Goal: Task Accomplishment & Management: Complete application form

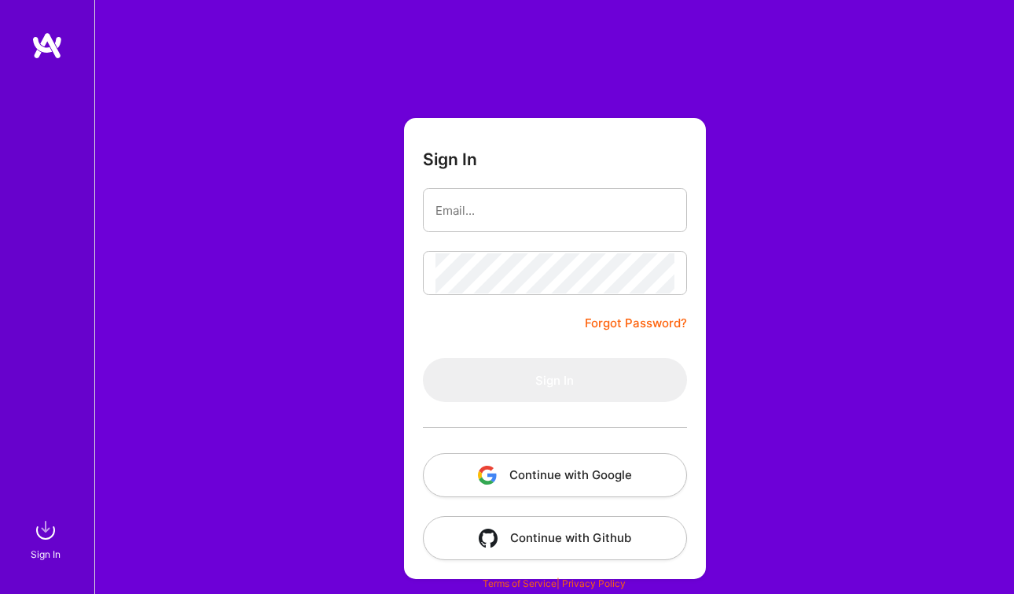
click at [546, 472] on button "Continue with Google" at bounding box center [555, 475] width 264 height 44
click at [548, 489] on button "Continue with Google" at bounding box center [555, 475] width 264 height 44
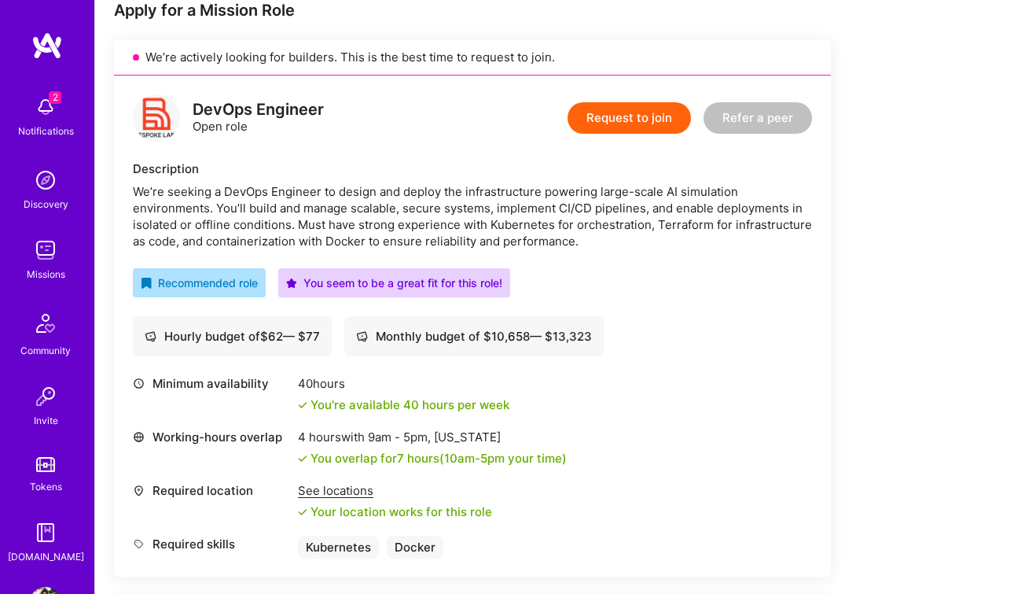
scroll to position [325, 0]
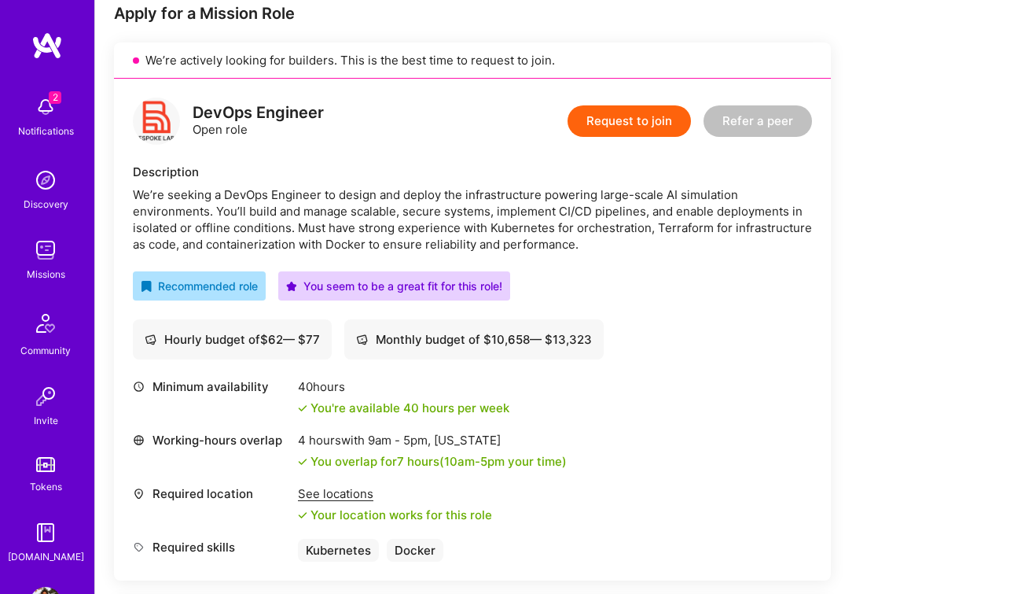
click at [631, 120] on button "Request to join" at bounding box center [629, 120] width 123 height 31
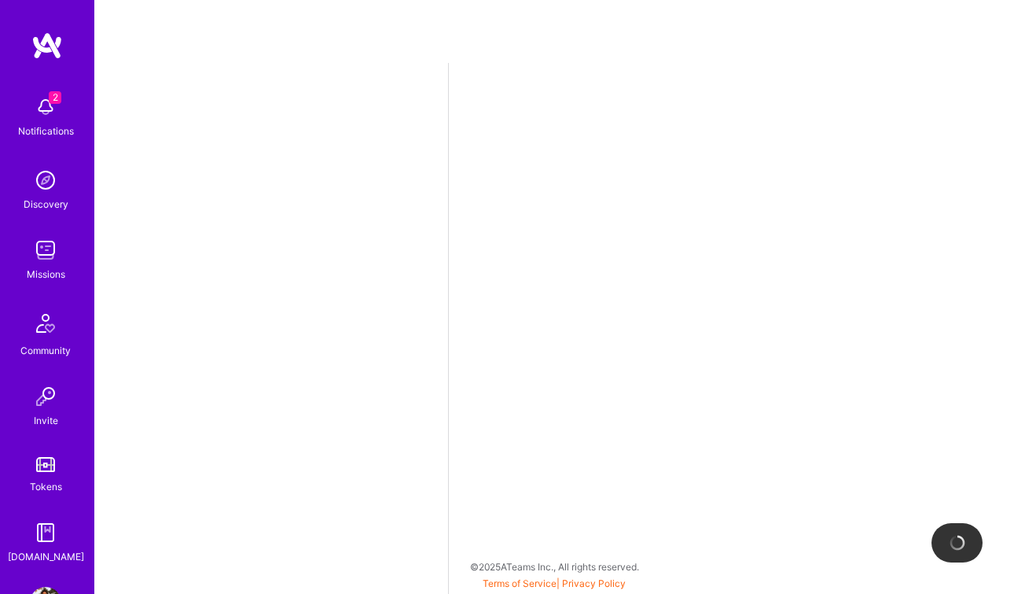
select select "CA"
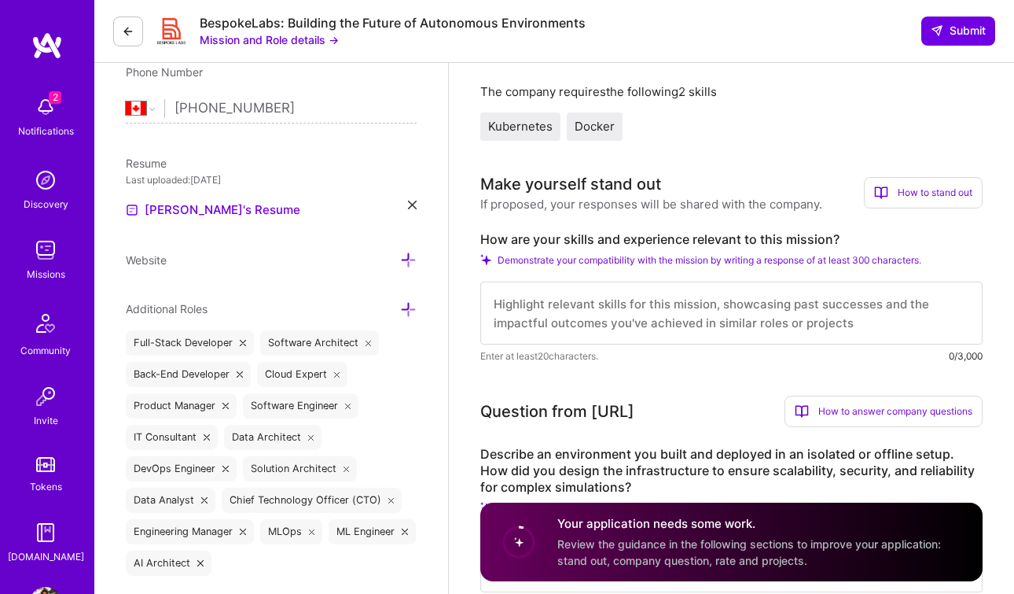
scroll to position [325, 0]
click at [575, 313] on textarea at bounding box center [731, 312] width 502 height 63
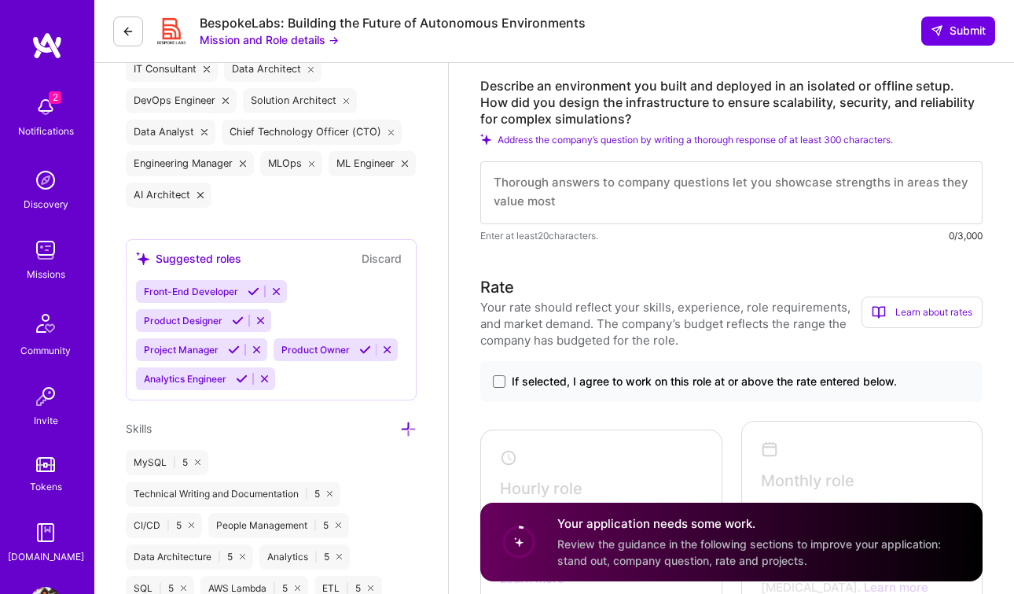
scroll to position [708, 0]
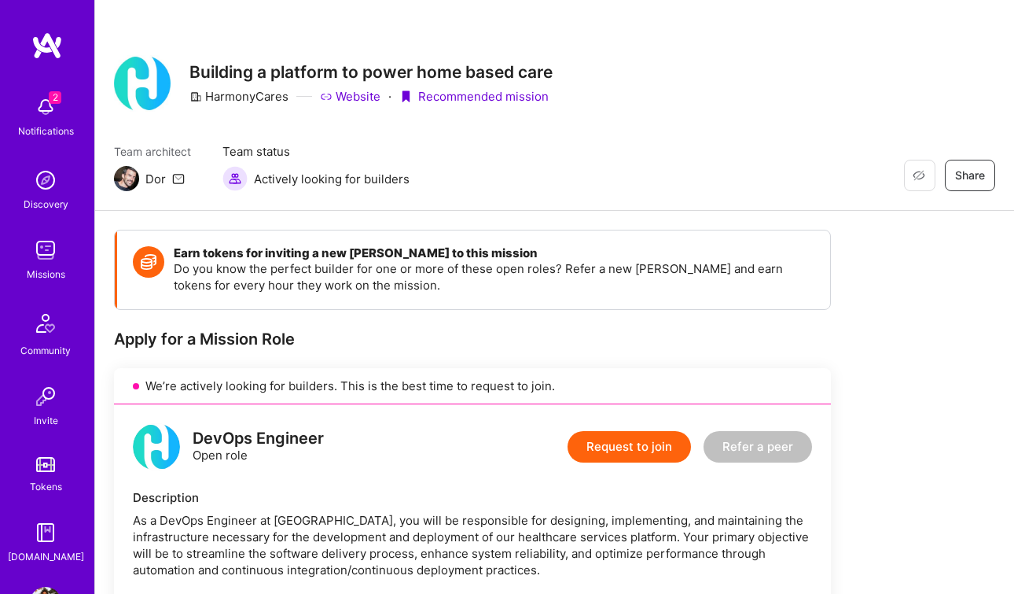
click at [641, 447] on button "Request to join" at bounding box center [629, 446] width 123 height 31
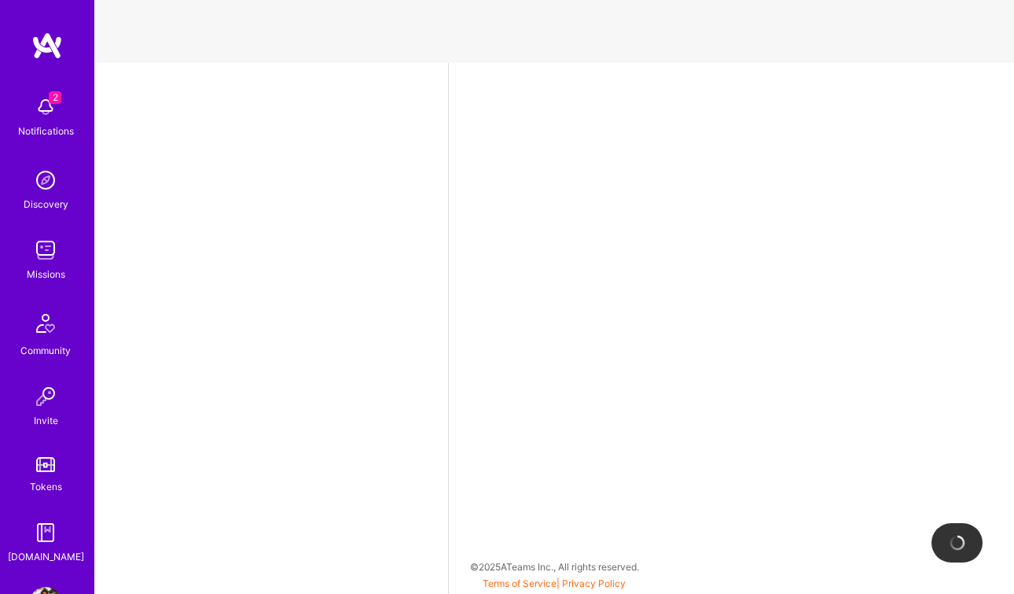
select select "CA"
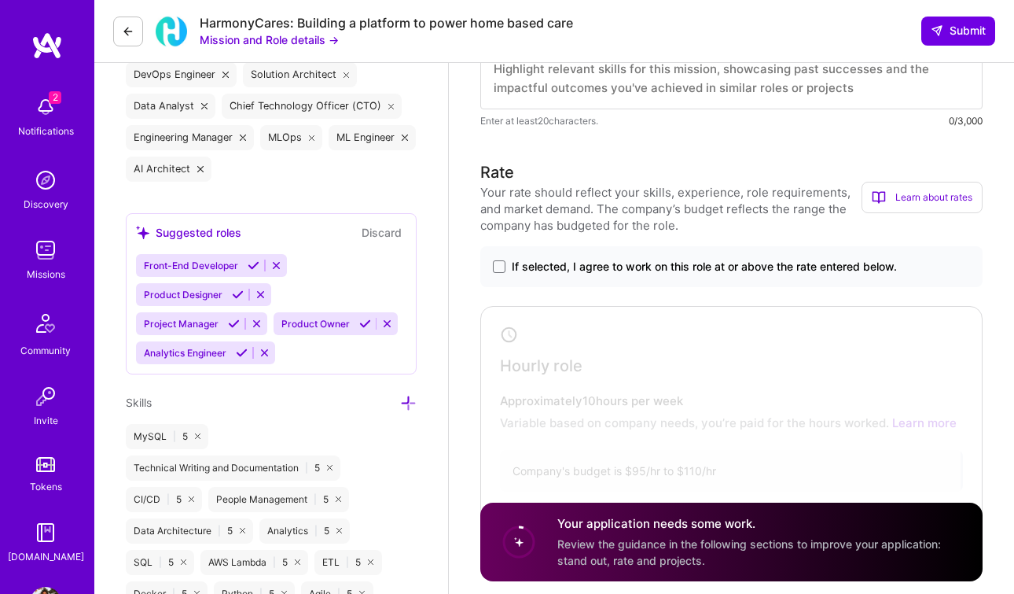
scroll to position [723, 0]
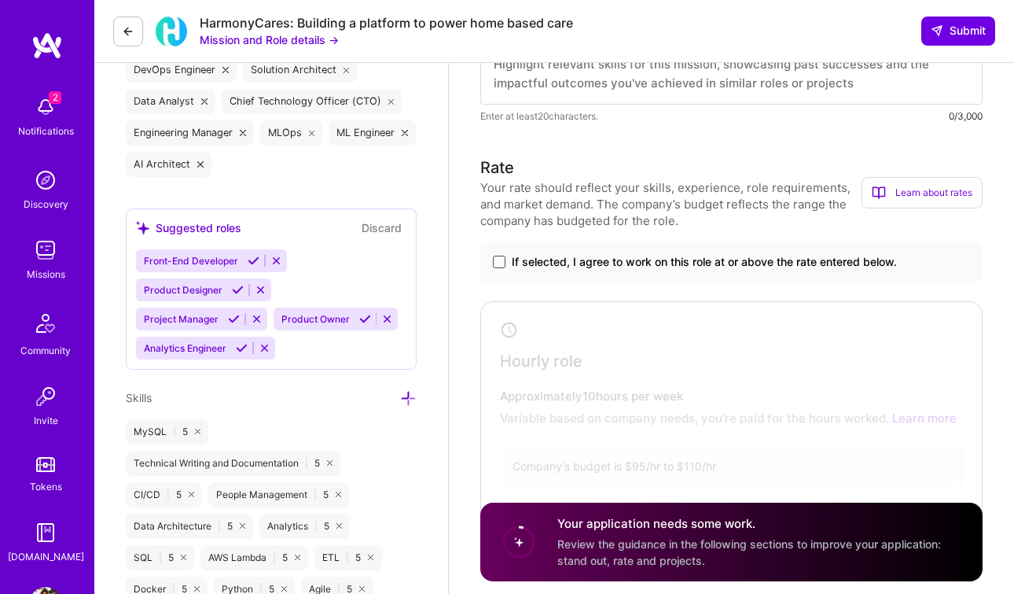
click at [496, 260] on span at bounding box center [499, 261] width 13 height 13
click at [0, 0] on input "If selected, I agree to work on this role at or above the rate entered below." at bounding box center [0, 0] width 0 height 0
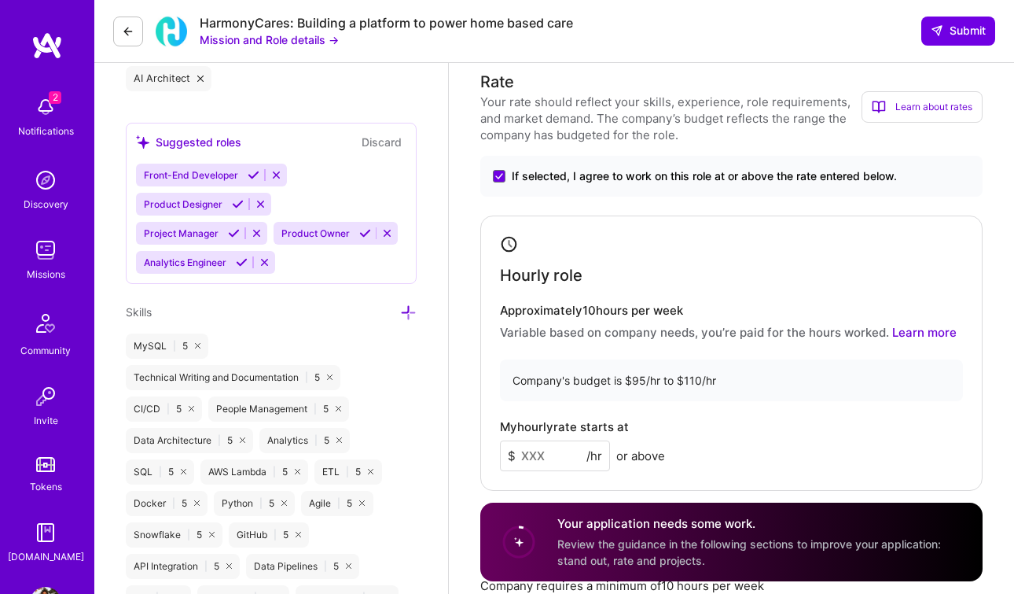
scroll to position [863, 0]
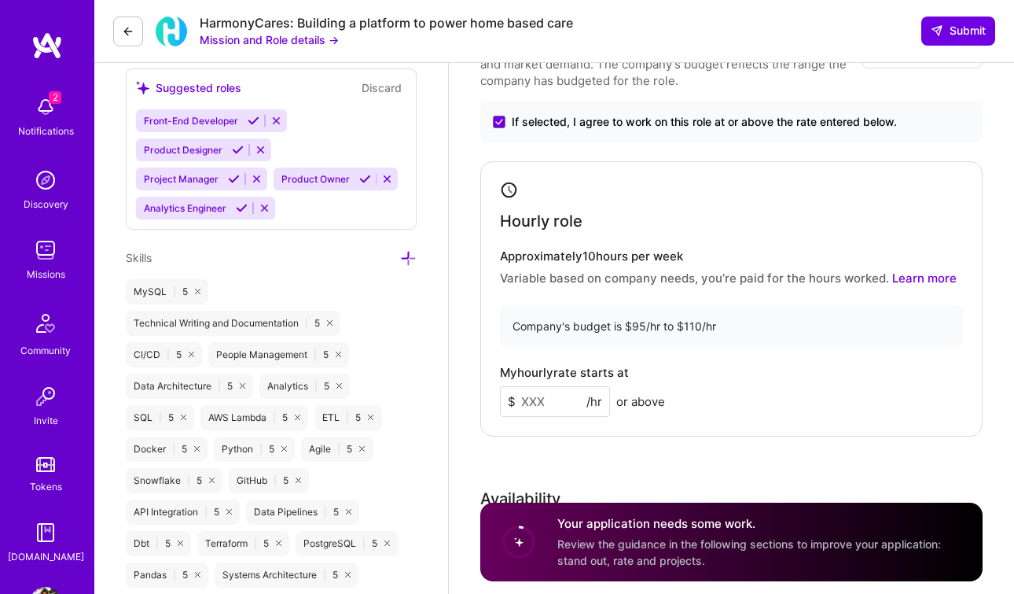
click at [545, 409] on input at bounding box center [555, 401] width 110 height 31
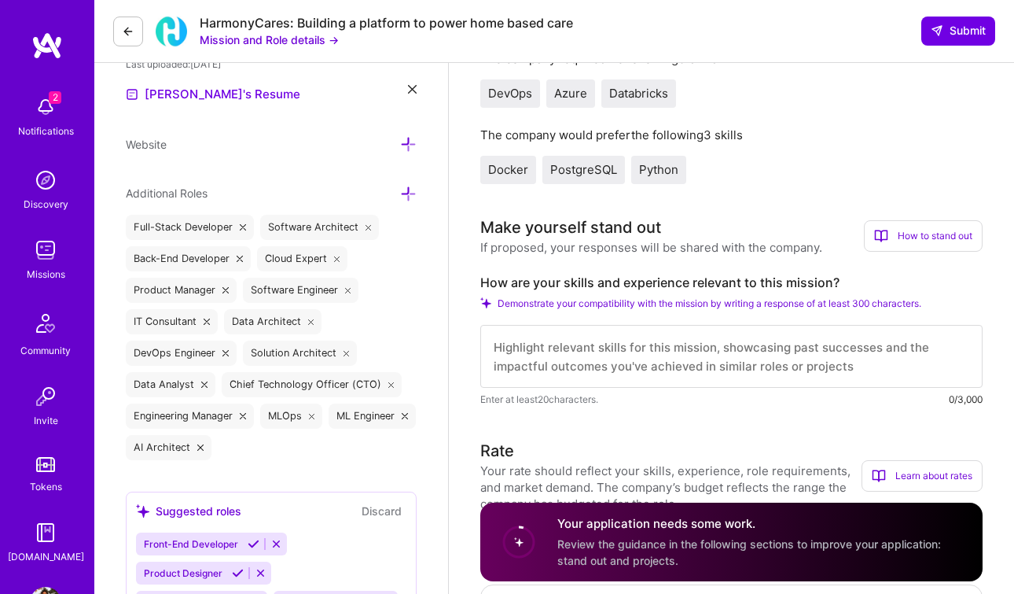
scroll to position [432, 0]
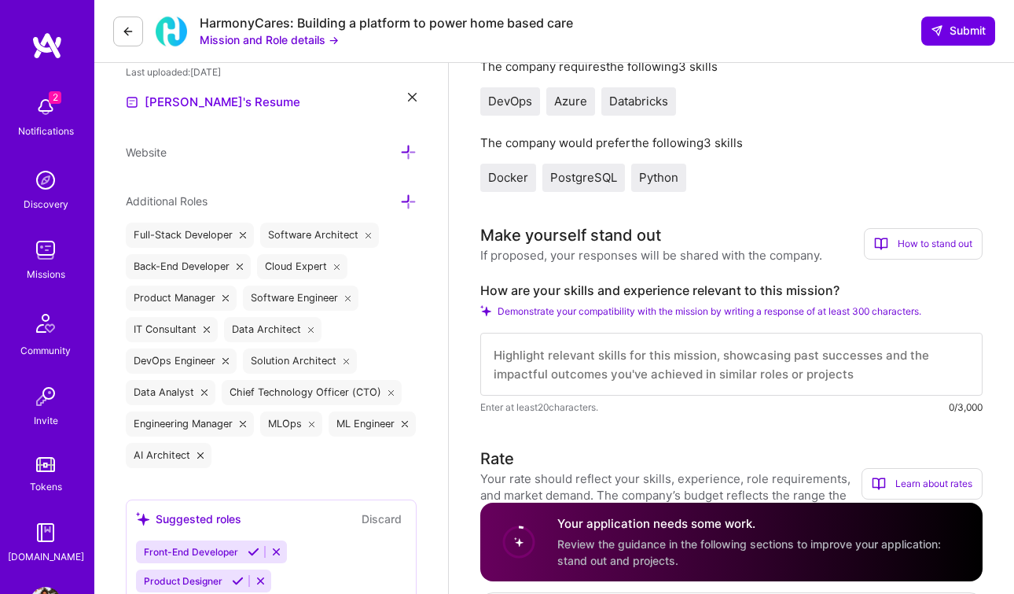
type input "100"
click at [597, 362] on textarea at bounding box center [731, 364] width 502 height 63
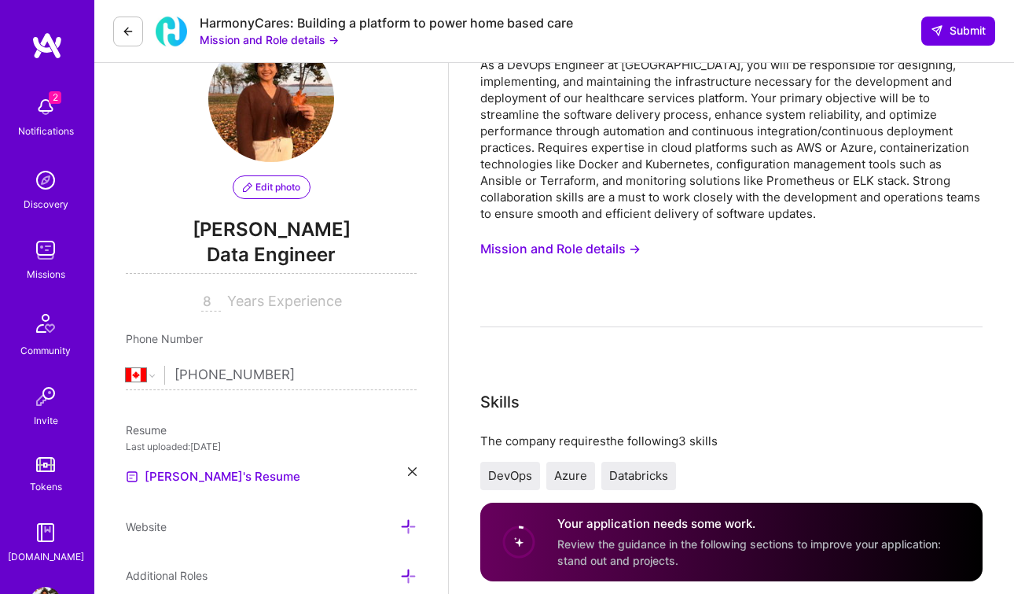
scroll to position [0, 0]
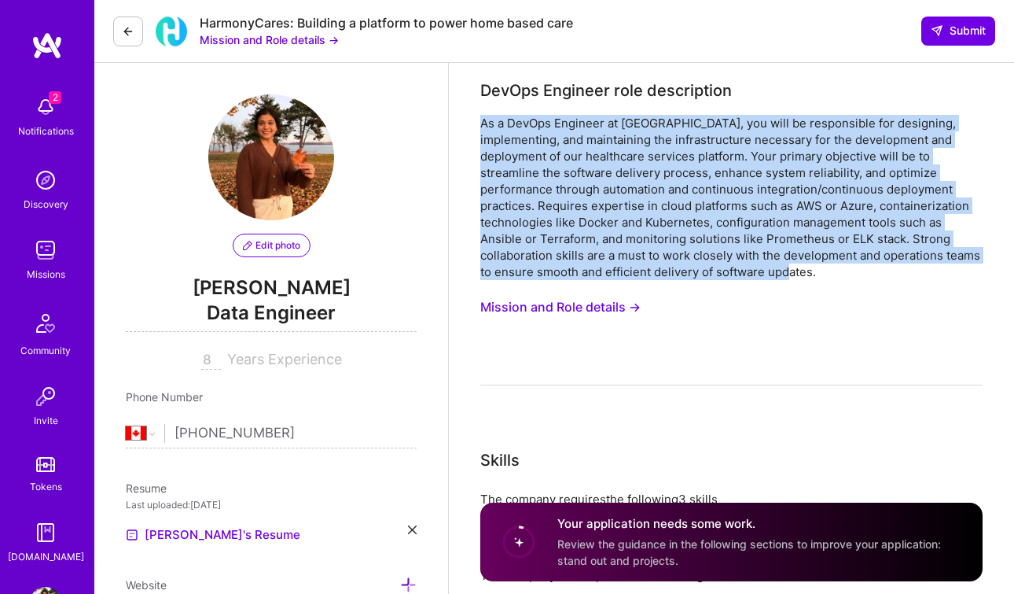
drag, startPoint x: 825, startPoint y: 270, endPoint x: 472, endPoint y: 121, distance: 384.0
copy div "As a DevOps Engineer at HarmonyCares, you will be responsible for designing, im…"
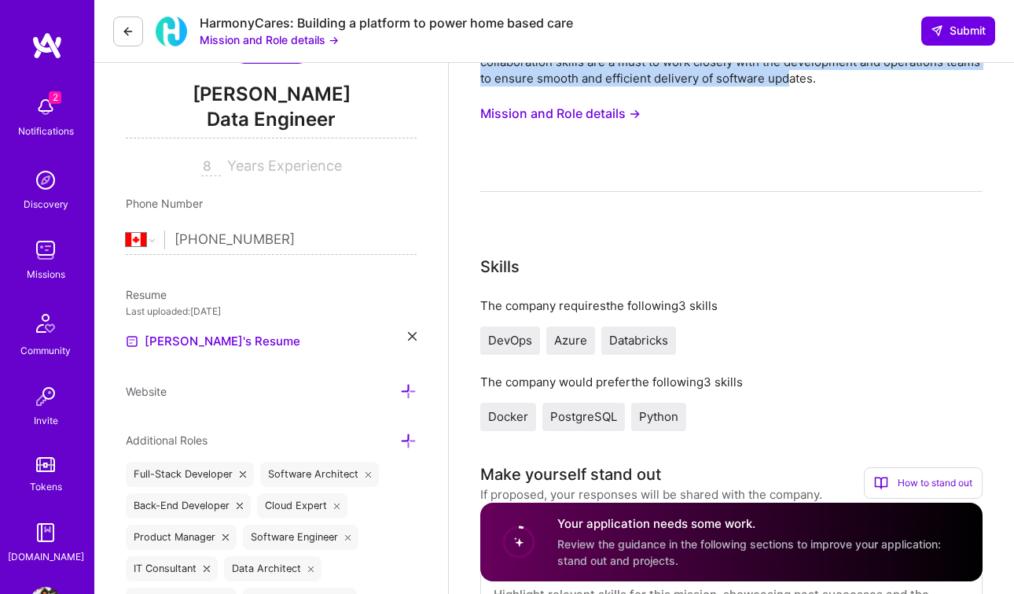
scroll to position [248, 0]
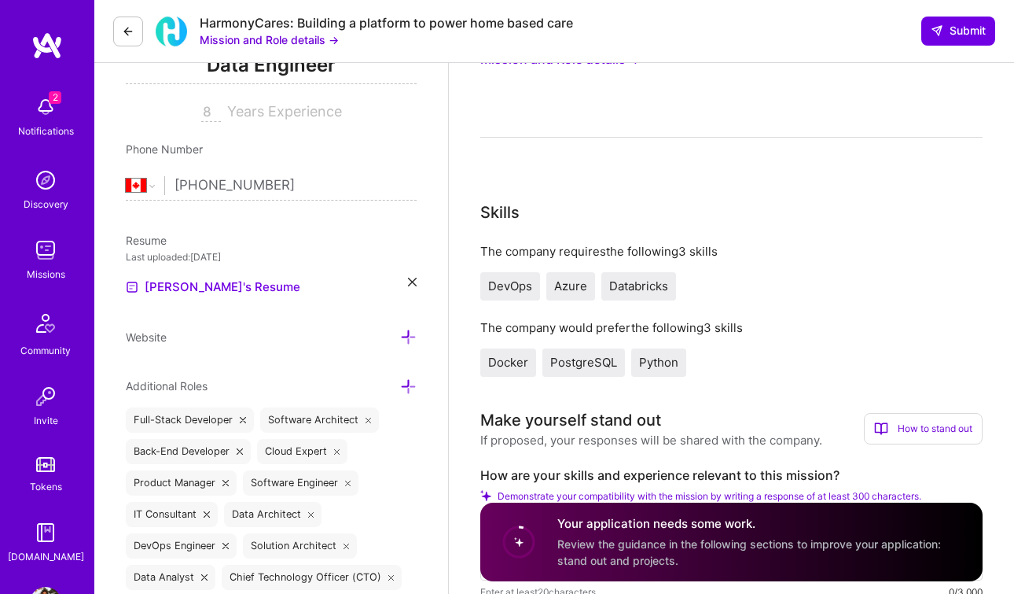
click at [632, 108] on div "As a DevOps Engineer at HarmonyCares, you will be responsible for designing, im…" at bounding box center [731, 2] width 502 height 270
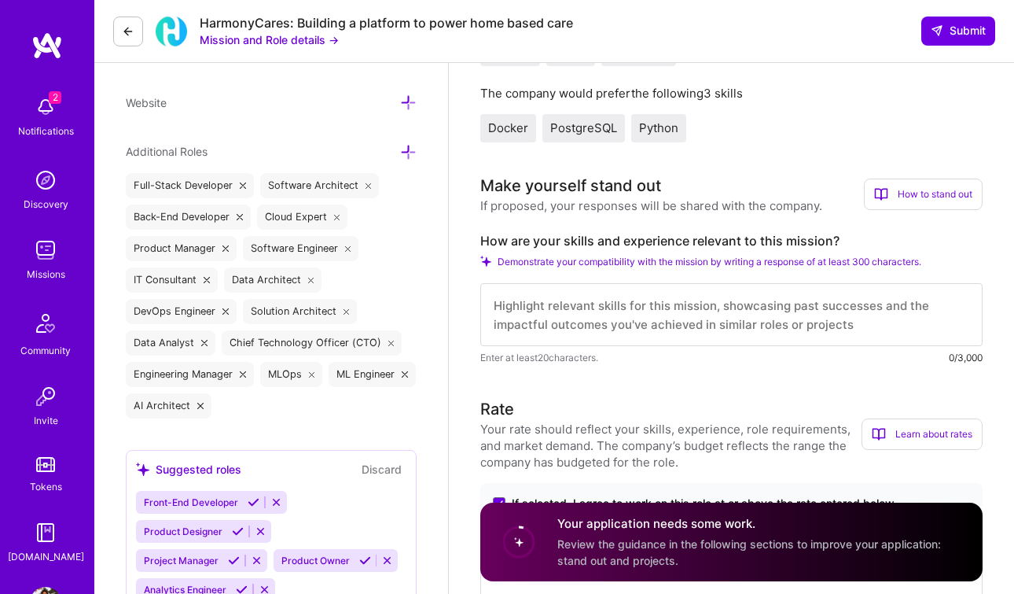
scroll to position [491, 0]
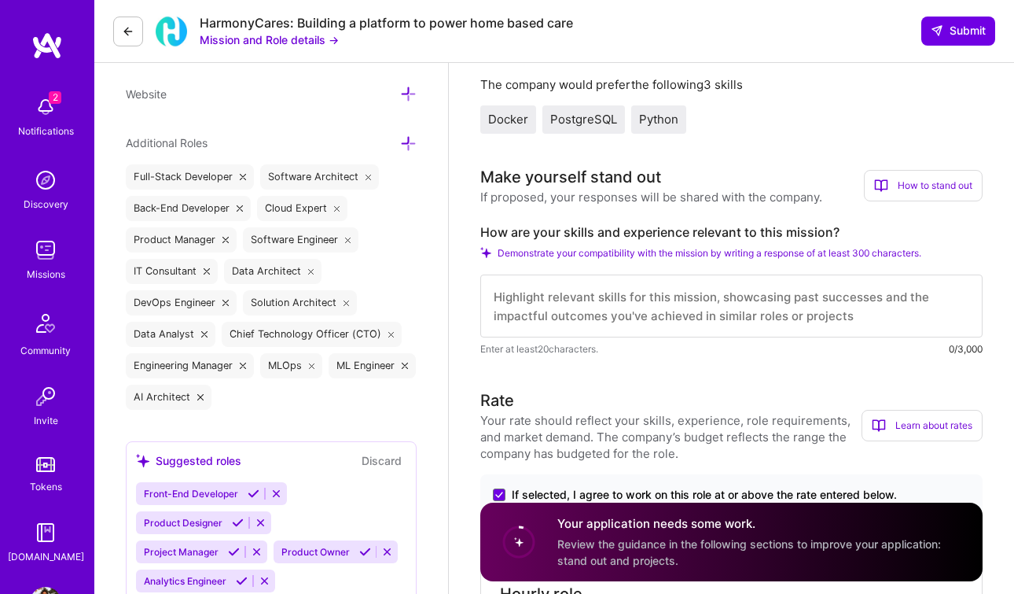
click at [584, 301] on textarea at bounding box center [731, 305] width 502 height 63
paste textarea "I have extensive experience working as a DevOps Engineer, primarily focused on …"
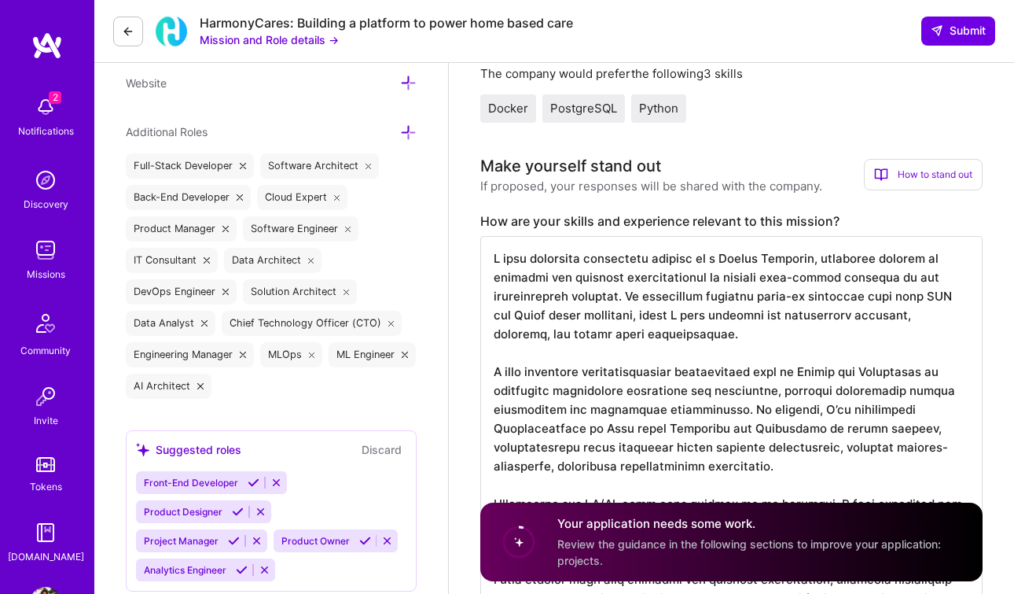
scroll to position [498, 0]
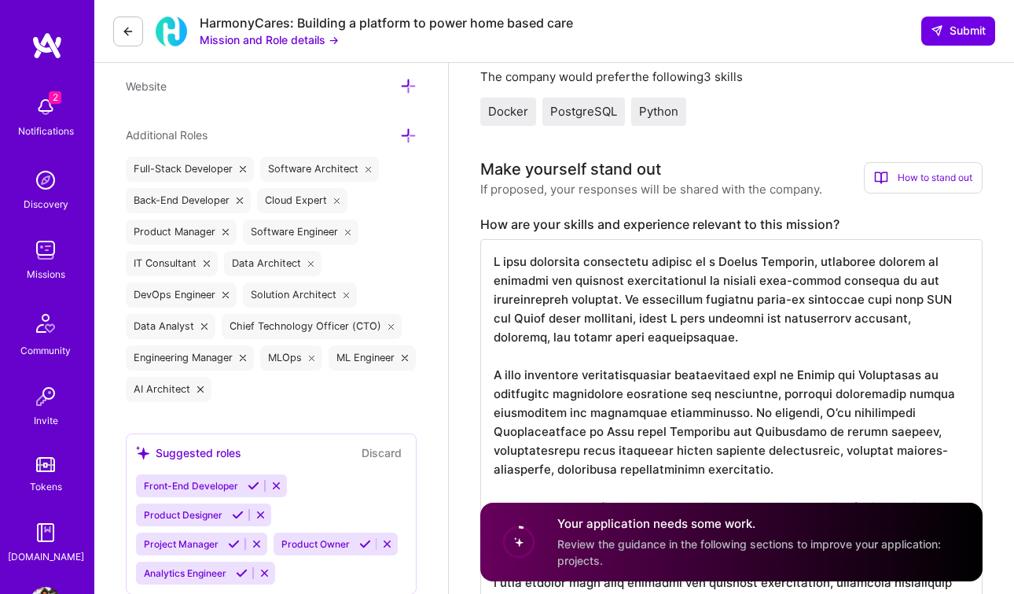
drag, startPoint x: 703, startPoint y: 266, endPoint x: 726, endPoint y: 268, distance: 22.9
click at [726, 268] on textarea at bounding box center [731, 544] width 502 height 610
drag, startPoint x: 833, startPoint y: 263, endPoint x: 784, endPoint y: 264, distance: 48.7
click at [784, 264] on textarea at bounding box center [731, 544] width 502 height 610
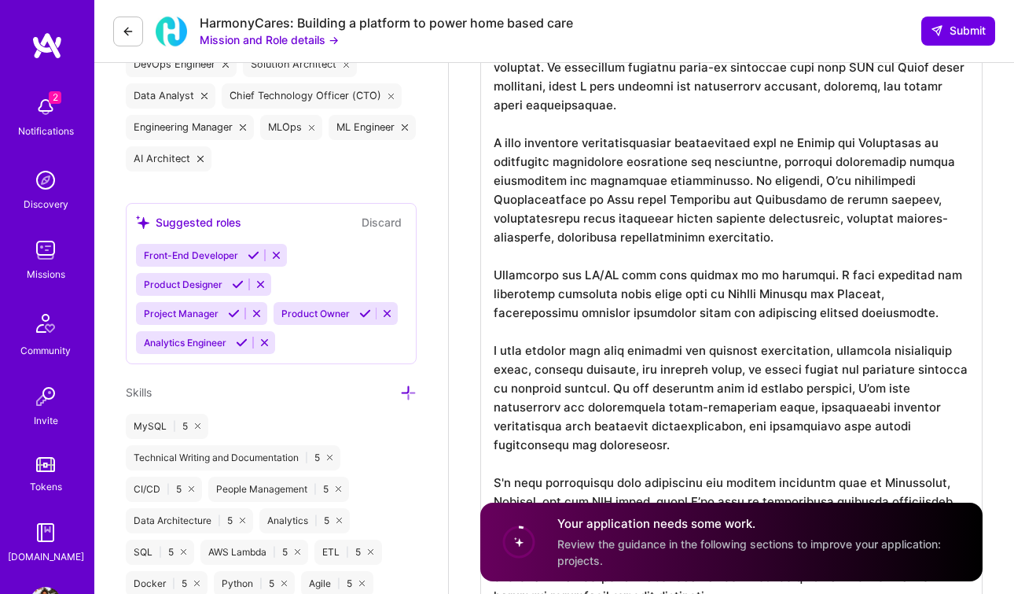
scroll to position [741, 0]
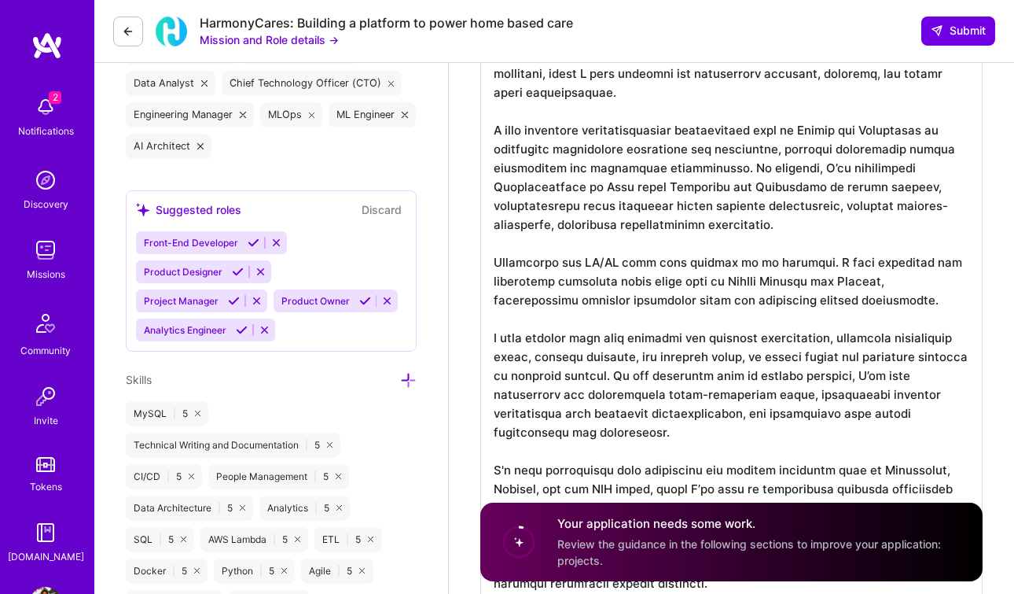
drag, startPoint x: 759, startPoint y: 134, endPoint x: 942, endPoint y: 130, distance: 183.2
click at [942, 130] on textarea at bounding box center [731, 301] width 502 height 610
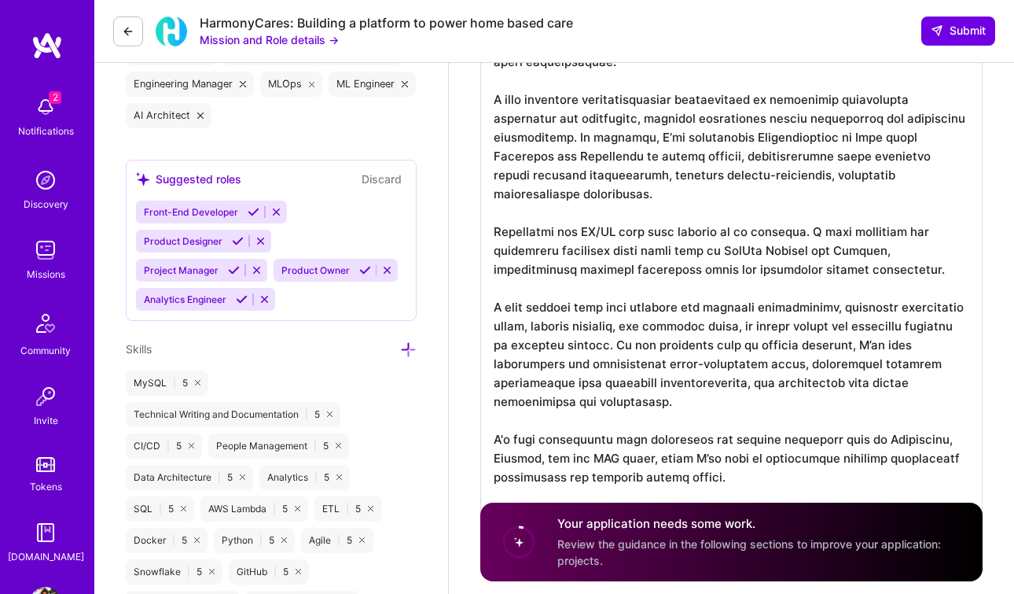
scroll to position [778, 0]
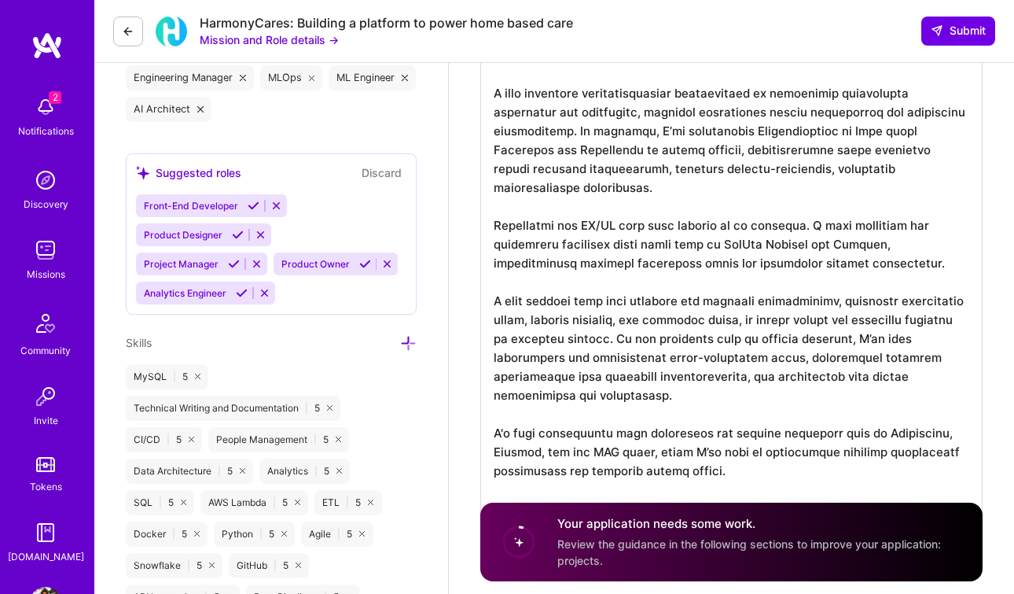
drag, startPoint x: 545, startPoint y: 208, endPoint x: 926, endPoint y: 247, distance: 383.2
click at [926, 247] on textarea at bounding box center [731, 254] width 502 height 591
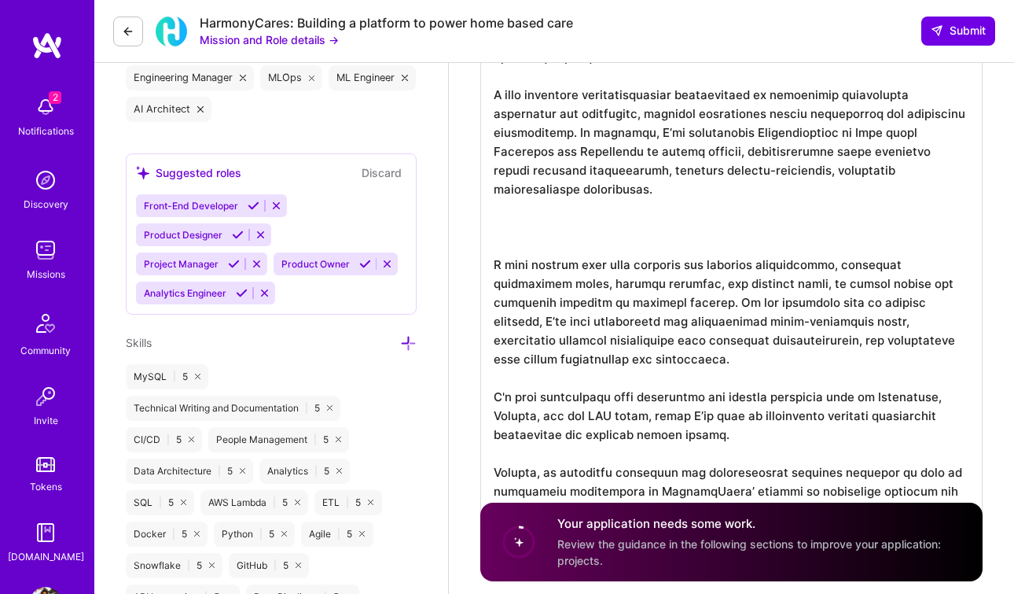
scroll to position [0, 0]
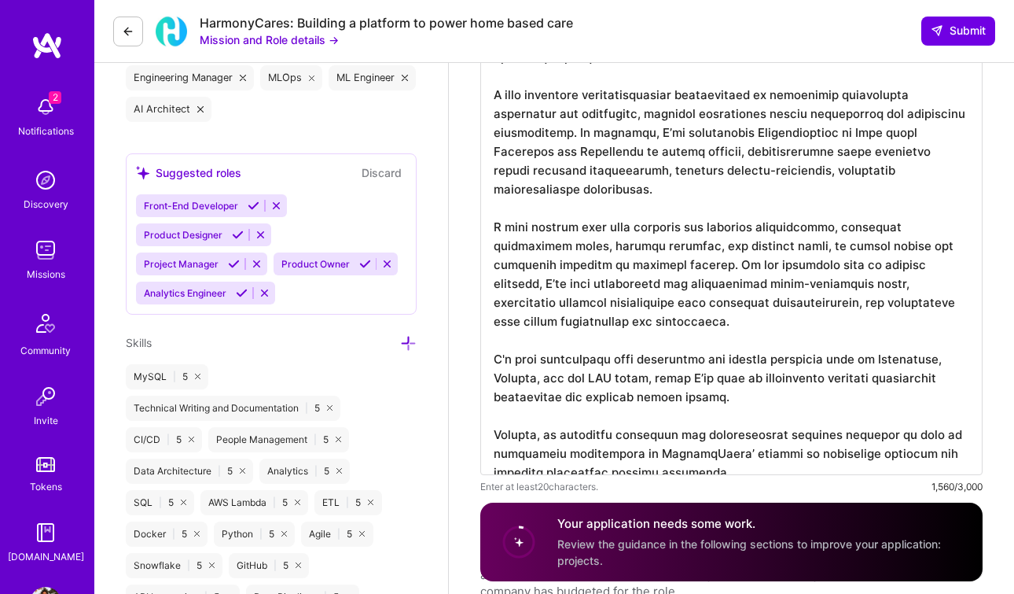
drag, startPoint x: 661, startPoint y: 251, endPoint x: 487, endPoint y: 204, distance: 180.6
click at [487, 204] on textarea at bounding box center [731, 217] width 502 height 516
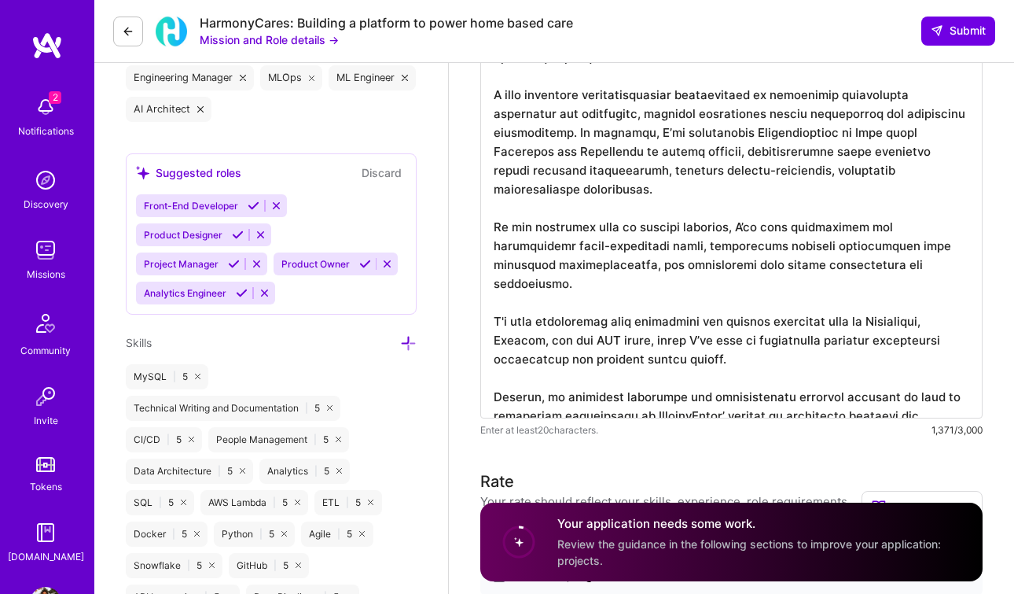
drag, startPoint x: 493, startPoint y: 278, endPoint x: 733, endPoint y: 325, distance: 245.0
click at [733, 325] on textarea at bounding box center [731, 188] width 502 height 459
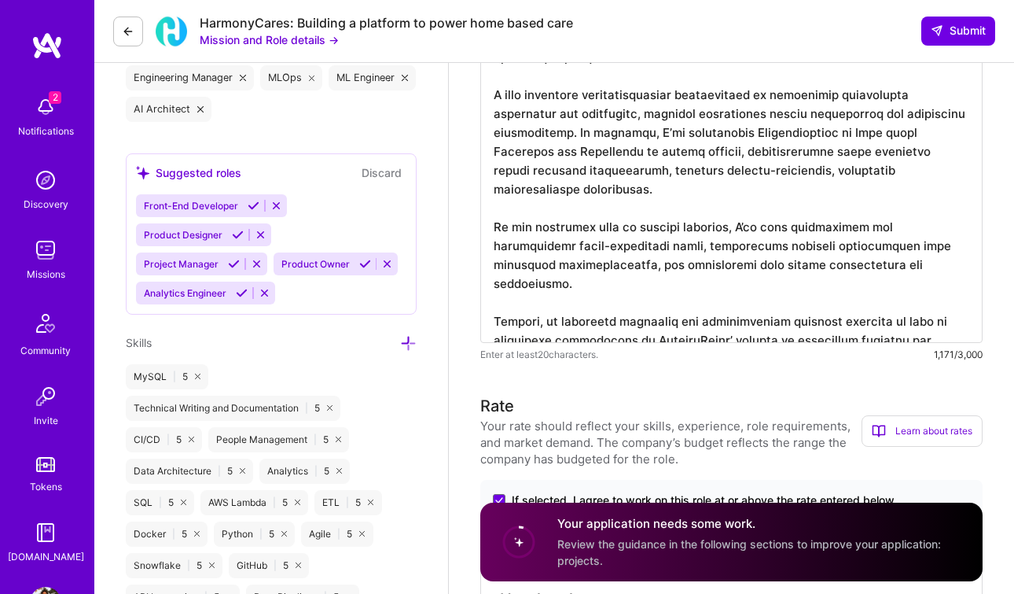
click at [774, 324] on textarea at bounding box center [731, 151] width 502 height 384
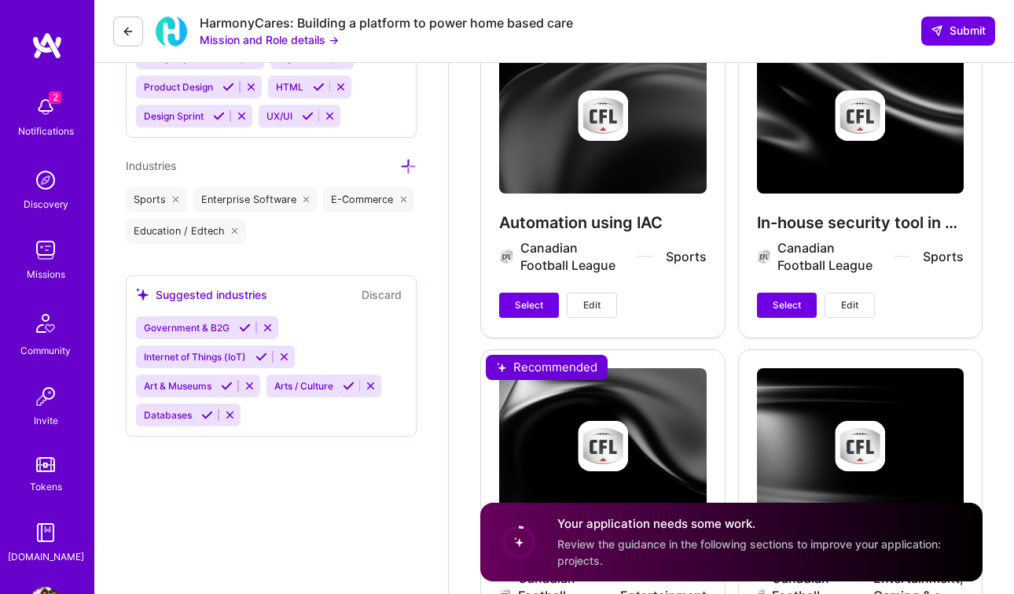
scroll to position [2167, 0]
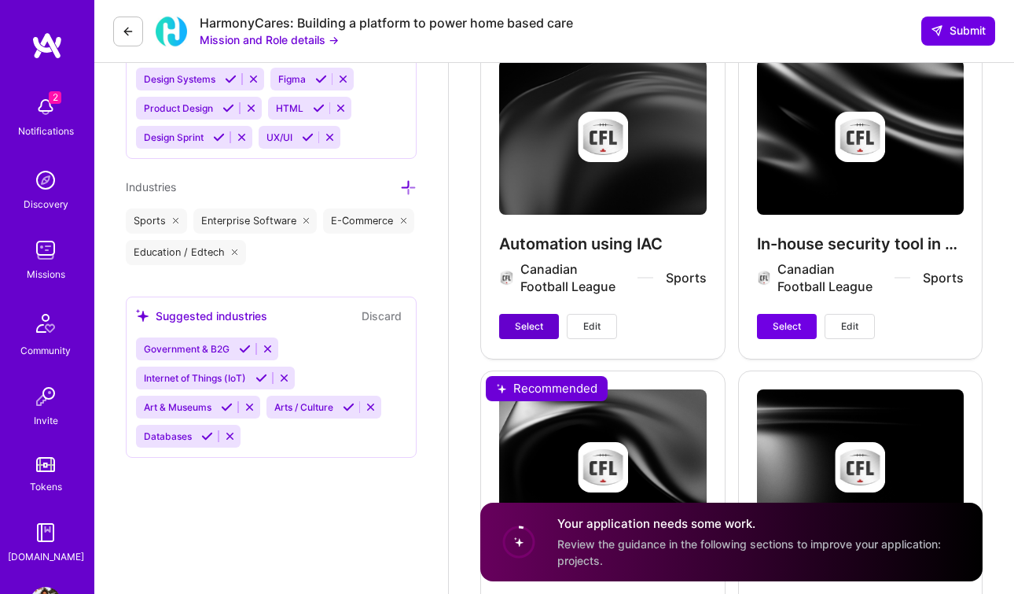
type textarea "I have extensive experience working in the DevOps, primarily focused on buildin…"
click at [531, 332] on span "Select" at bounding box center [529, 326] width 28 height 14
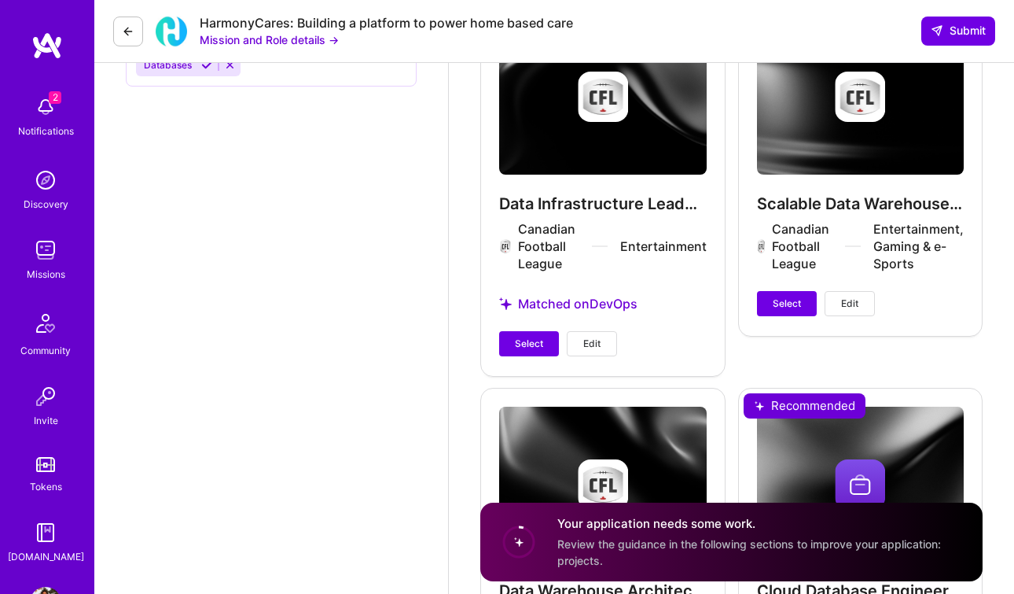
scroll to position [2556, 0]
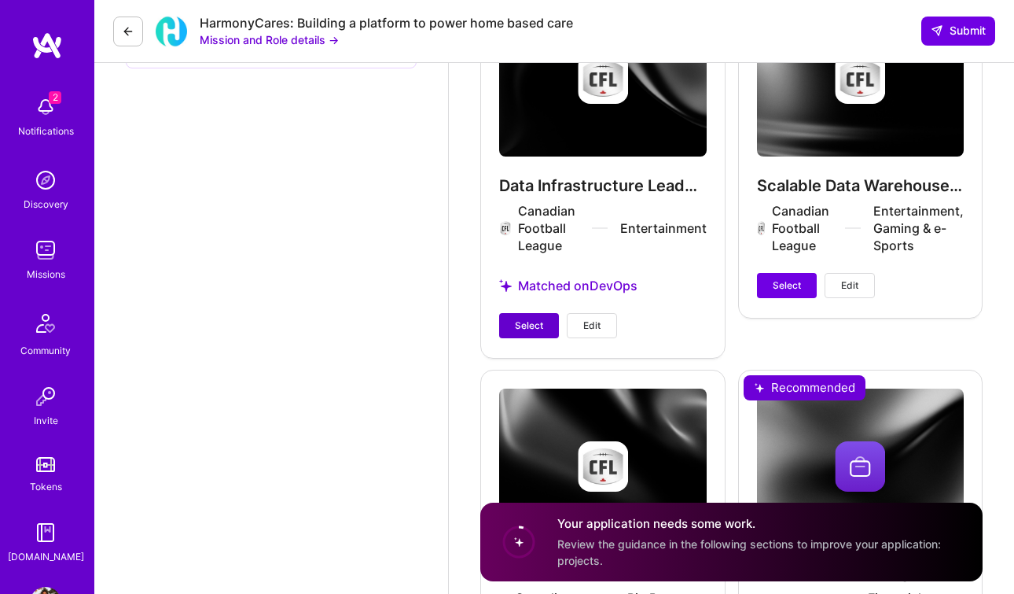
click at [517, 329] on span "Select" at bounding box center [529, 325] width 28 height 14
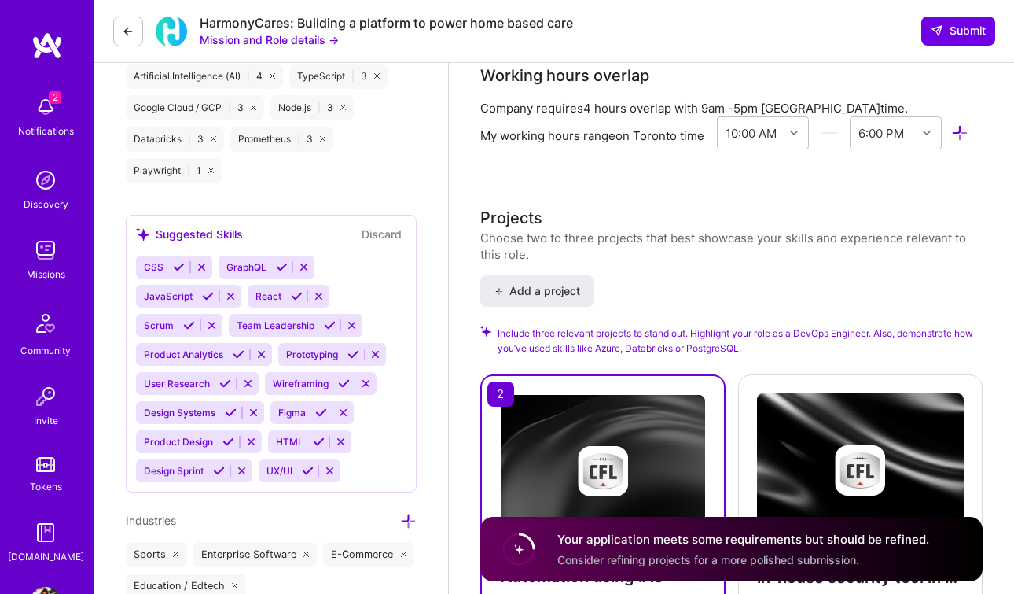
scroll to position [1744, 0]
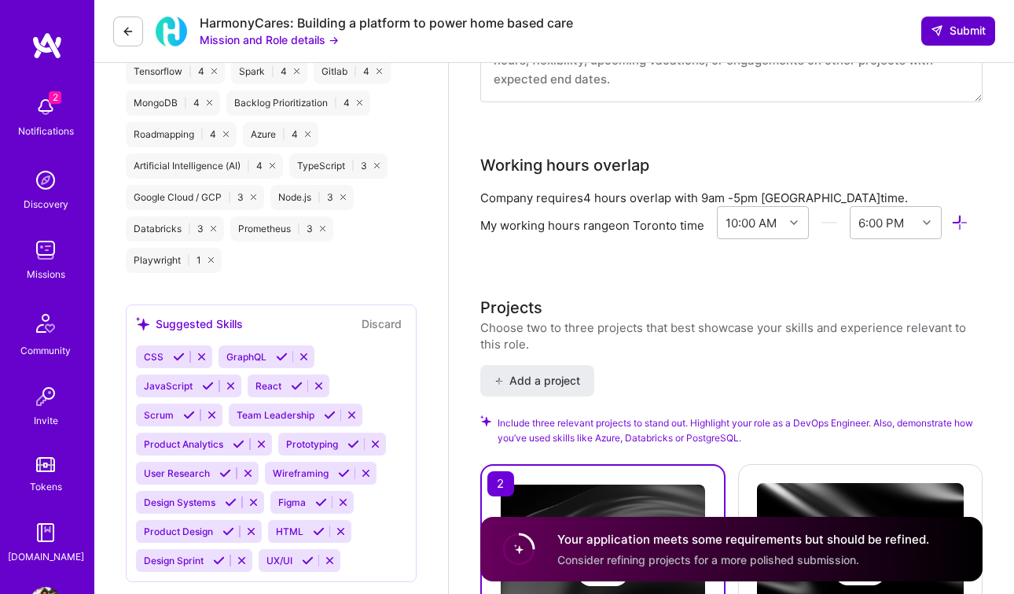
click at [962, 31] on span "Submit" at bounding box center [958, 31] width 55 height 16
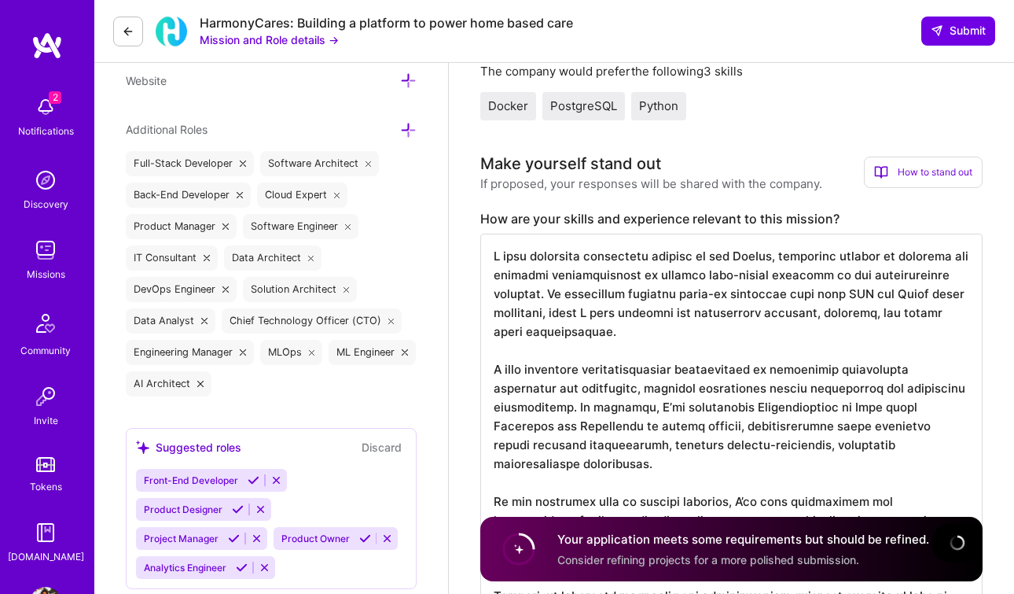
scroll to position [0, 0]
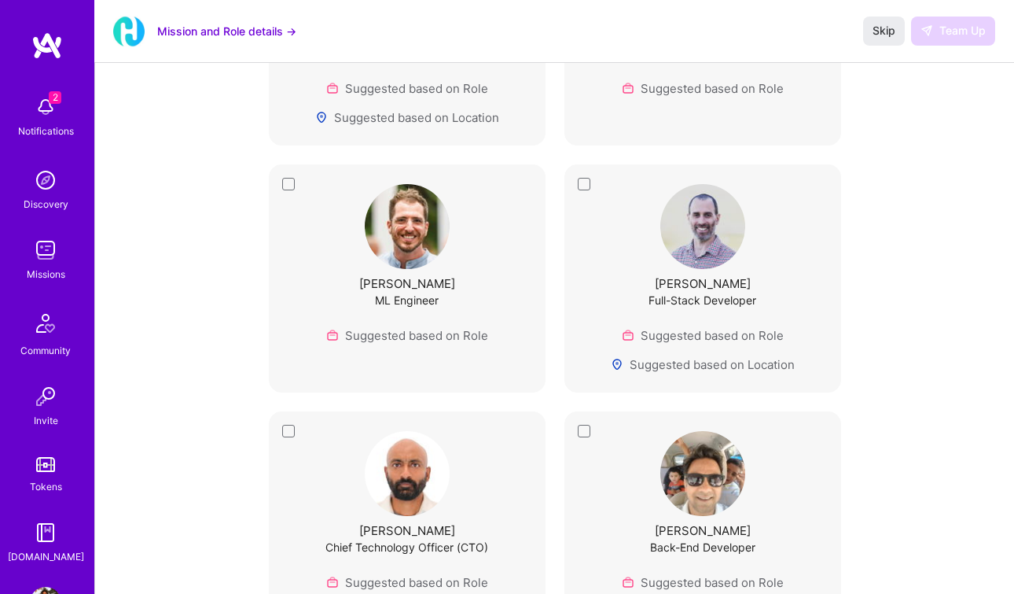
scroll to position [1410, 0]
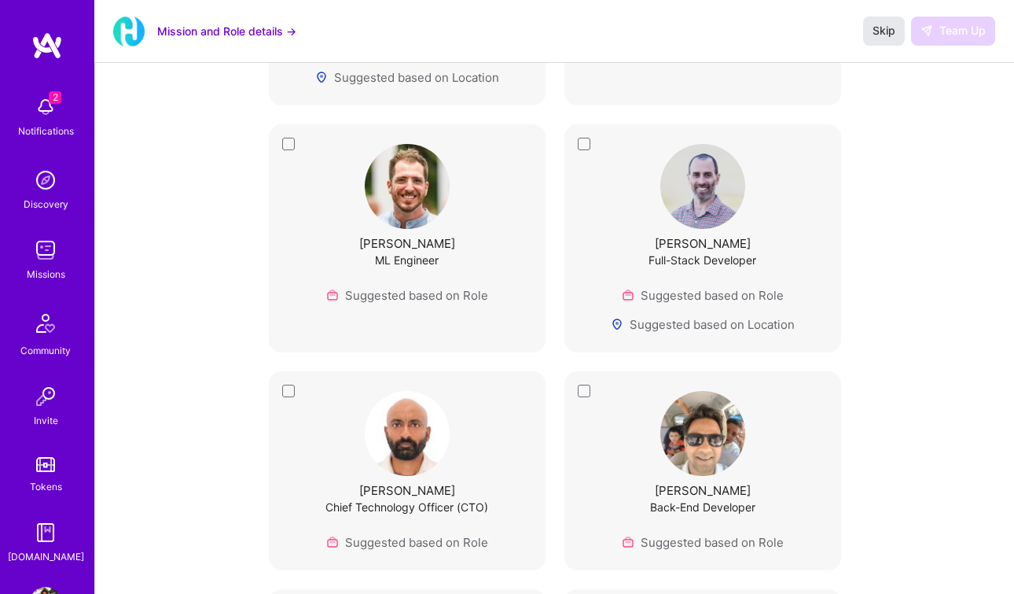
click at [878, 38] on span "Skip" at bounding box center [884, 31] width 23 height 16
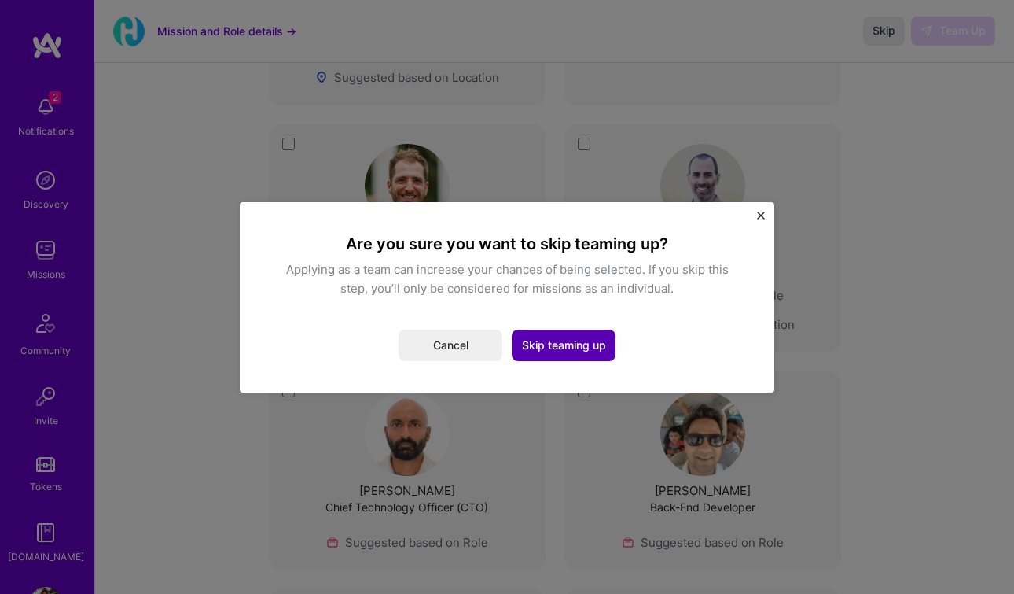
click at [555, 355] on button "Skip teaming up" at bounding box center [564, 344] width 104 height 31
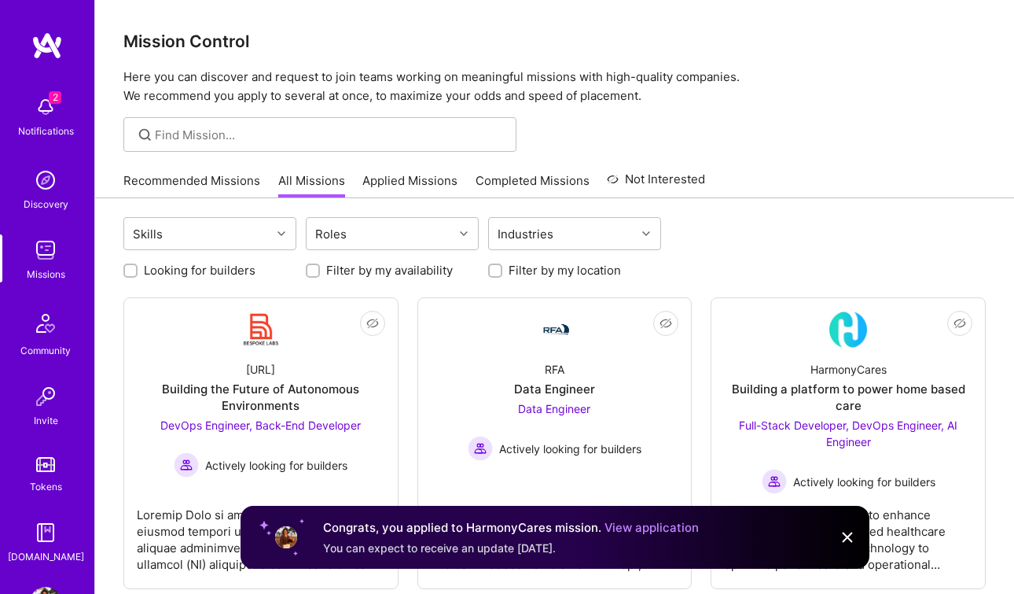
click at [41, 115] on img at bounding box center [45, 106] width 31 height 31
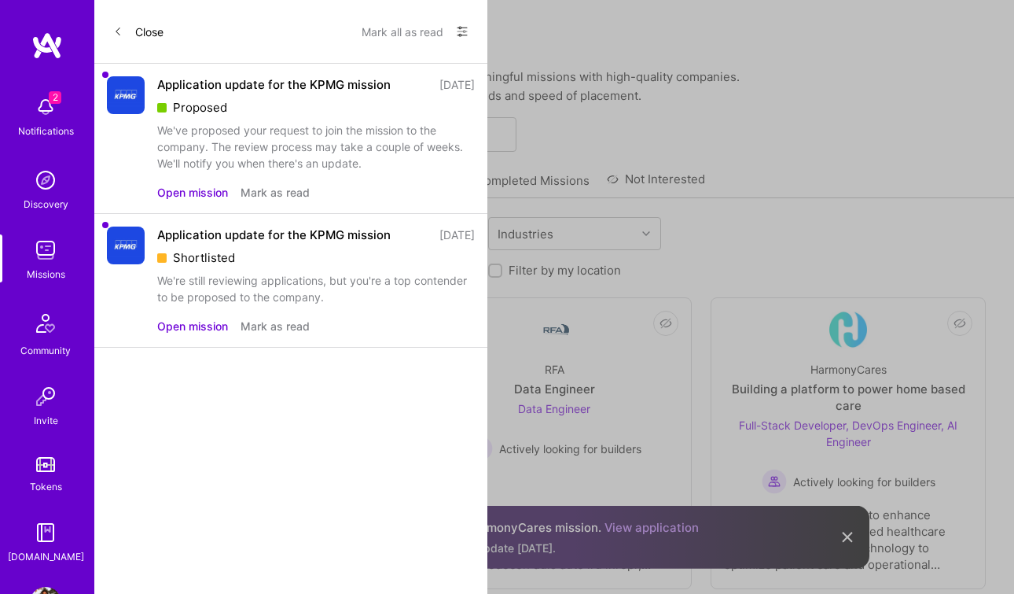
click at [120, 31] on icon at bounding box center [117, 31] width 9 height 9
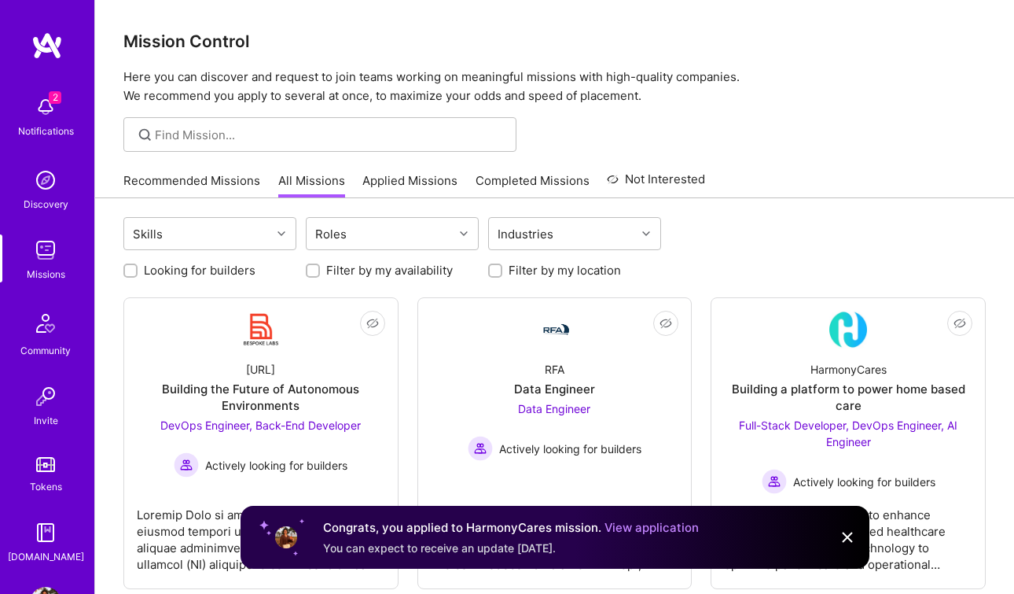
click at [50, 101] on span "2" at bounding box center [55, 97] width 13 height 13
click at [44, 112] on img at bounding box center [45, 106] width 31 height 31
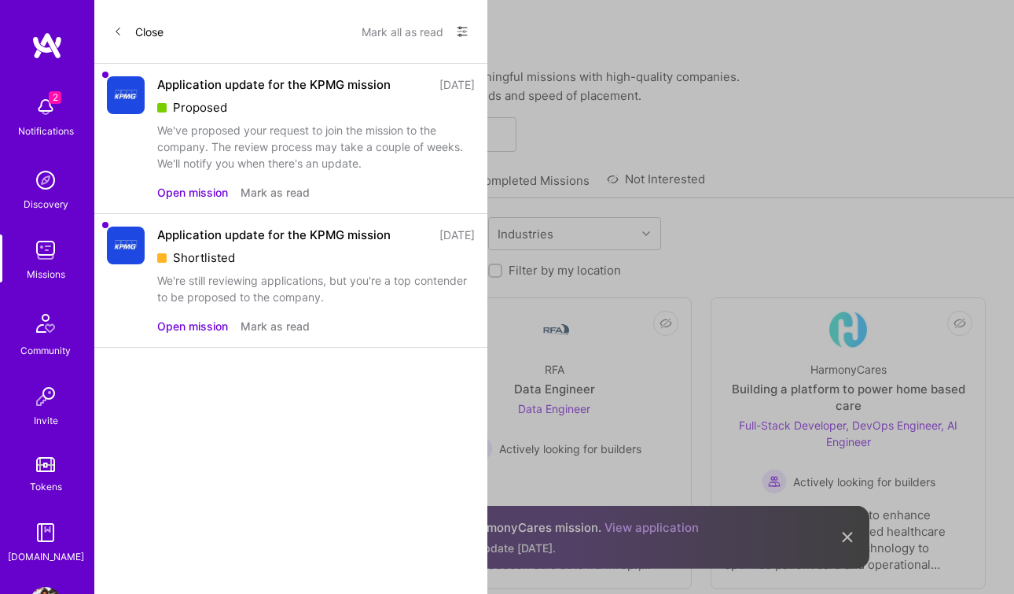
click at [54, 257] on img at bounding box center [45, 249] width 31 height 31
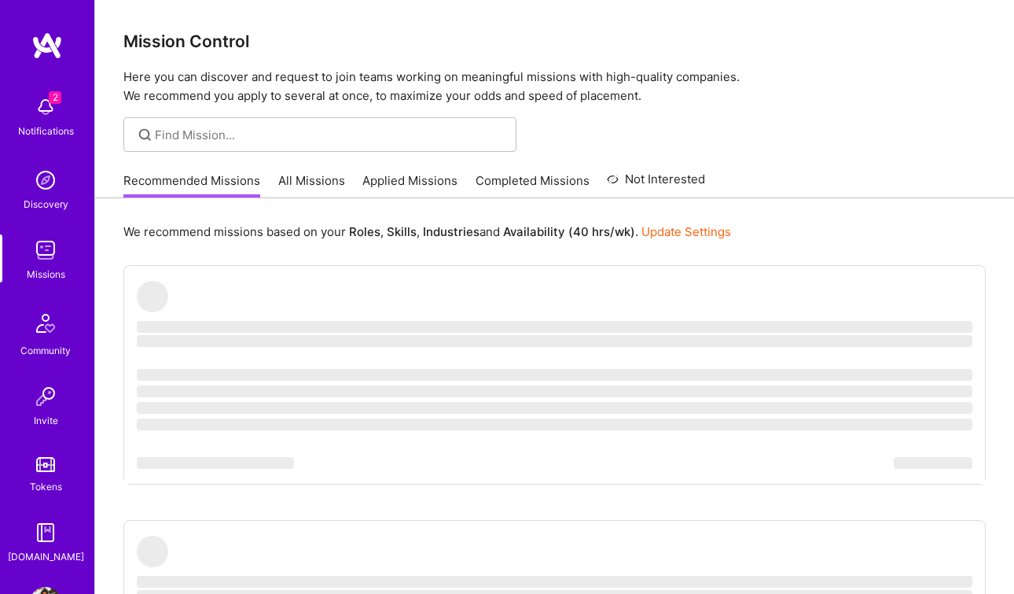
click at [432, 180] on link "Applied Missions" at bounding box center [409, 185] width 95 height 26
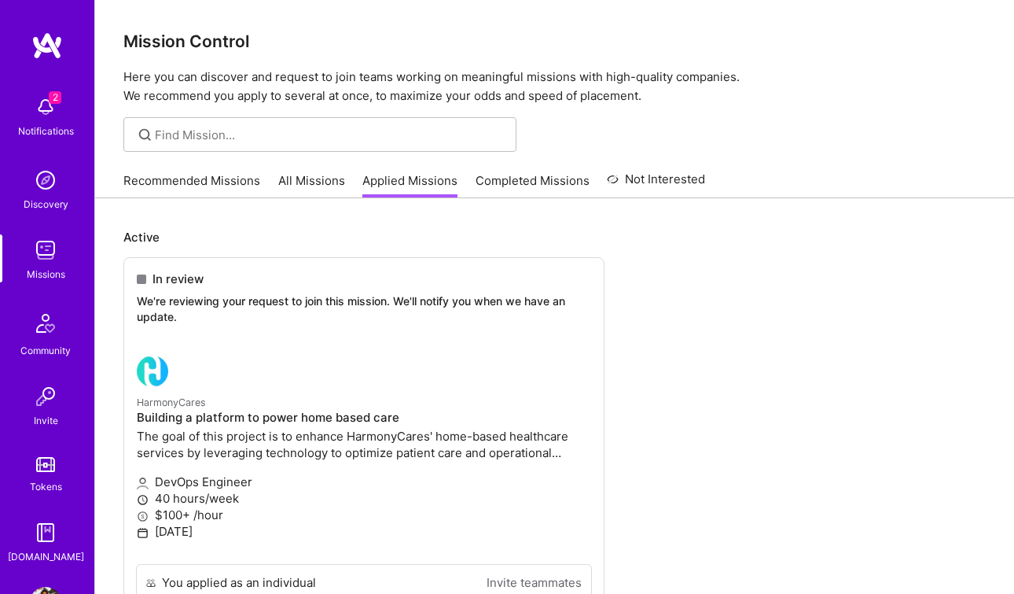
click at [39, 107] on img at bounding box center [45, 106] width 31 height 31
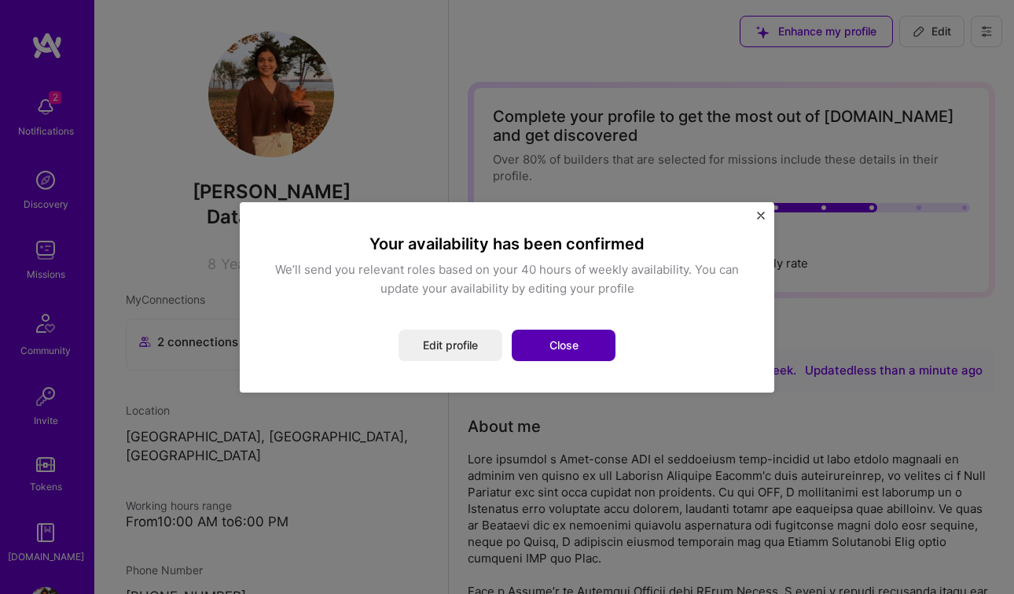
click at [585, 354] on button "Close" at bounding box center [564, 344] width 104 height 31
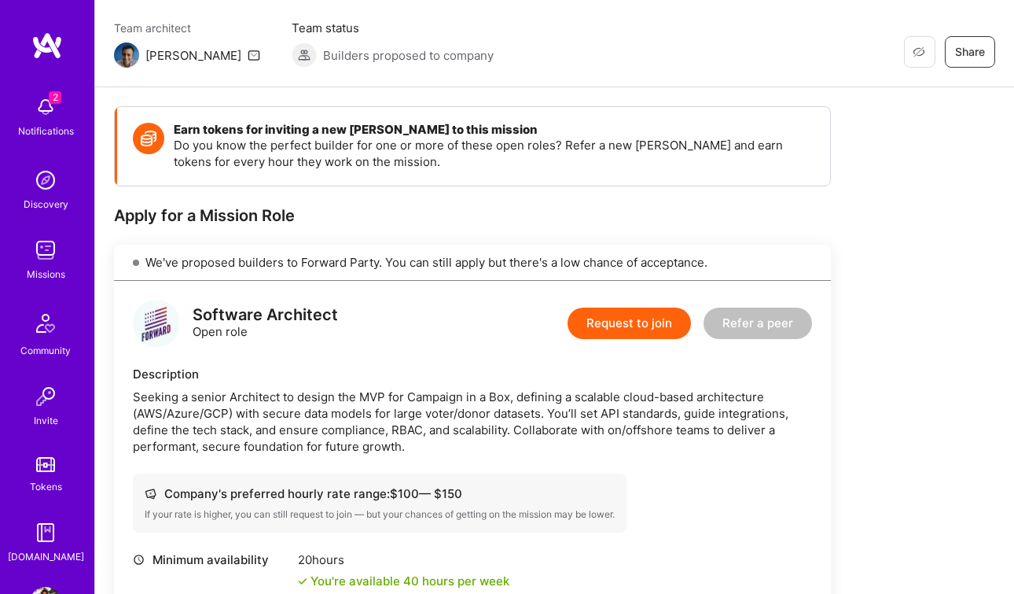
scroll to position [128, 0]
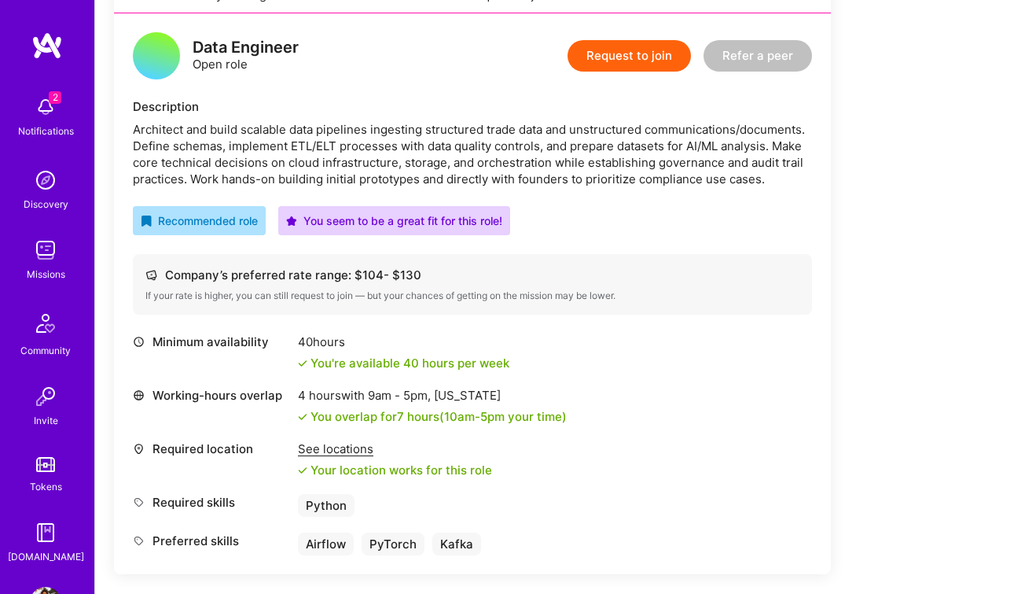
scroll to position [383, 0]
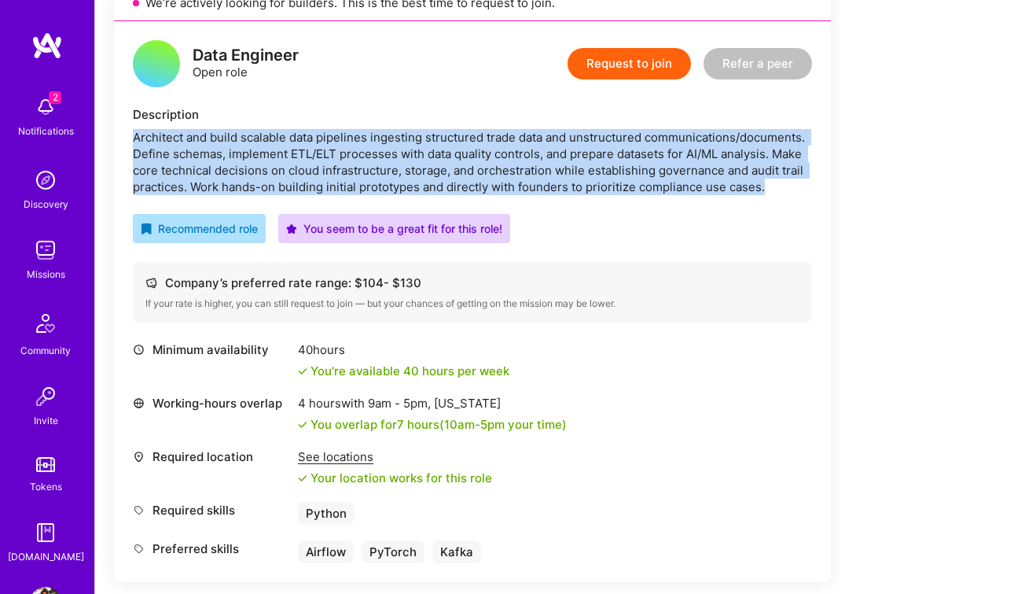
drag, startPoint x: 770, startPoint y: 185, endPoint x: 122, endPoint y: 132, distance: 649.9
click at [122, 132] on div "Data Engineer Open role Request to join Refer a peer Description Architect and …" at bounding box center [472, 301] width 717 height 561
copy div "Architect and build scalable data pipelines ingesting structured trade data and…"
click at [598, 72] on button "Request to join" at bounding box center [629, 63] width 123 height 31
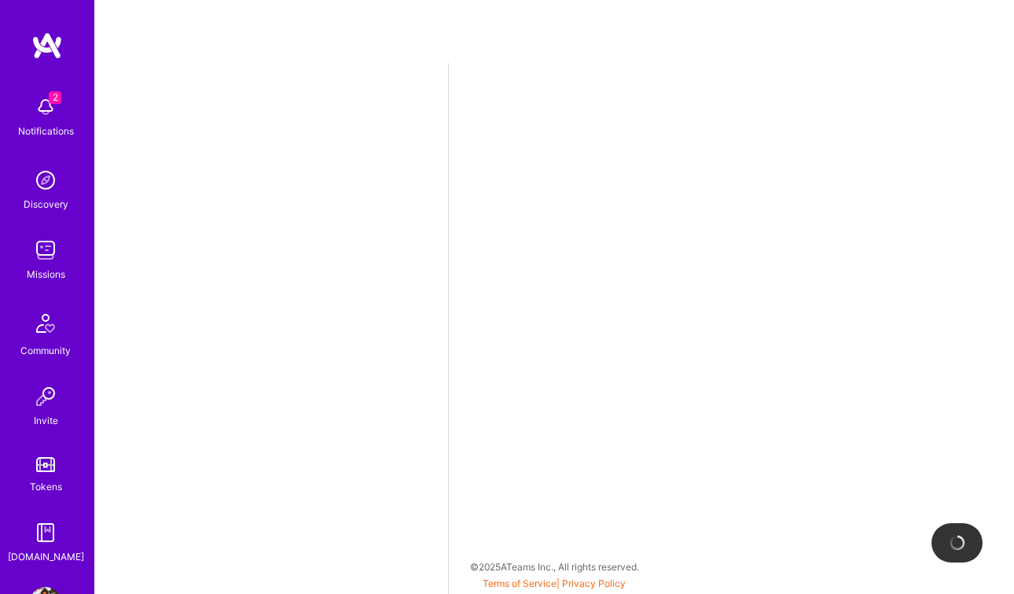
select select "CA"
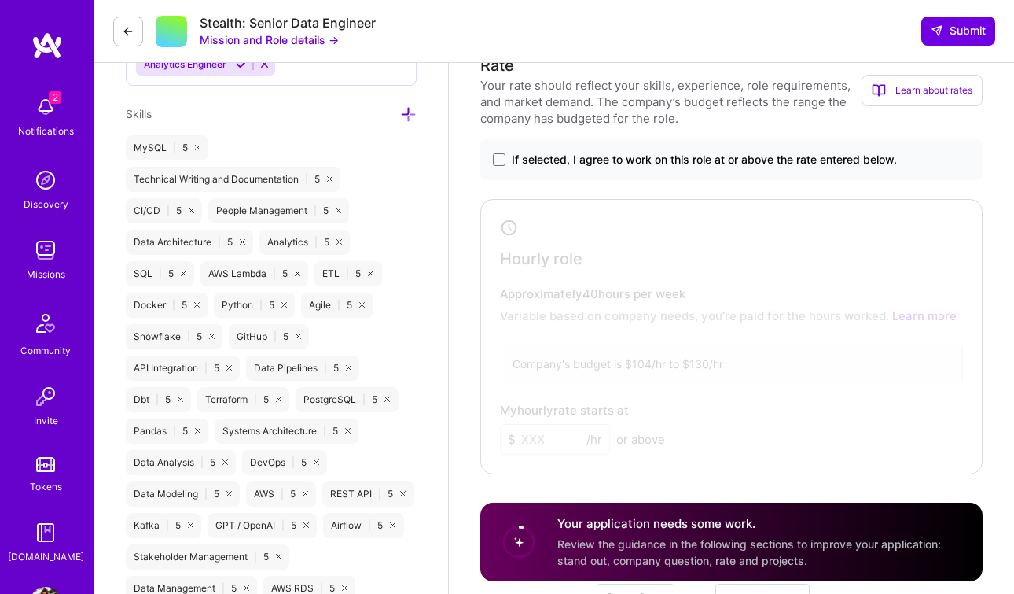
scroll to position [1003, 0]
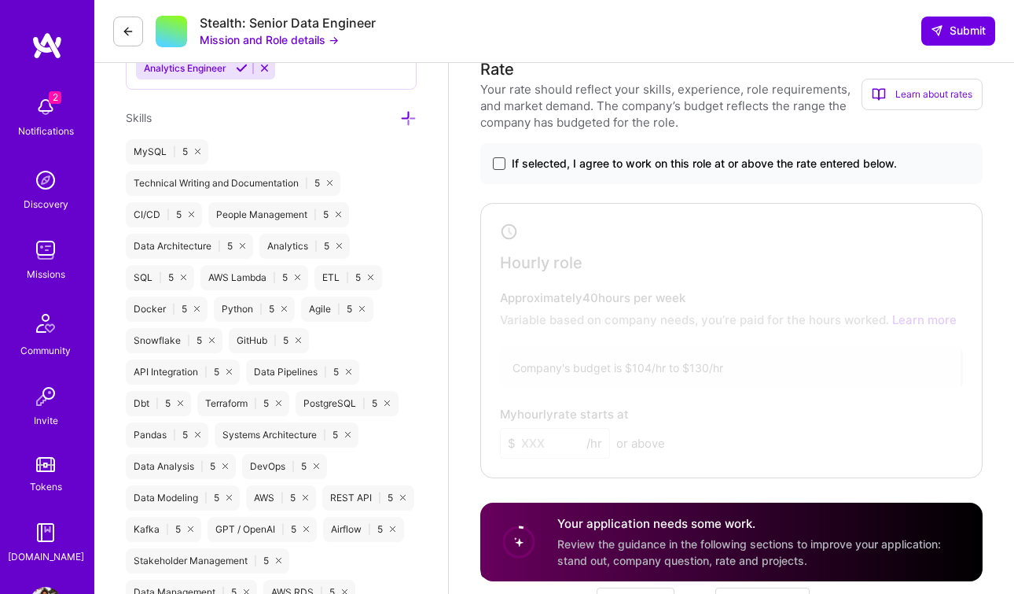
click at [502, 165] on span at bounding box center [499, 163] width 13 height 13
click at [0, 0] on input "If selected, I agree to work on this role at or above the rate entered below." at bounding box center [0, 0] width 0 height 0
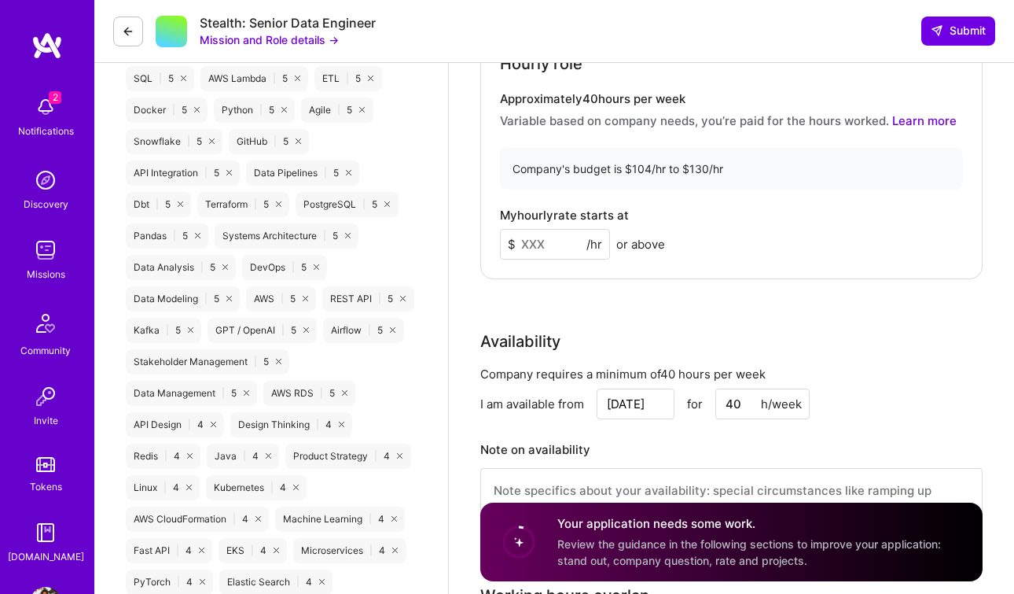
scroll to position [1232, 0]
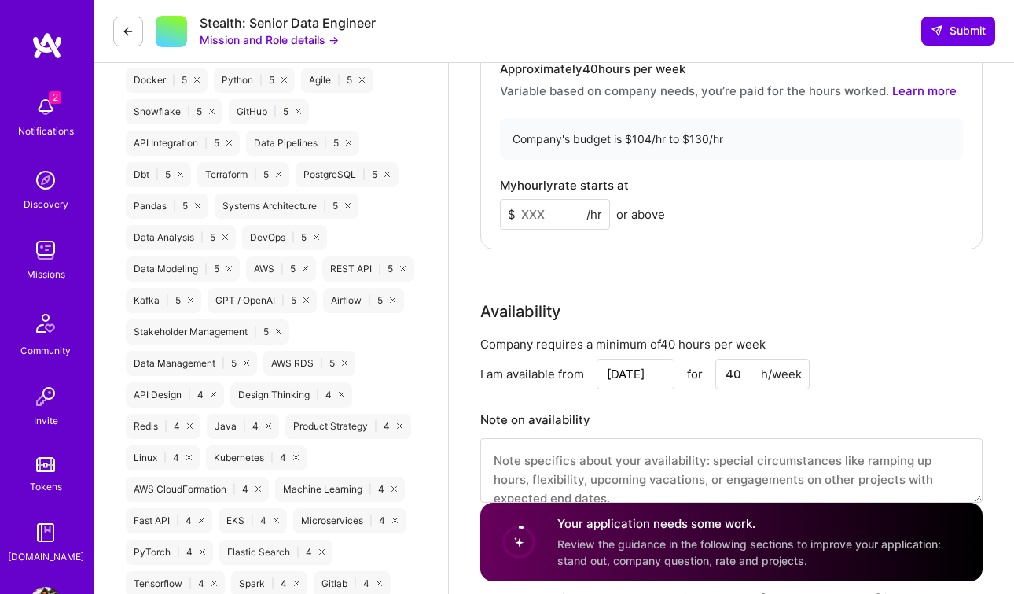
click at [554, 222] on input at bounding box center [555, 214] width 110 height 31
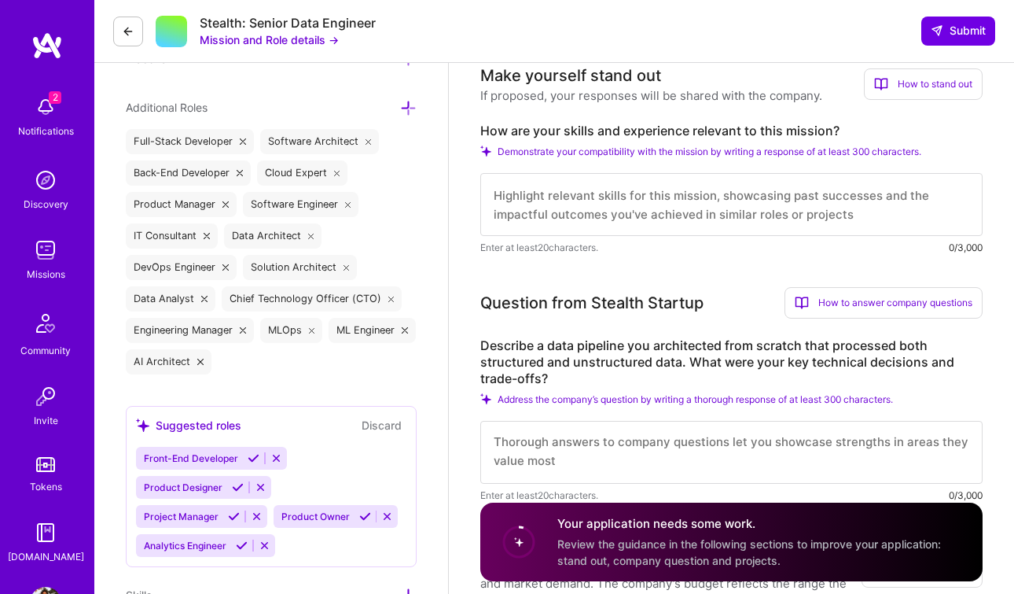
scroll to position [0, 0]
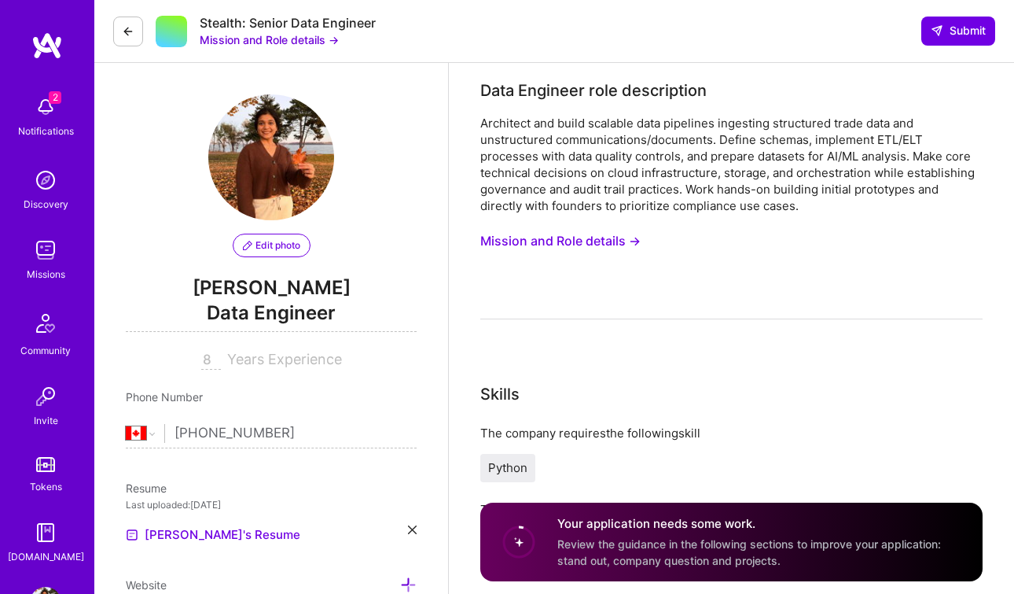
type input "110"
click at [733, 223] on div "Architect and build scalable data pipelines ingesting structured trade data and…" at bounding box center [731, 217] width 502 height 204
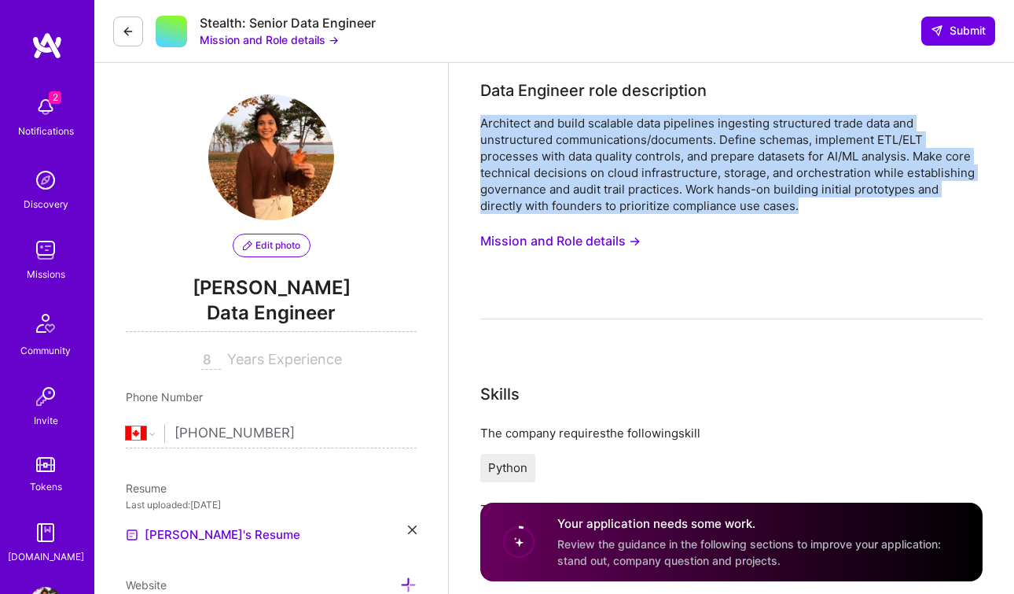
drag, startPoint x: 810, startPoint y: 209, endPoint x: 479, endPoint y: 118, distance: 344.0
copy div "Architect and build scalable data pipelines ingesting structured trade data and…"
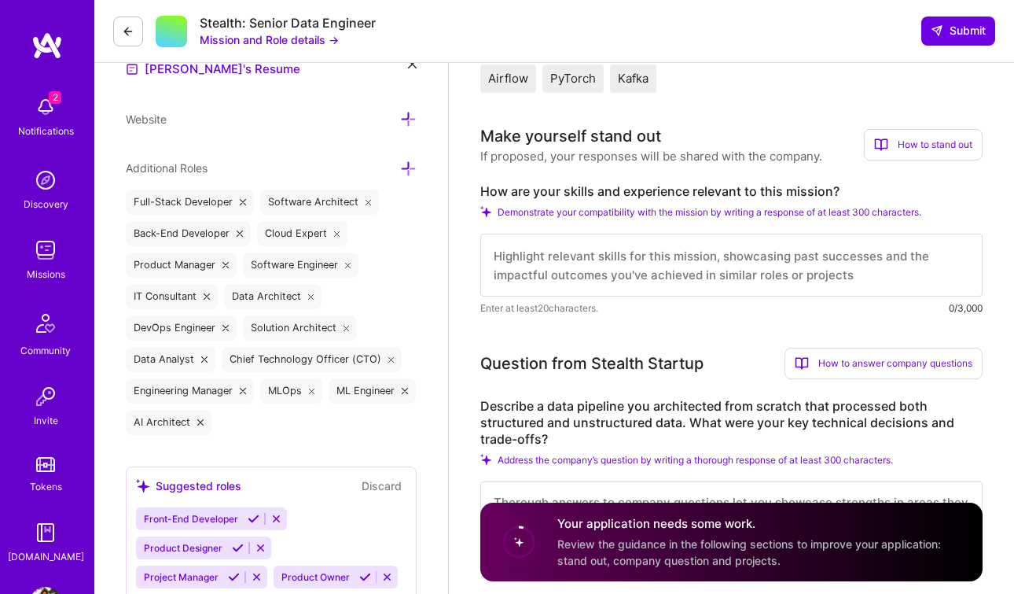
scroll to position [477, 0]
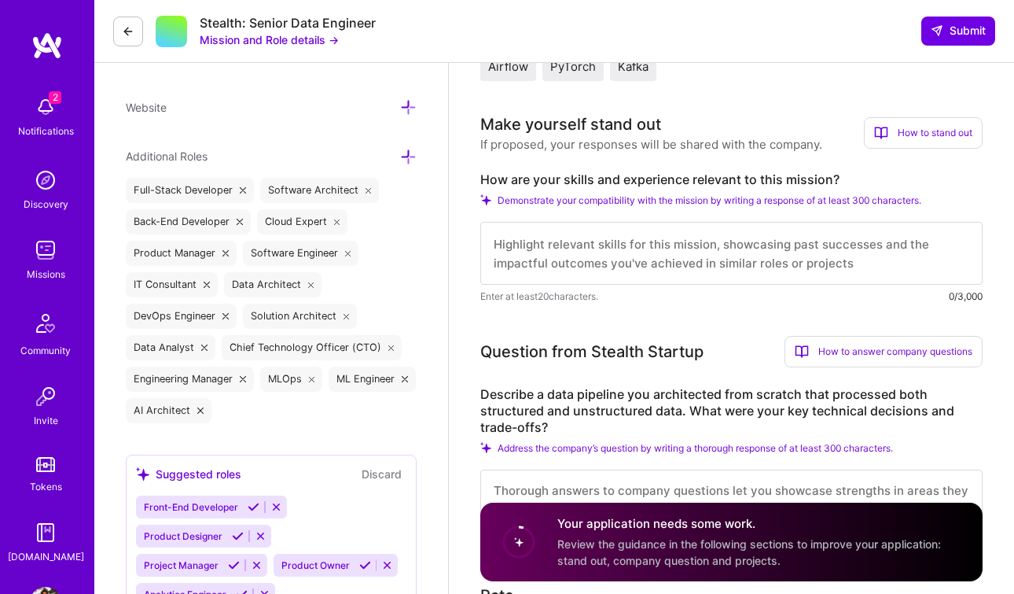
click at [796, 248] on textarea at bounding box center [731, 253] width 502 height 63
drag, startPoint x: 817, startPoint y: 182, endPoint x: 476, endPoint y: 171, distance: 341.4
copy label "How are your skills and experience relevant to this mission?"
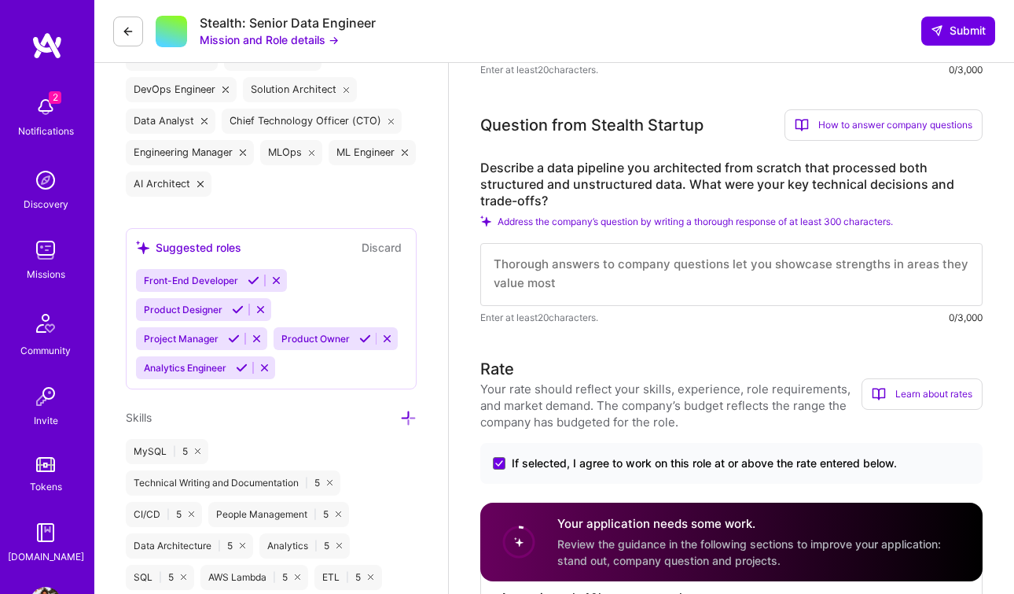
scroll to position [715, 0]
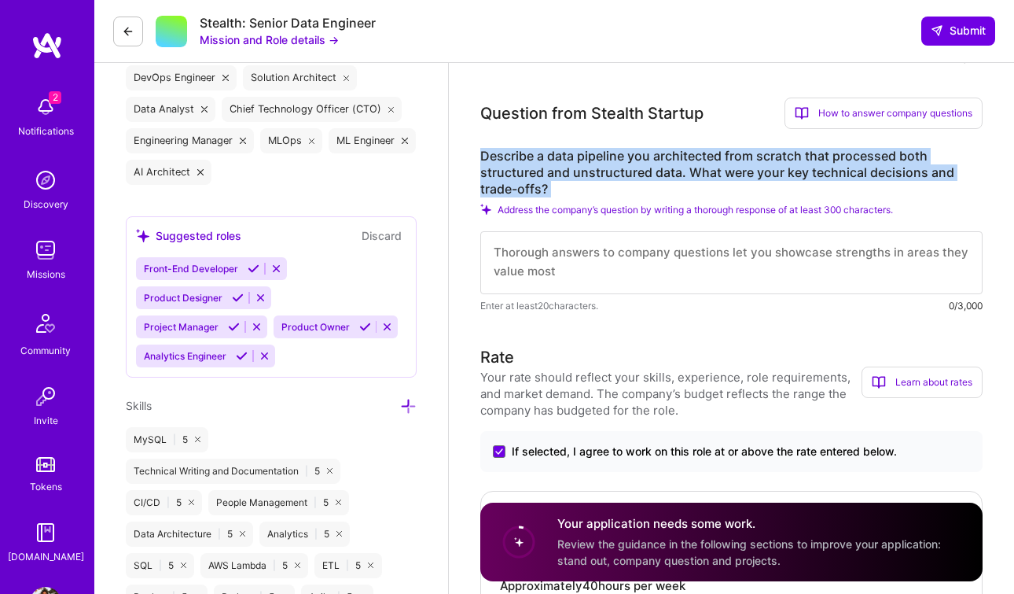
drag, startPoint x: 480, startPoint y: 153, endPoint x: 567, endPoint y: 200, distance: 98.8
copy div "Describe a data pipeline you architected from scratch that processed both struc…"
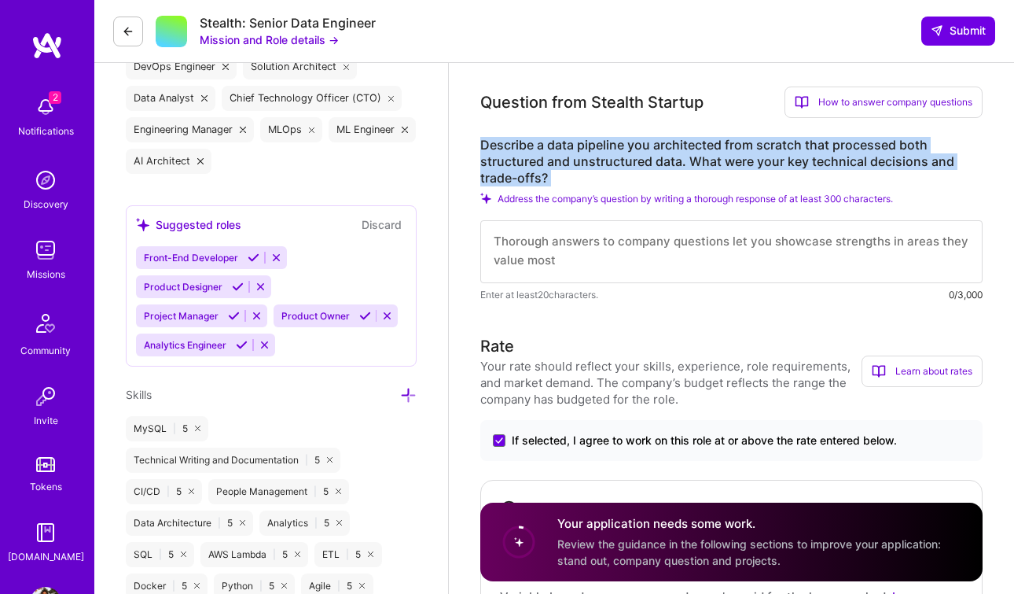
scroll to position [712, 0]
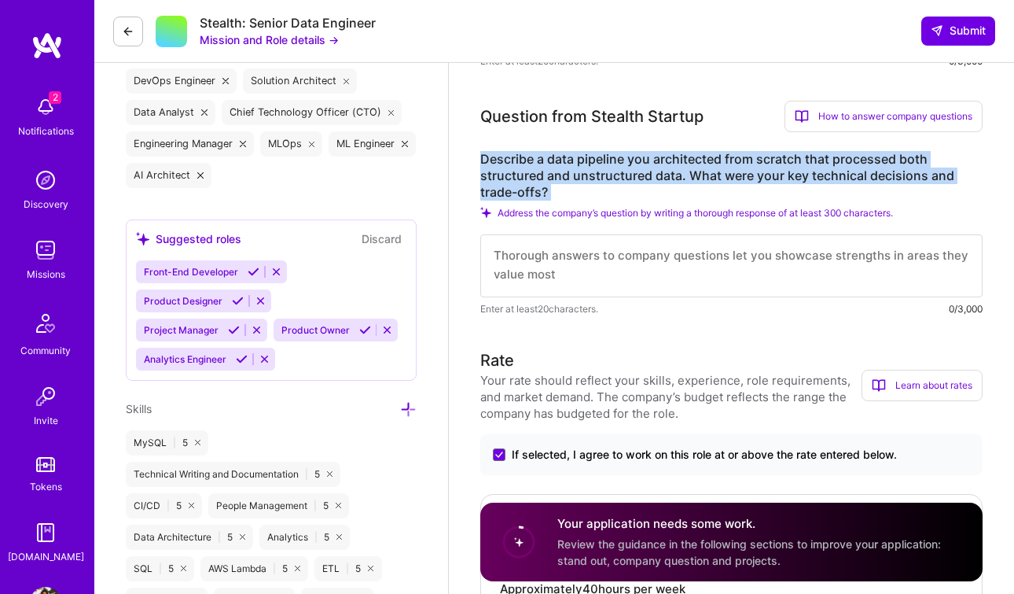
click at [557, 193] on label "Describe a data pipeline you architected from scratch that processed both struc…" at bounding box center [731, 176] width 502 height 50
drag, startPoint x: 553, startPoint y: 195, endPoint x: 477, endPoint y: 163, distance: 82.1
copy label "Describe a data pipeline you architected from scratch that processed both struc…"
click at [630, 266] on textarea at bounding box center [731, 265] width 502 height 63
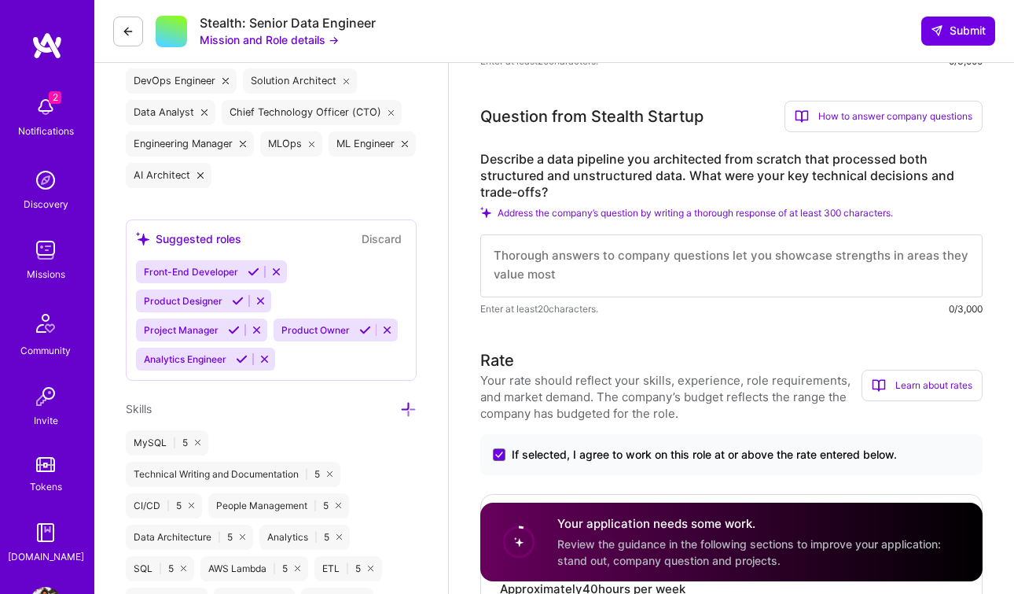
scroll to position [0, 0]
paste textarea "I’ve architected several batch data pipelines in the past, primarily ingesting …"
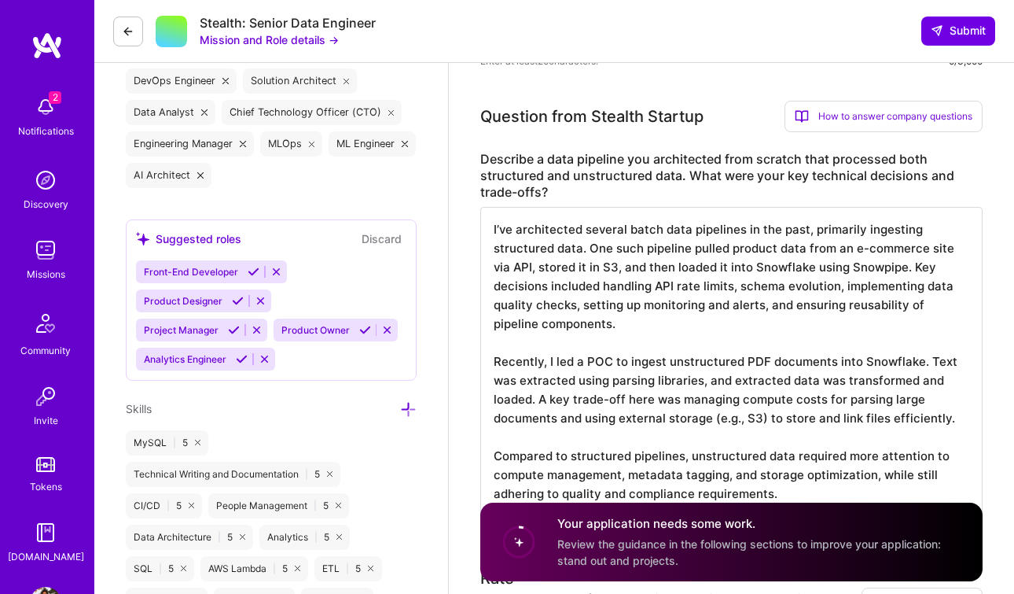
scroll to position [2, 0]
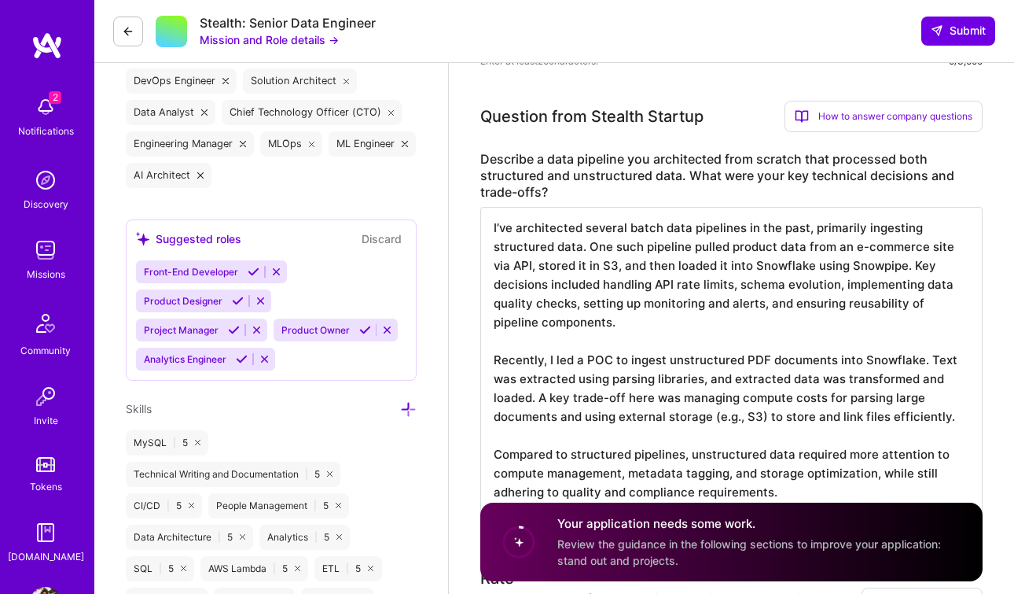
type textarea "I’ve architected several batch data pipelines in the past, primarily ingesting …"
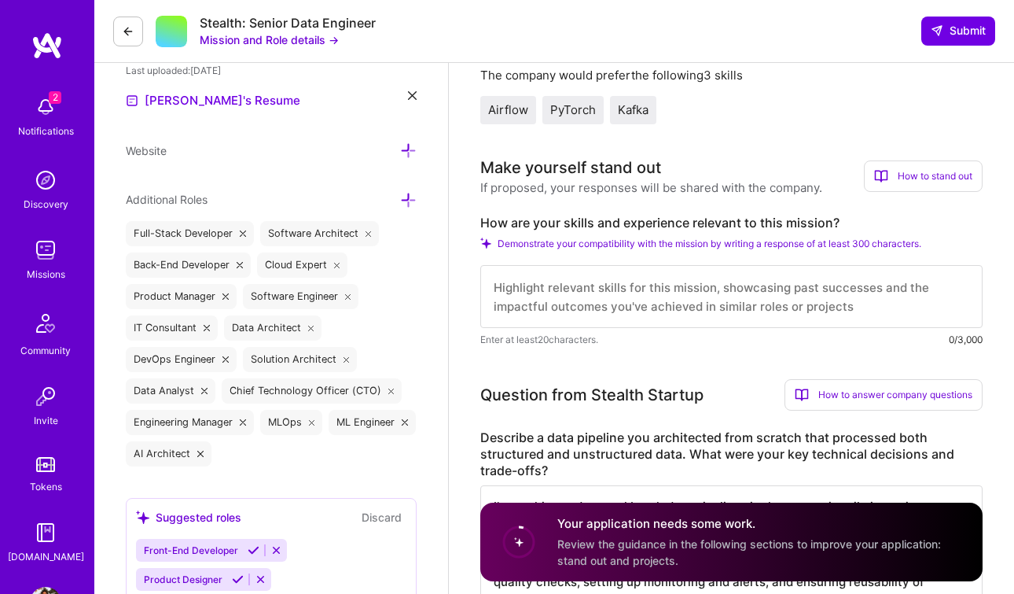
scroll to position [427, 0]
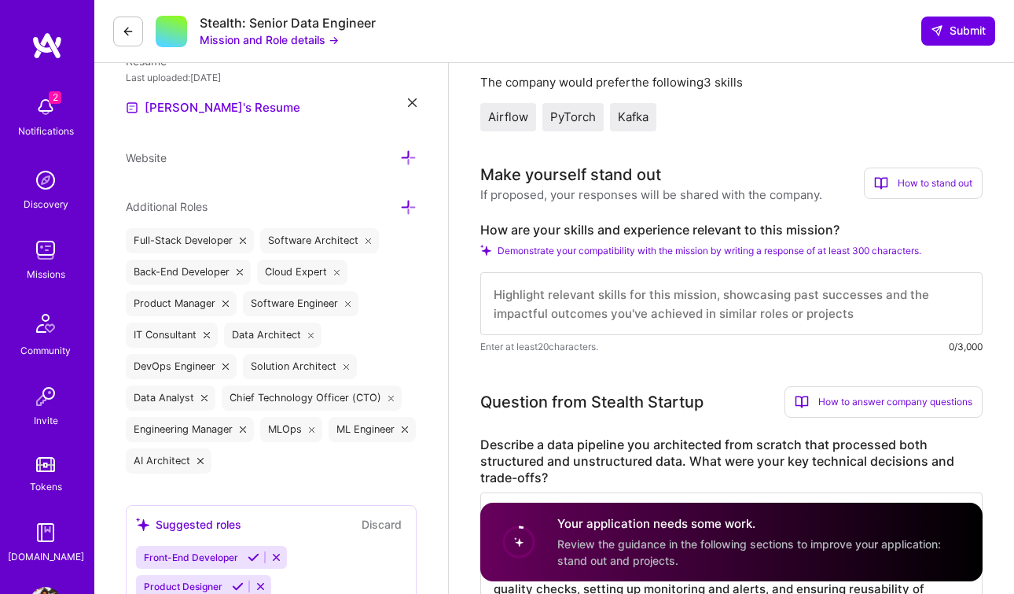
click at [560, 300] on textarea at bounding box center [731, 303] width 502 height 63
paste textarea "I have extensive experience working as a DevOps Engineer, primarily focused on …"
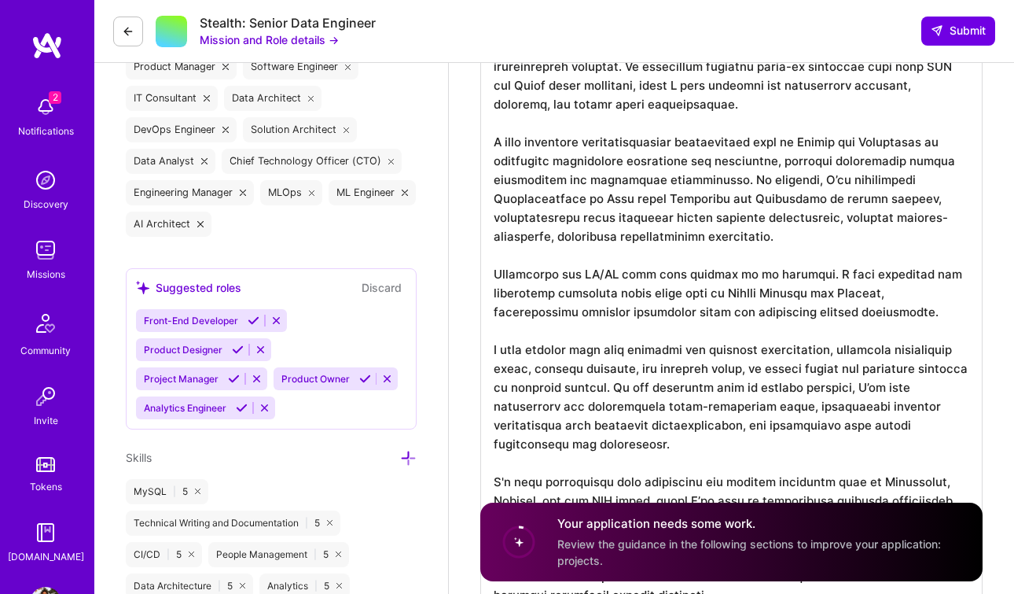
scroll to position [665, 0]
drag, startPoint x: 759, startPoint y: 142, endPoint x: 939, endPoint y: 142, distance: 179.2
click at [939, 142] on textarea at bounding box center [731, 311] width 502 height 610
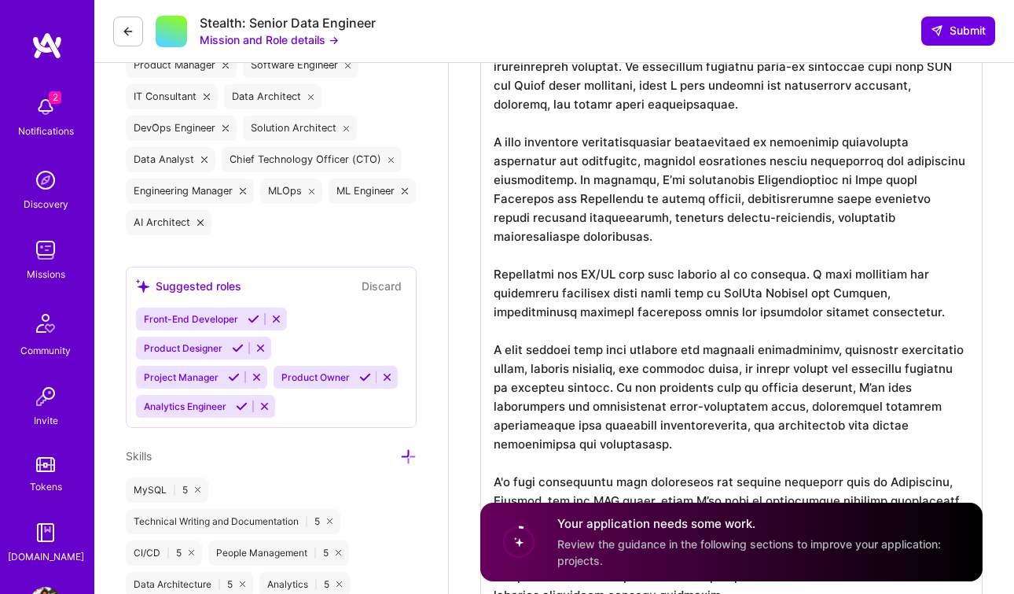
scroll to position [2, 0]
click at [603, 219] on textarea at bounding box center [731, 301] width 502 height 591
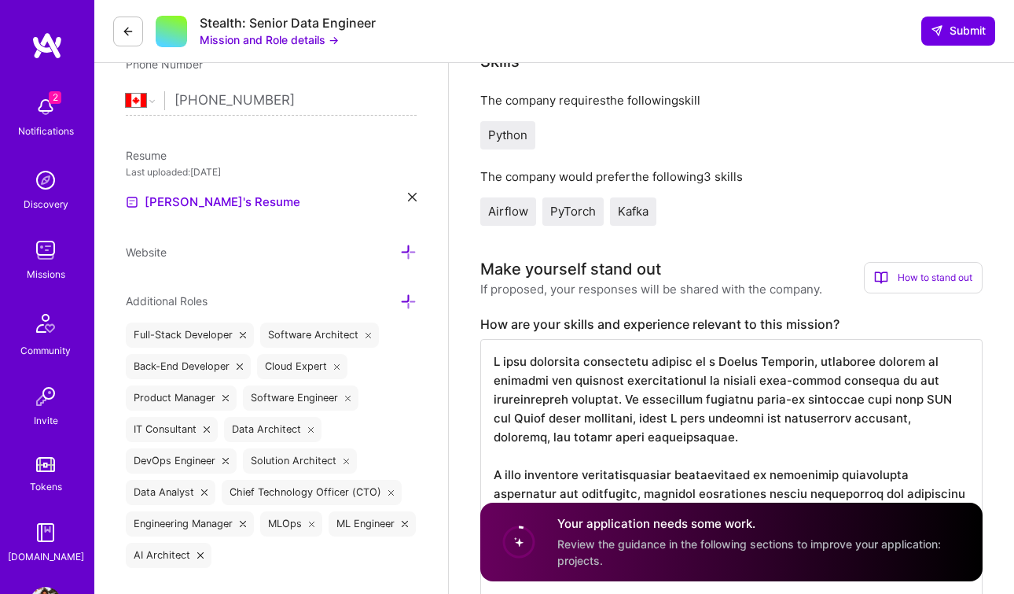
scroll to position [0, 0]
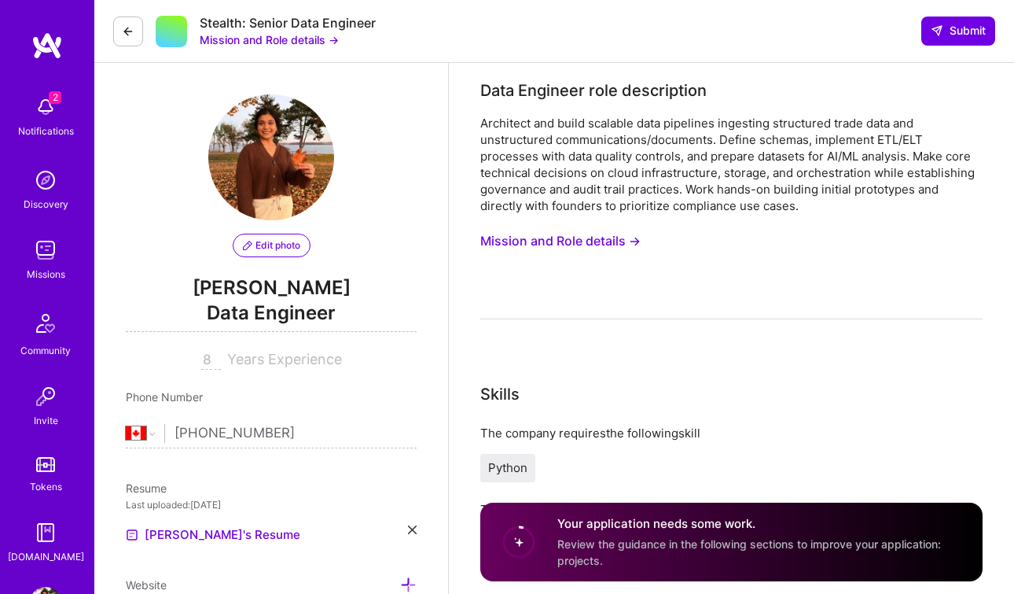
drag, startPoint x: 491, startPoint y: 382, endPoint x: 680, endPoint y: 255, distance: 227.2
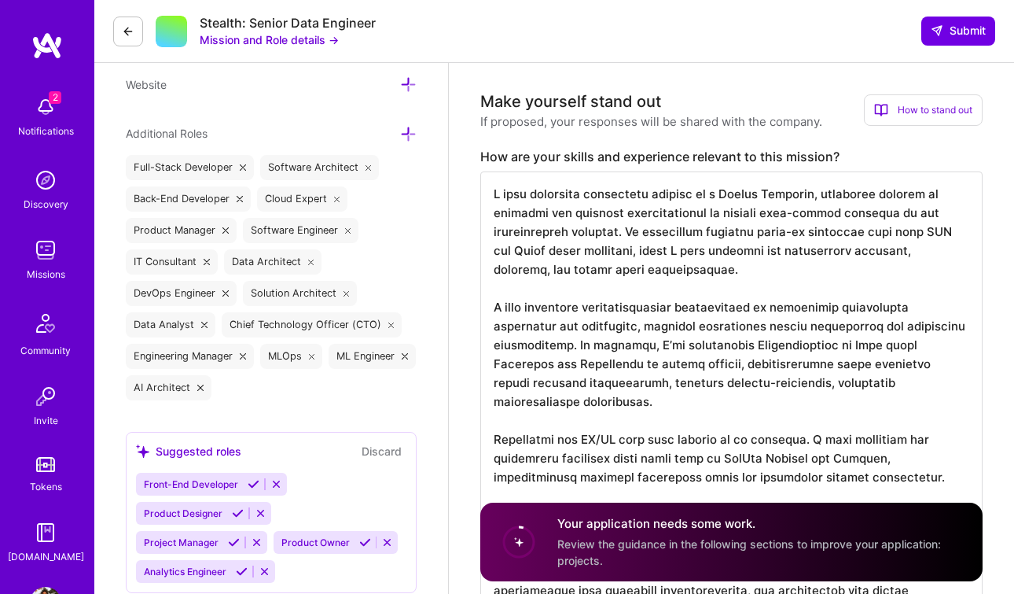
scroll to position [511, 0]
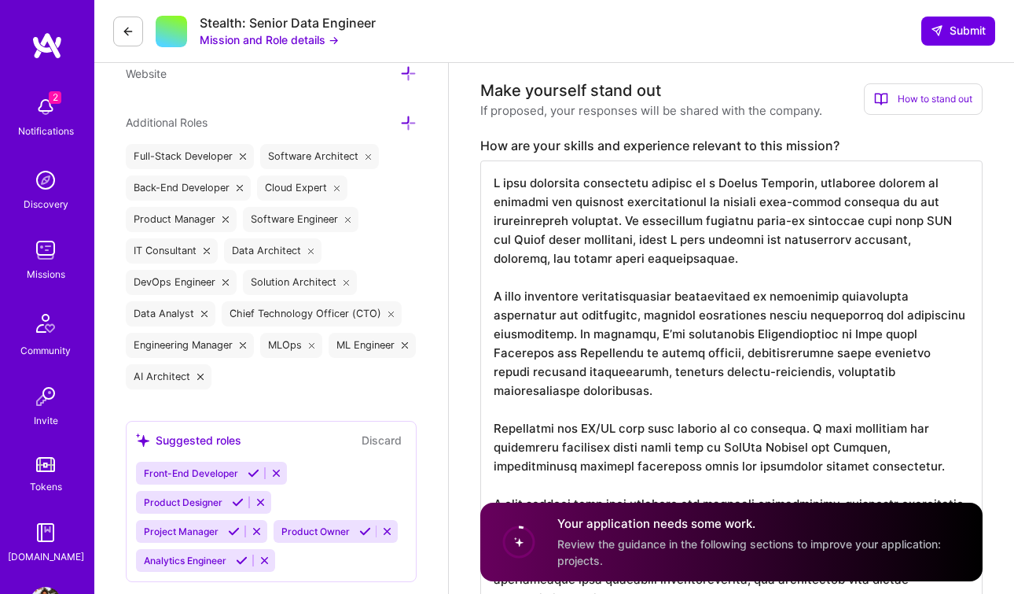
click at [632, 295] on textarea at bounding box center [731, 455] width 502 height 591
paste textarea "With over a decade of hands-on experience as a Data Engineer, I have consistent…"
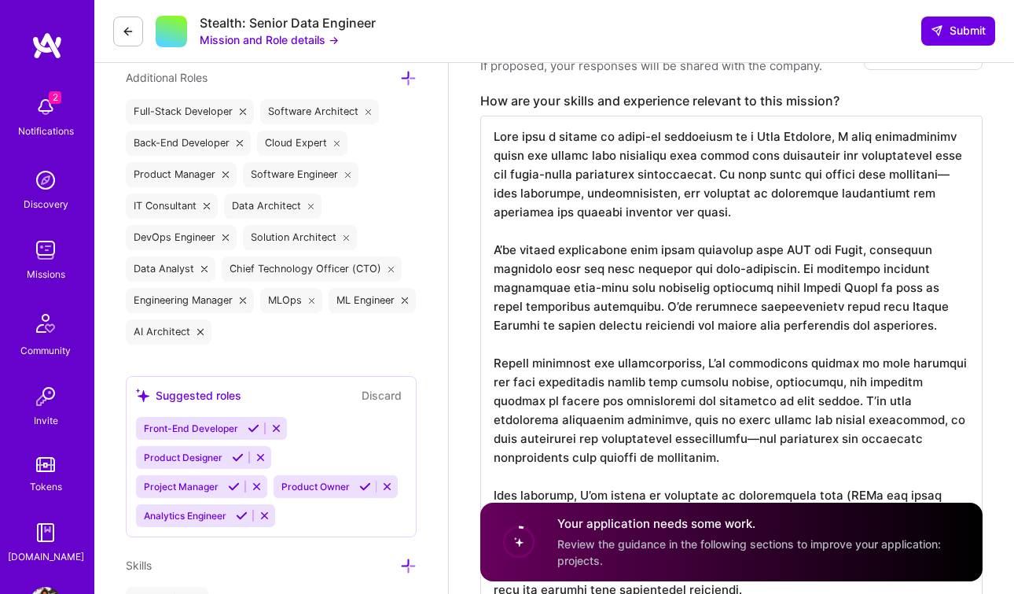
scroll to position [562, 0]
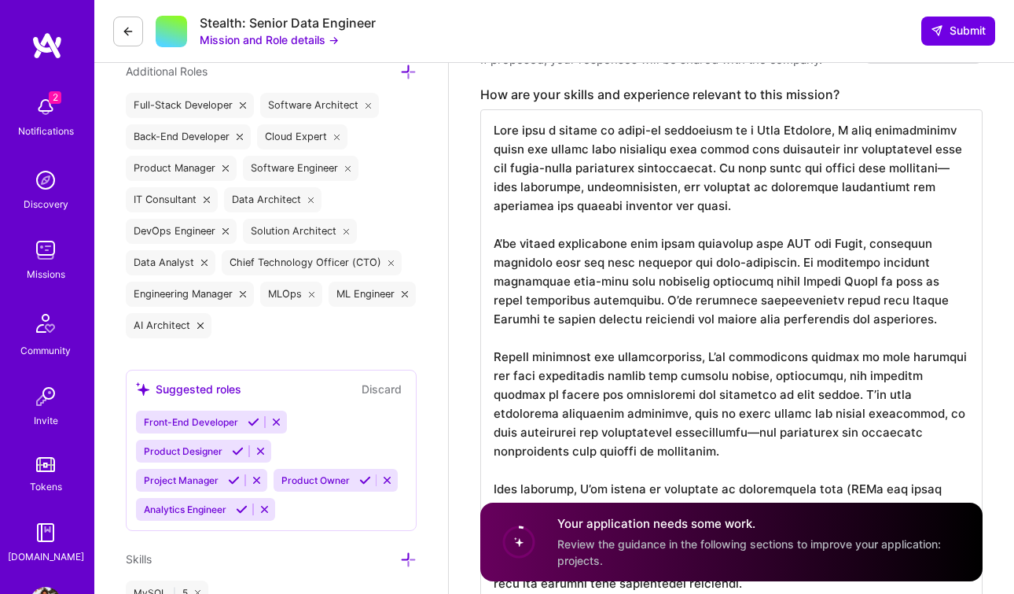
click at [546, 133] on textarea at bounding box center [731, 385] width 502 height 553
drag, startPoint x: 667, startPoint y: 150, endPoint x: 961, endPoint y: 147, distance: 294.0
click at [961, 147] on textarea at bounding box center [731, 385] width 502 height 553
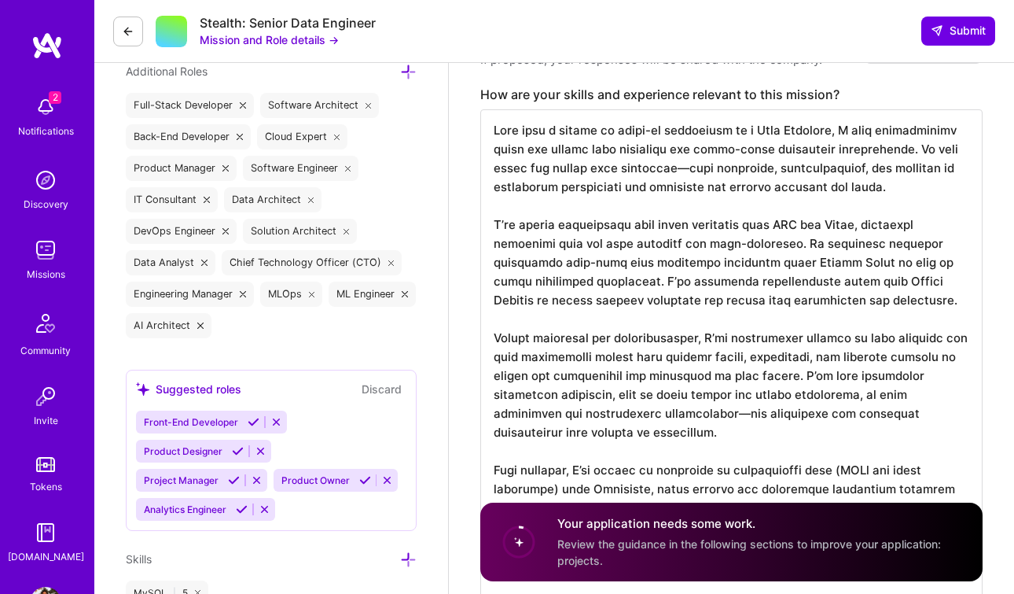
scroll to position [0, 0]
click at [908, 173] on textarea at bounding box center [731, 376] width 502 height 535
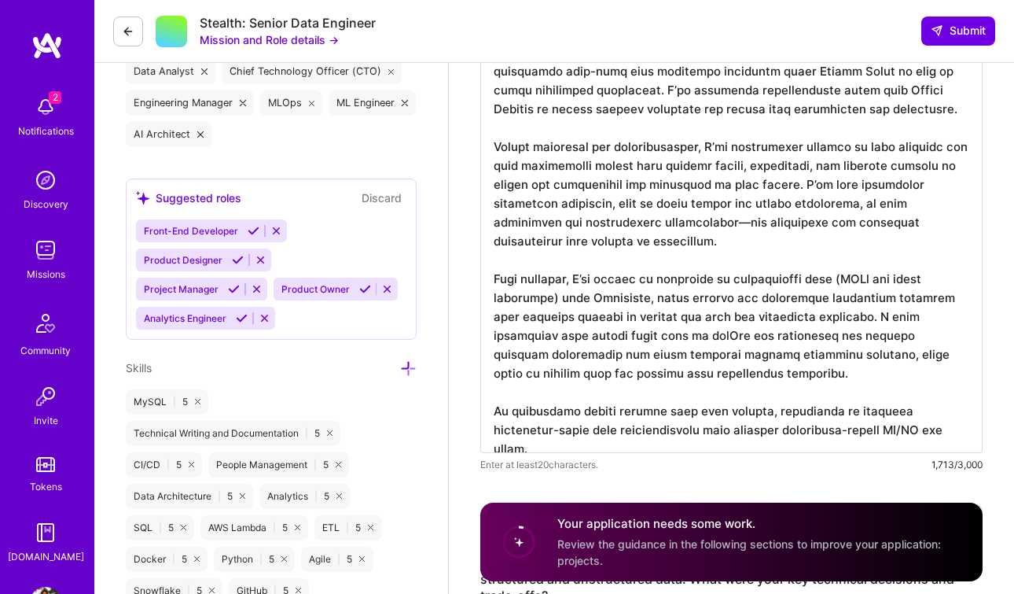
scroll to position [757, 0]
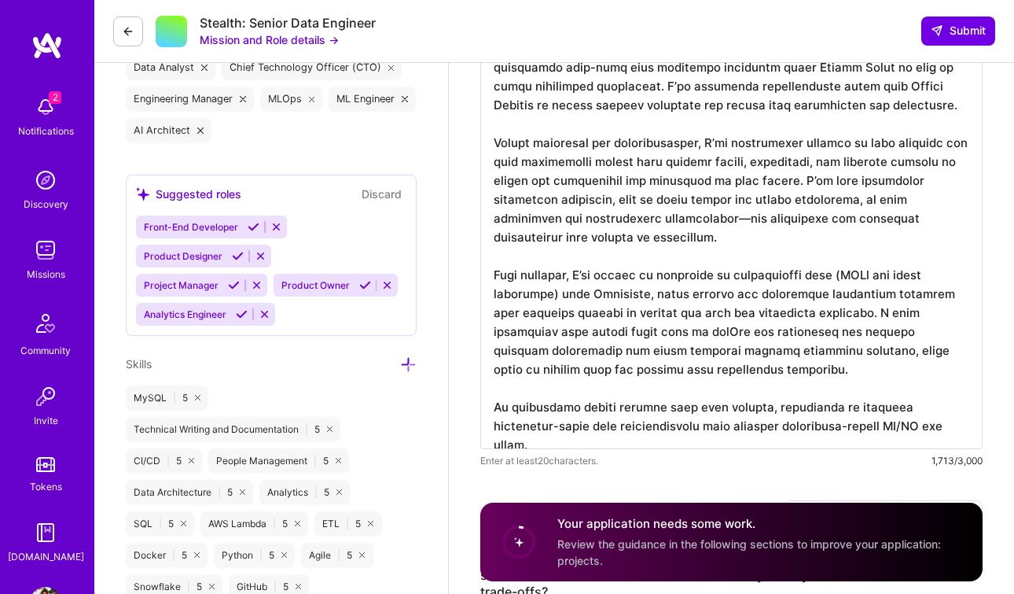
click at [917, 144] on textarea at bounding box center [731, 181] width 502 height 535
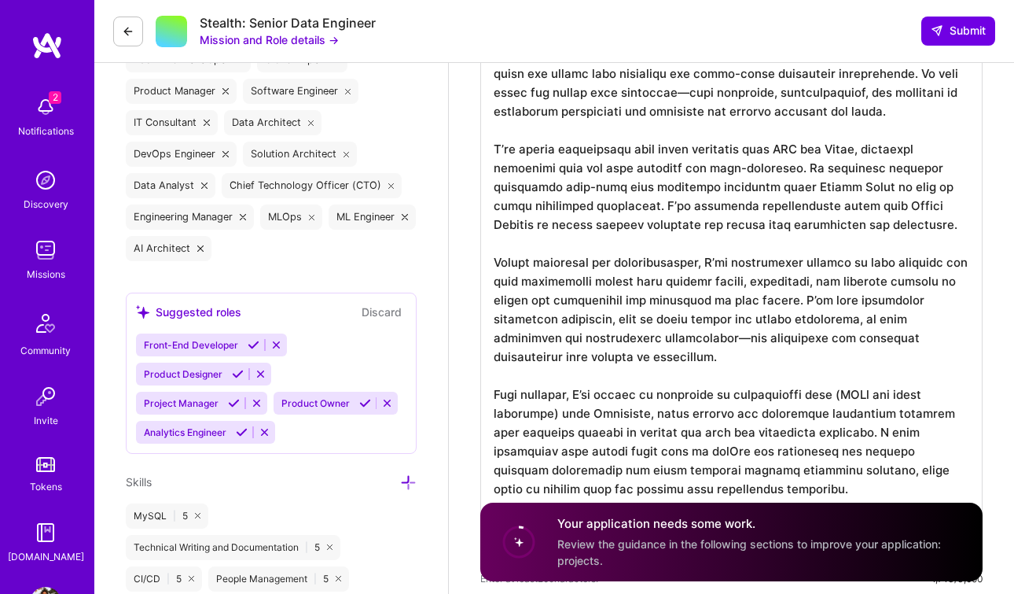
scroll to position [634, 0]
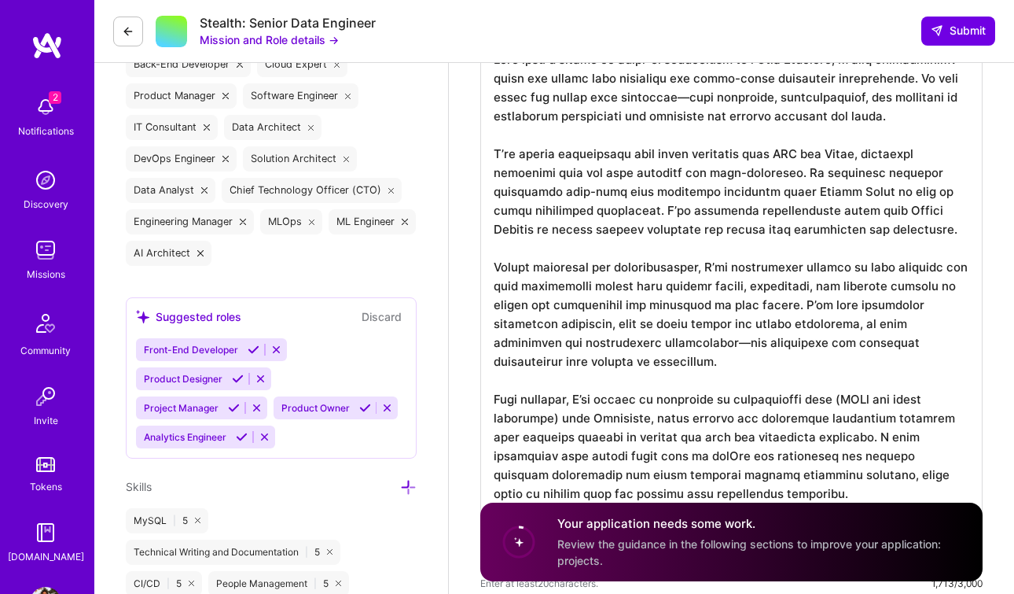
click at [913, 101] on textarea at bounding box center [731, 304] width 502 height 535
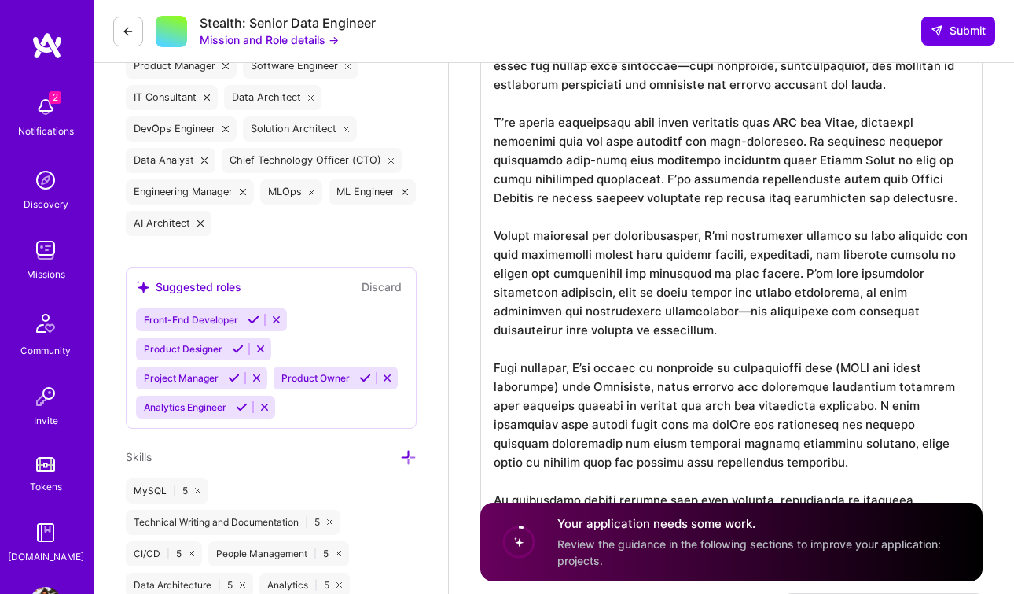
scroll to position [0, 0]
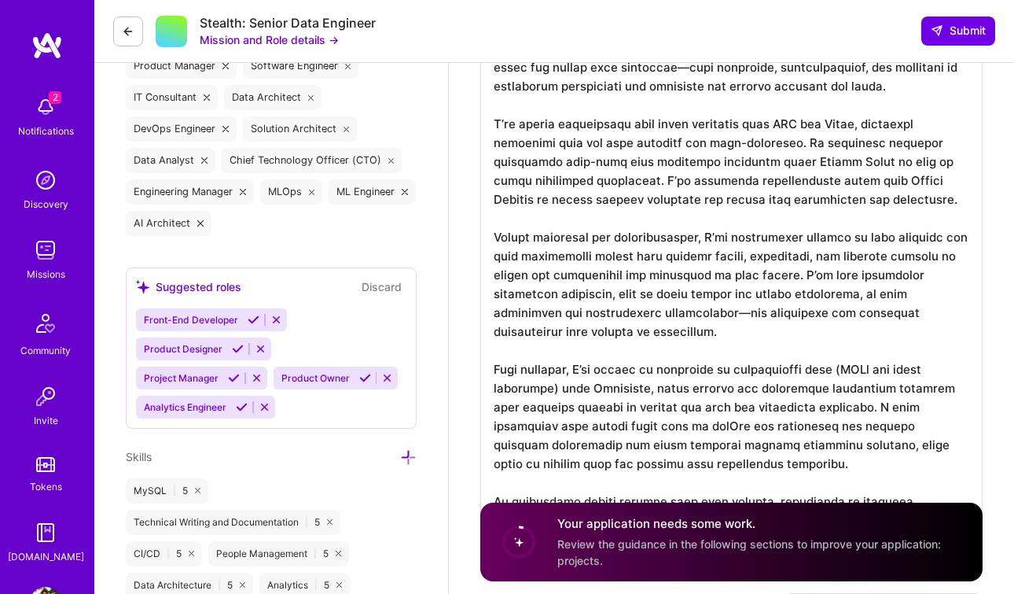
click at [920, 239] on textarea at bounding box center [731, 274] width 502 height 535
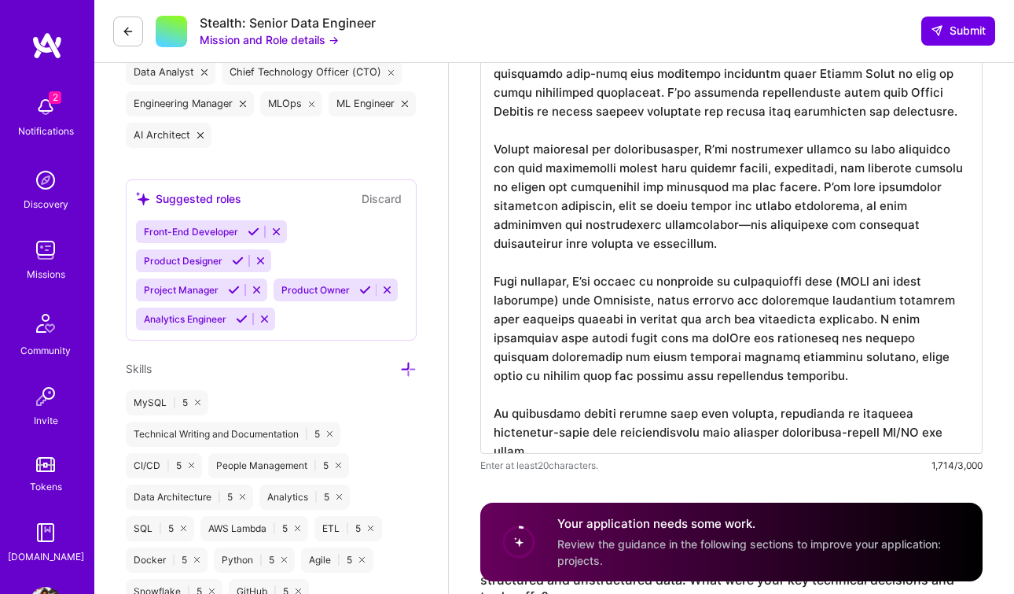
scroll to position [739, 0]
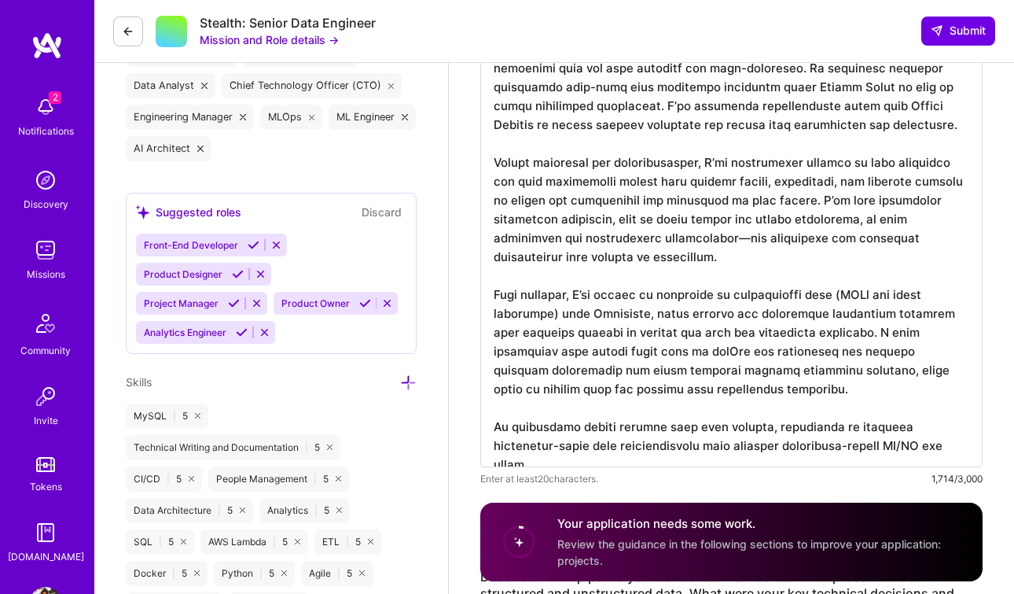
drag, startPoint x: 493, startPoint y: 151, endPoint x: 622, endPoint y: 266, distance: 172.6
click at [622, 266] on textarea at bounding box center [731, 199] width 502 height 535
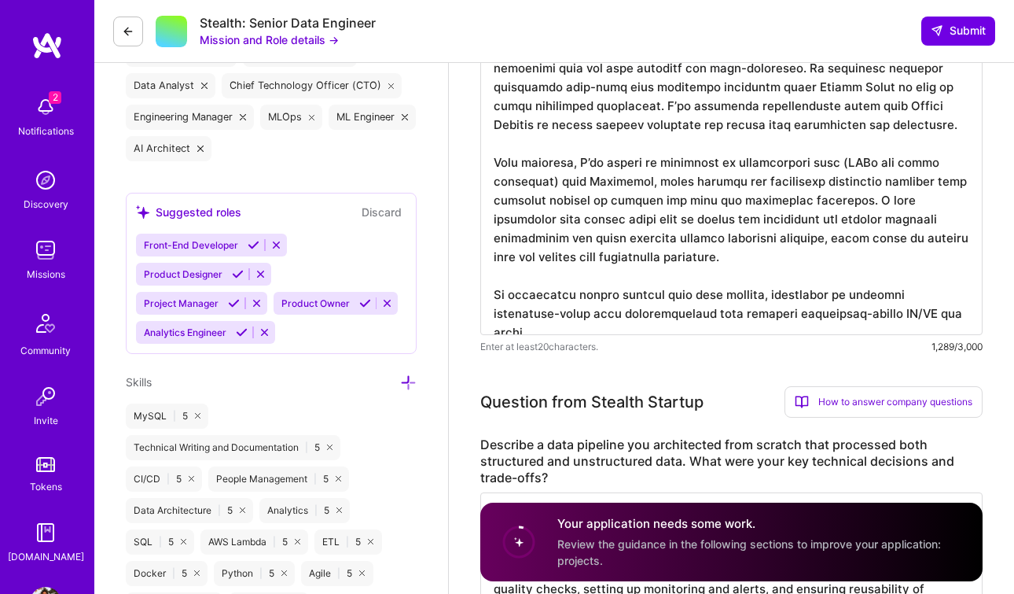
drag, startPoint x: 855, startPoint y: 204, endPoint x: 483, endPoint y: 165, distance: 373.8
click at [483, 165] on textarea at bounding box center [731, 133] width 502 height 402
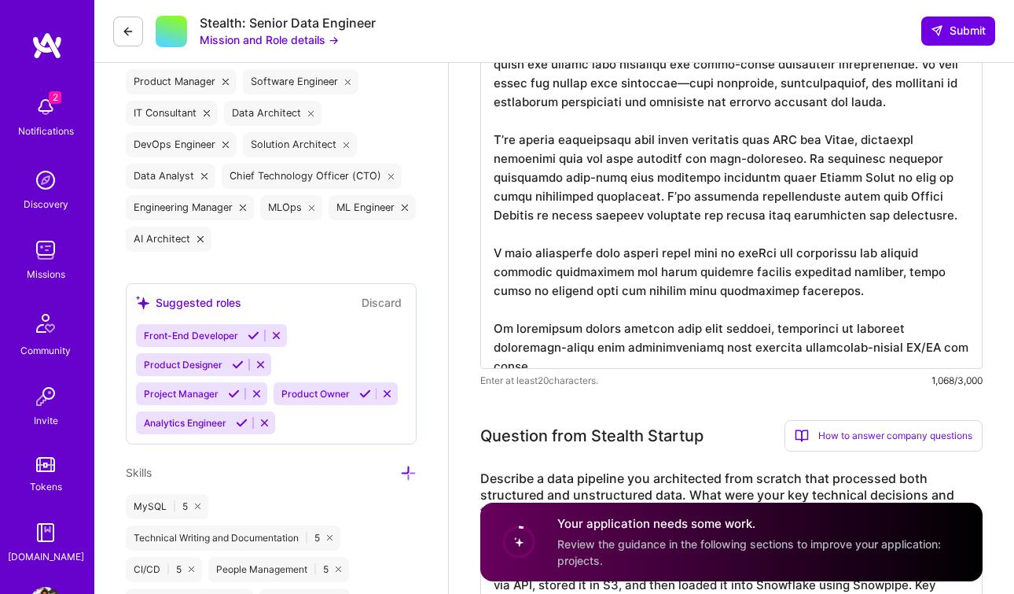
scroll to position [2, 0]
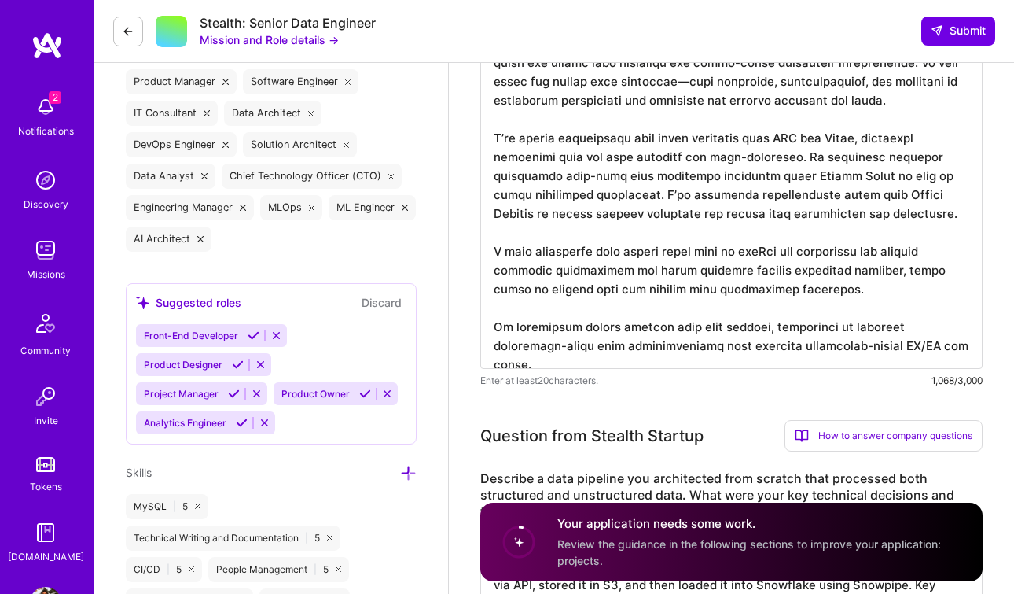
click at [495, 332] on textarea at bounding box center [731, 196] width 502 height 346
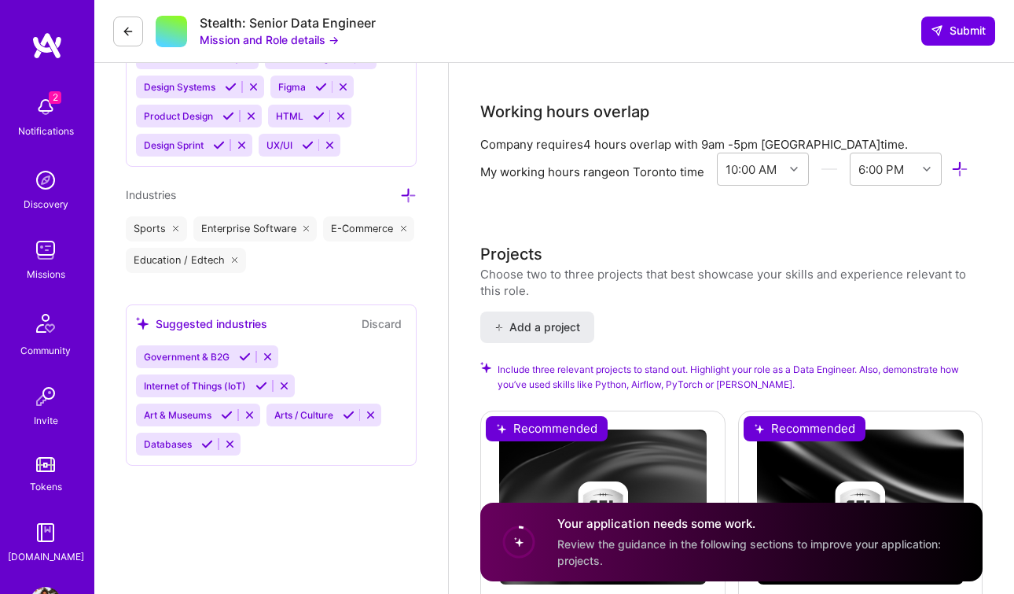
scroll to position [2206, 0]
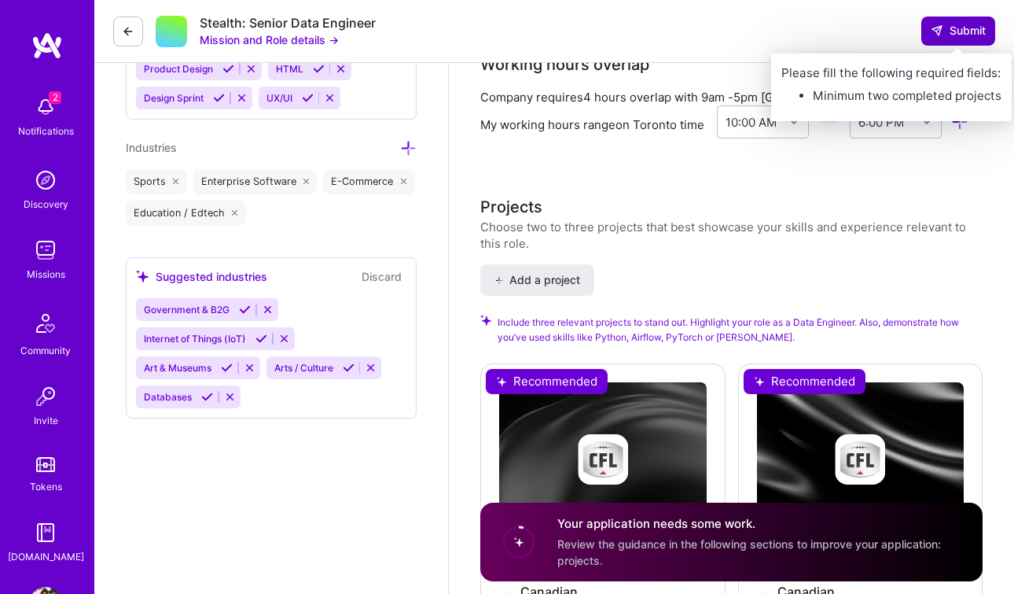
type textarea "With over a decade of hands-on experience as a Data Engineer, I have consistent…"
click at [951, 35] on span "Submit" at bounding box center [958, 31] width 55 height 16
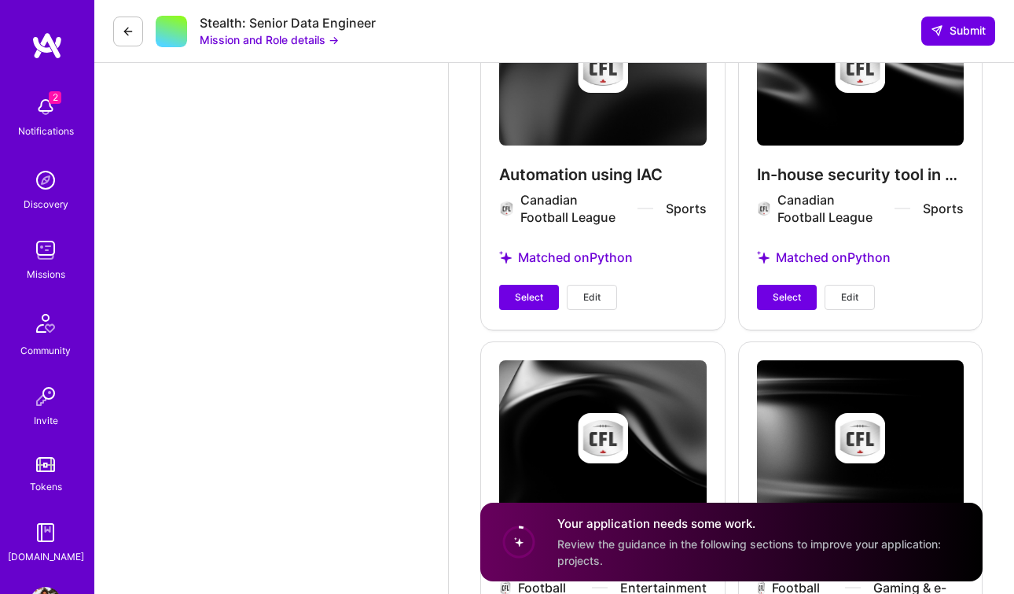
scroll to position [2584, 0]
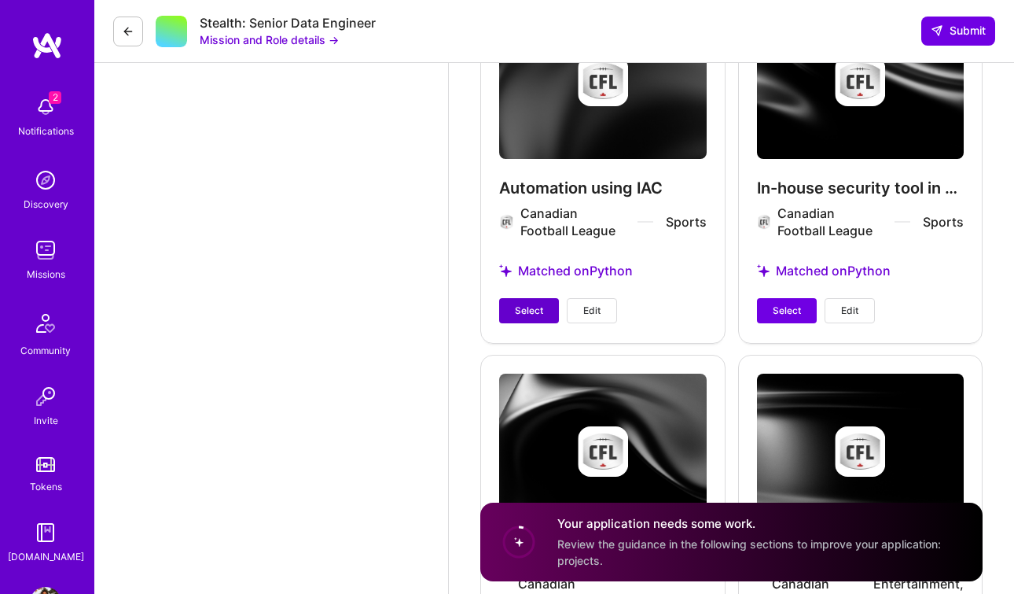
click at [529, 308] on span "Select" at bounding box center [529, 310] width 28 height 14
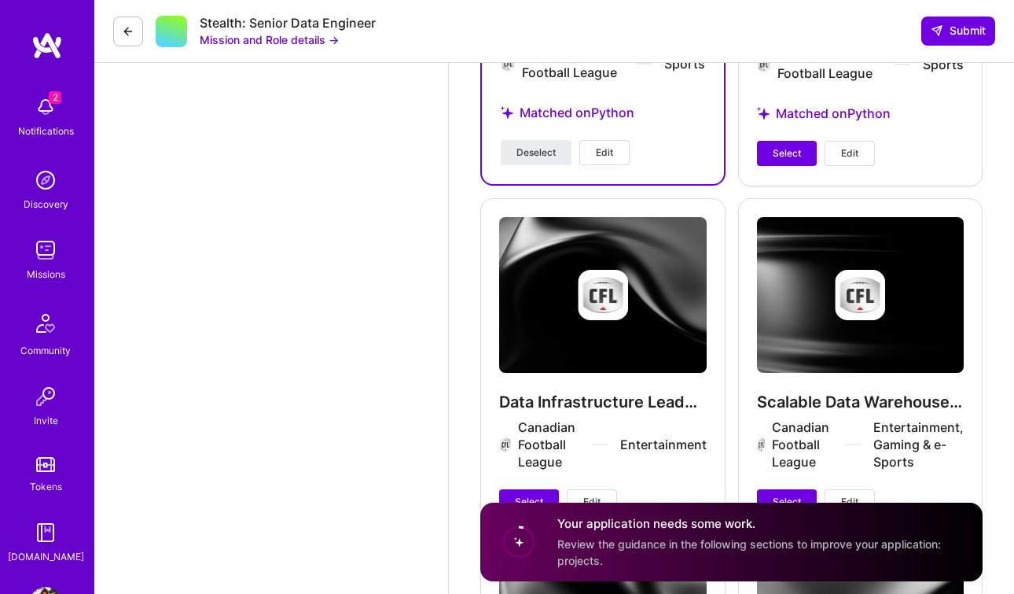
scroll to position [2694, 0]
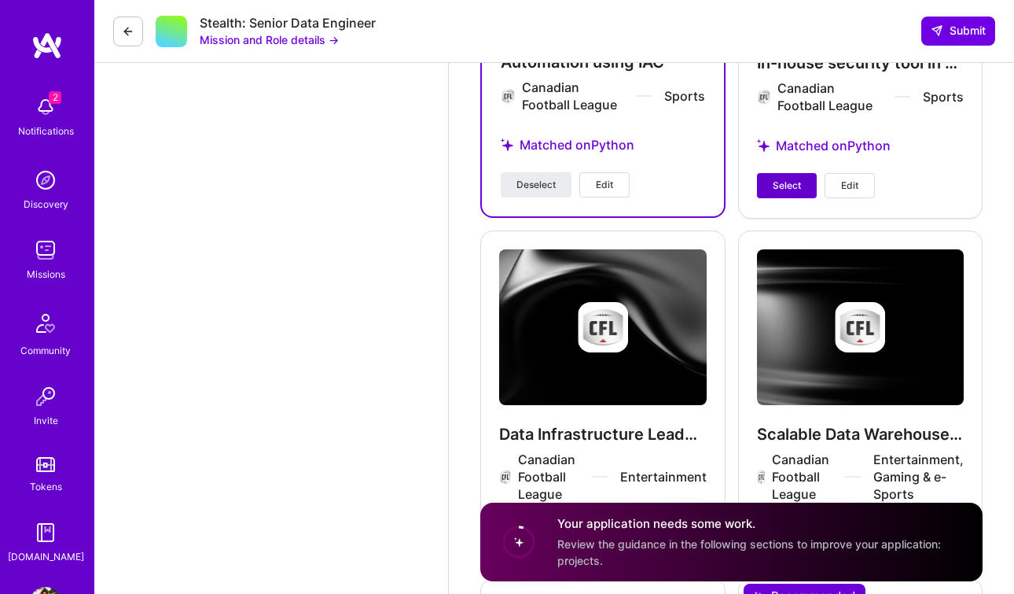
click at [793, 192] on span "Select" at bounding box center [787, 185] width 28 height 14
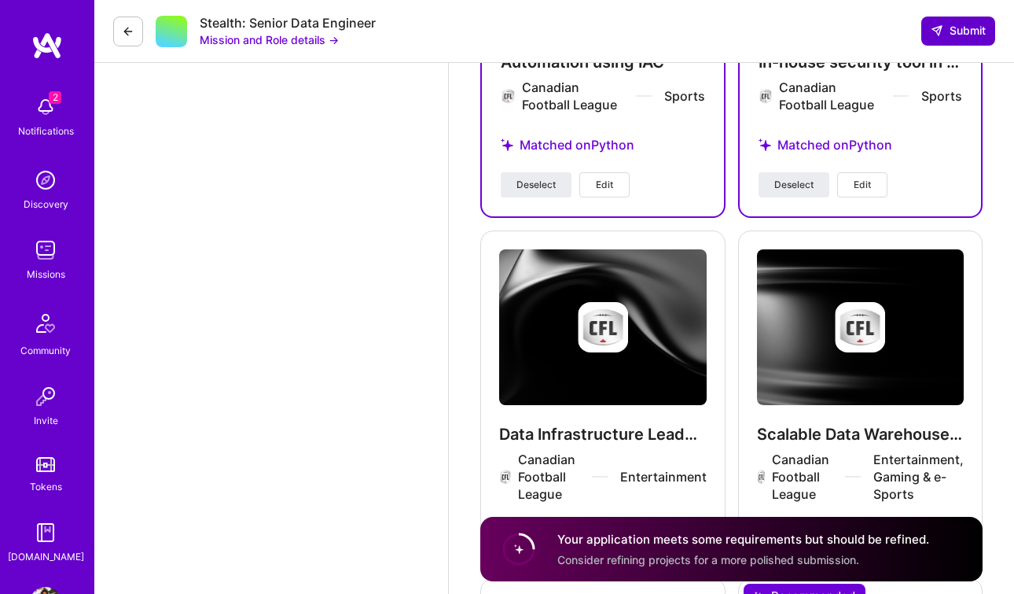
click at [953, 28] on span "Submit" at bounding box center [958, 31] width 55 height 16
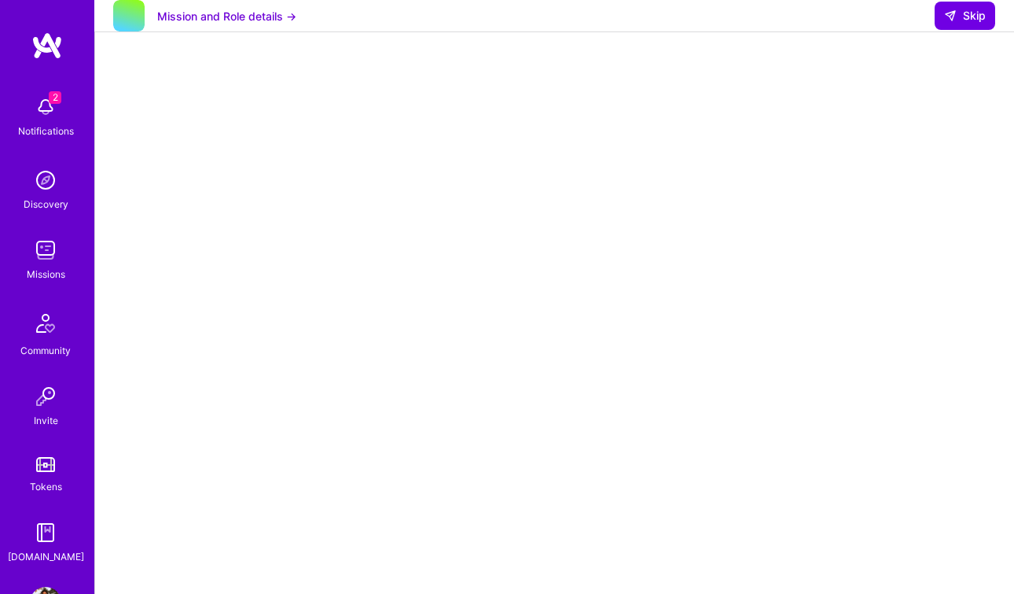
scroll to position [259, 0]
select select "CA"
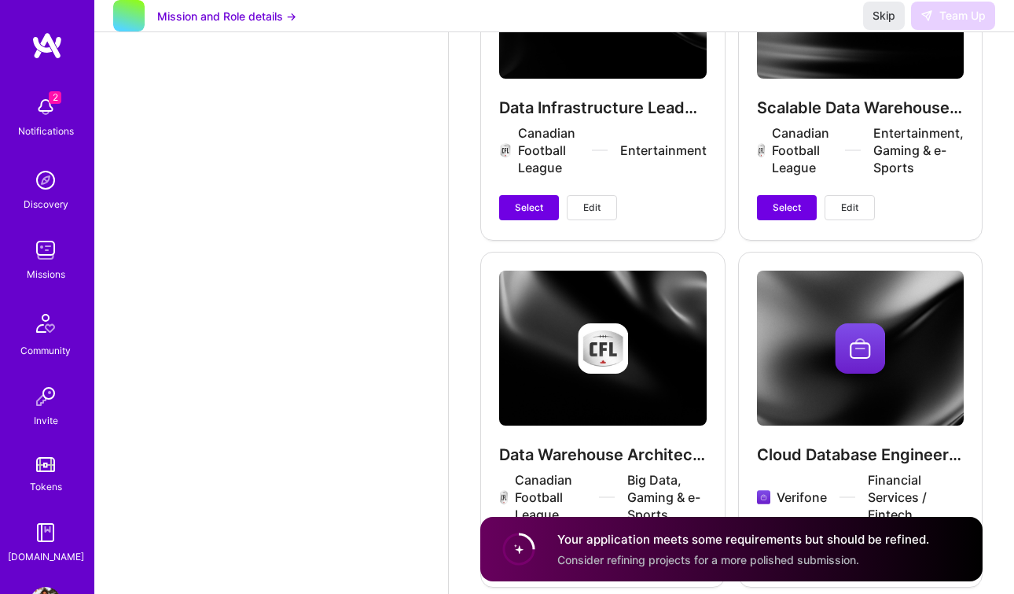
scroll to position [3084, 0]
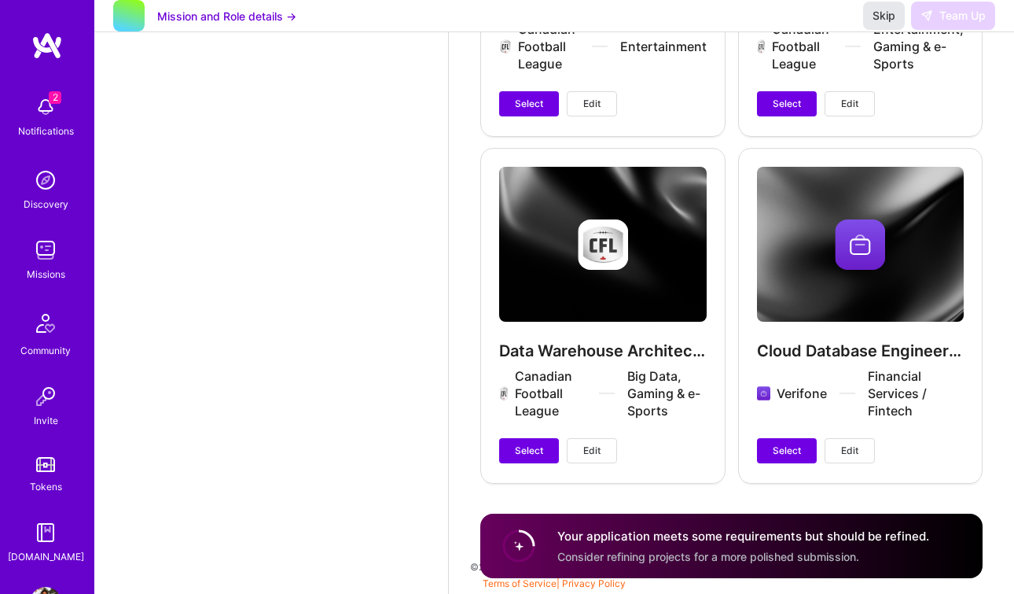
click at [891, 24] on span "Skip" at bounding box center [884, 16] width 23 height 16
click at [865, 548] on div "Your application meets some requirements but should be refined. Consider refini…" at bounding box center [743, 545] width 372 height 36
click at [878, 24] on span "Skip" at bounding box center [884, 16] width 23 height 16
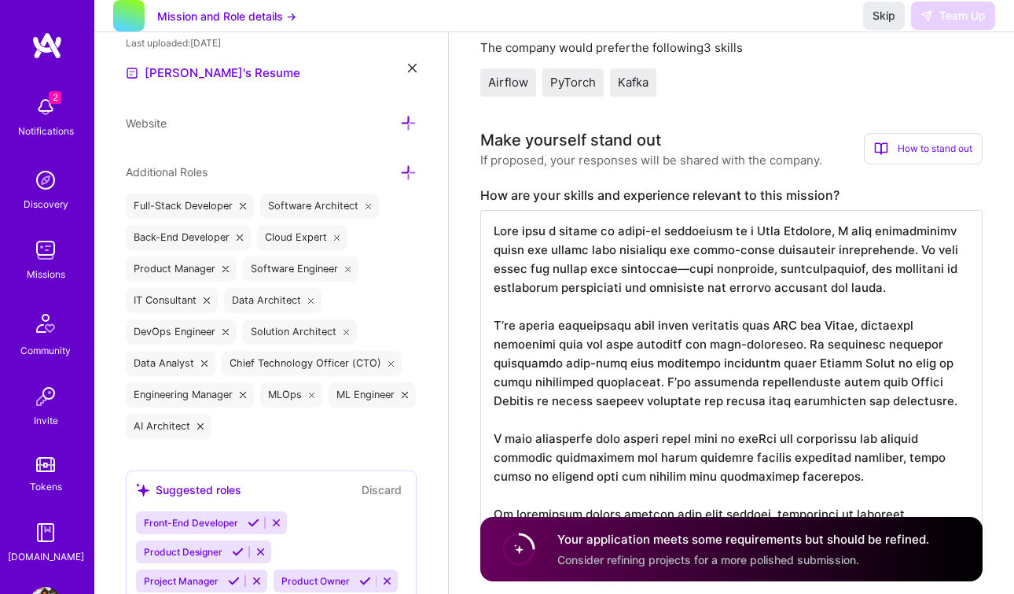
scroll to position [460, 0]
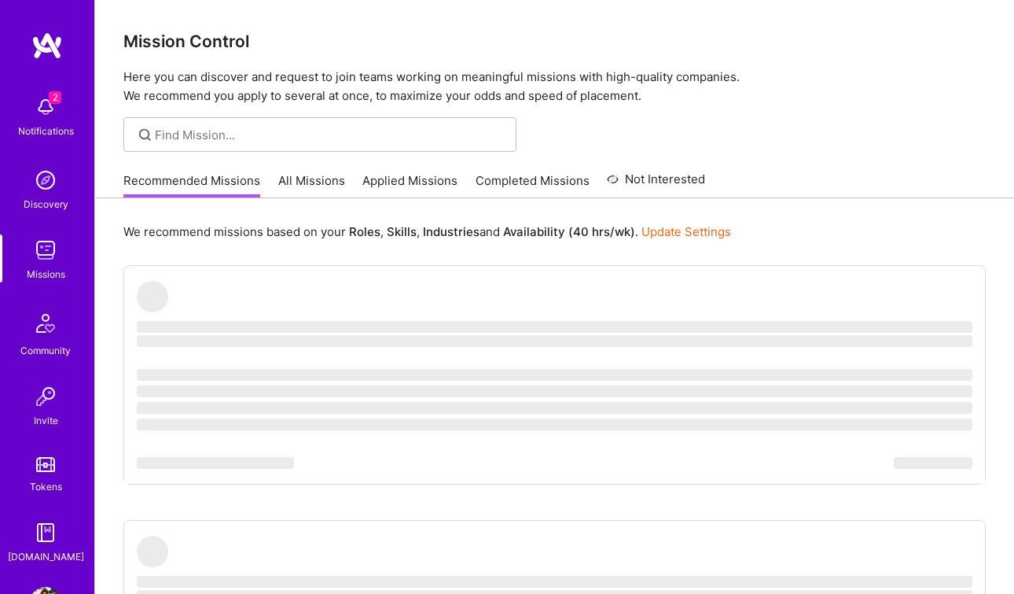
click at [401, 175] on link "Applied Missions" at bounding box center [409, 185] width 95 height 26
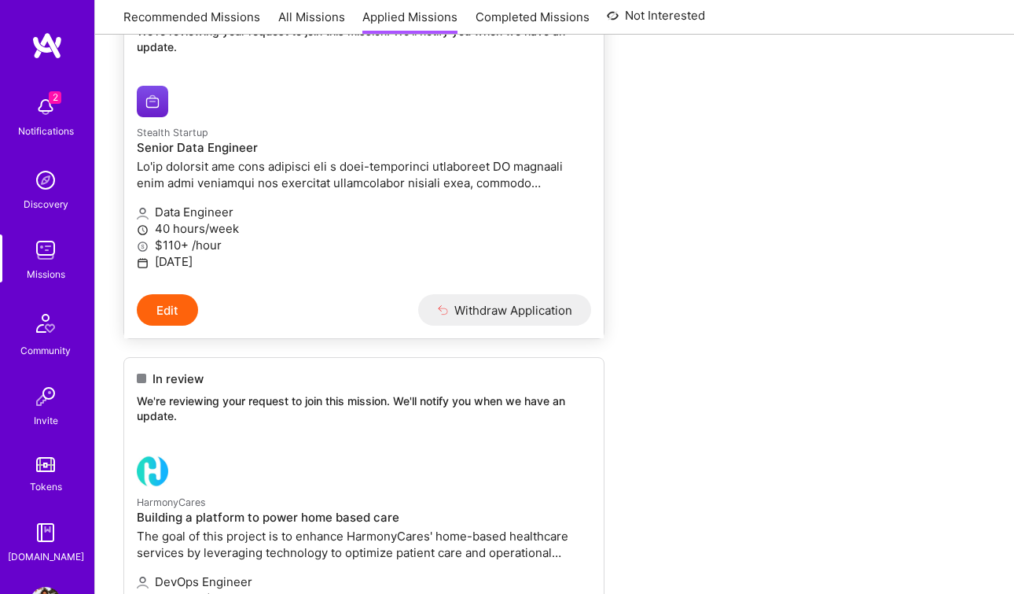
scroll to position [330, 0]
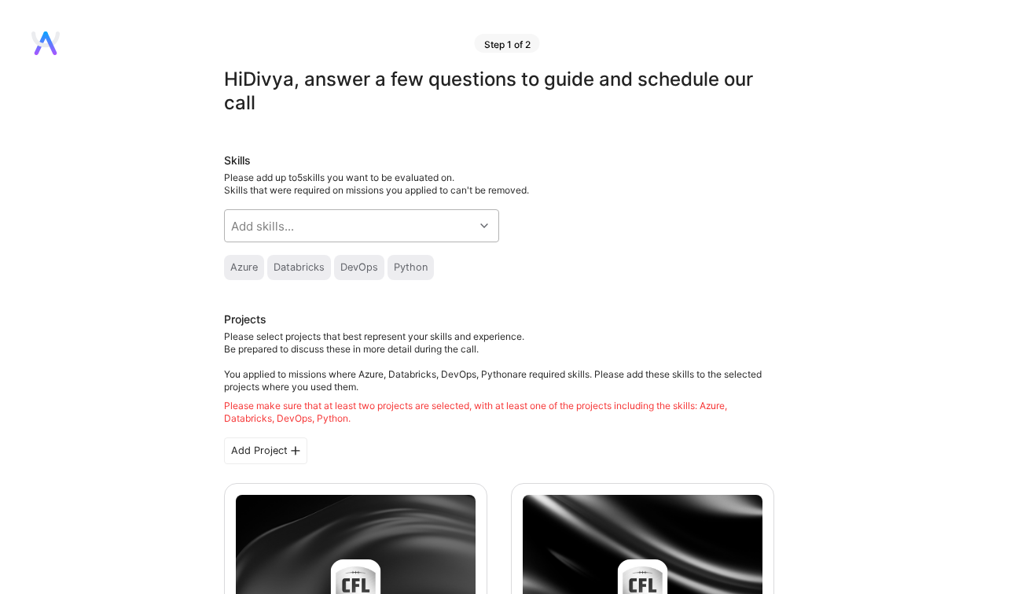
click at [445, 219] on div "Add skills..." at bounding box center [349, 225] width 249 height 31
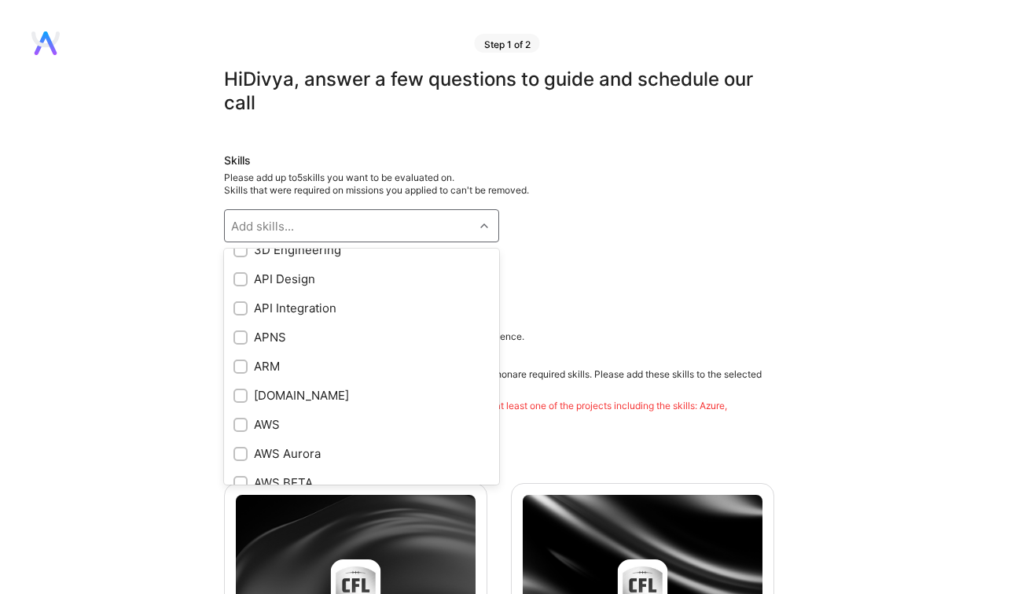
scroll to position [19, 0]
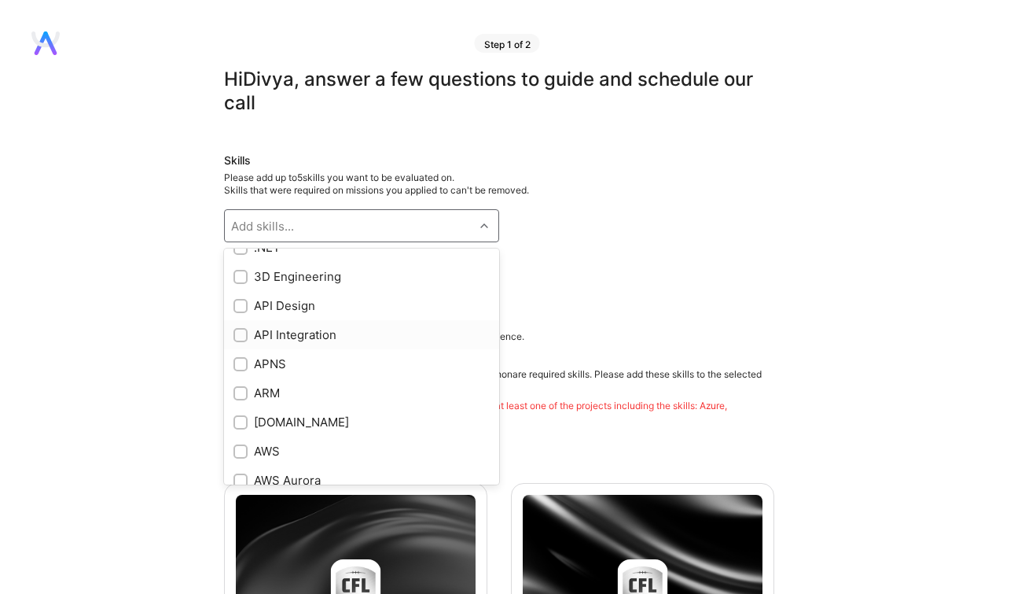
click at [235, 336] on div at bounding box center [240, 335] width 14 height 14
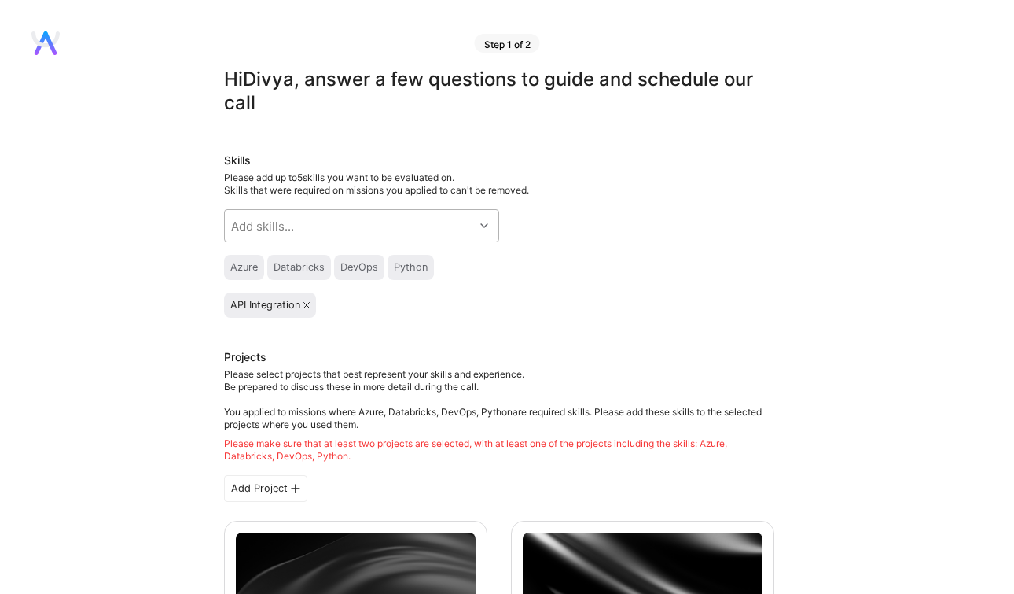
click at [417, 211] on div "Add skills..." at bounding box center [349, 225] width 249 height 31
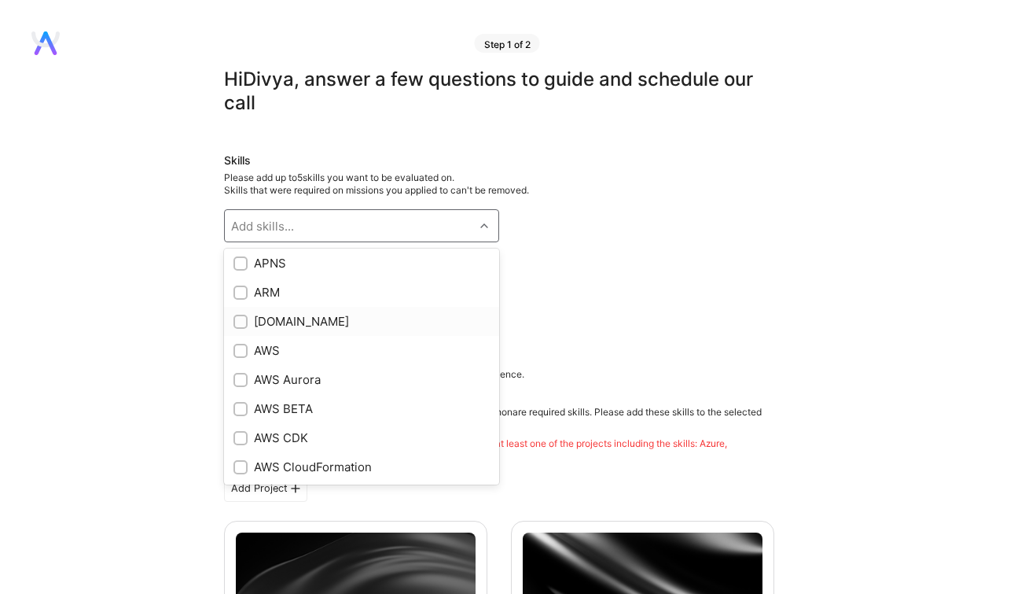
scroll to position [123, 0]
click at [240, 350] on input "checkbox" at bounding box center [242, 347] width 11 height 11
checkbox input "true"
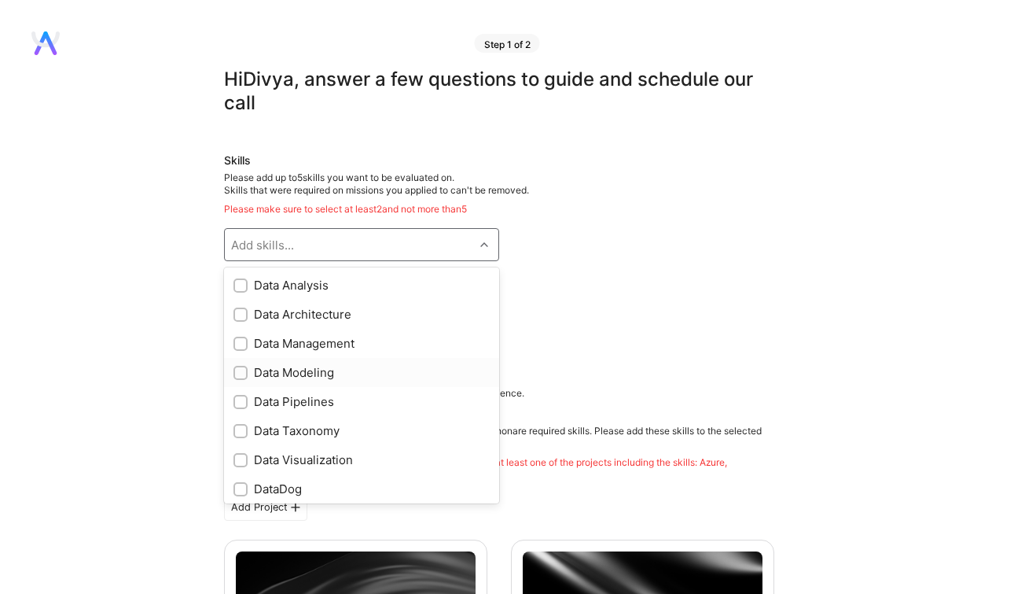
scroll to position [2228, 0]
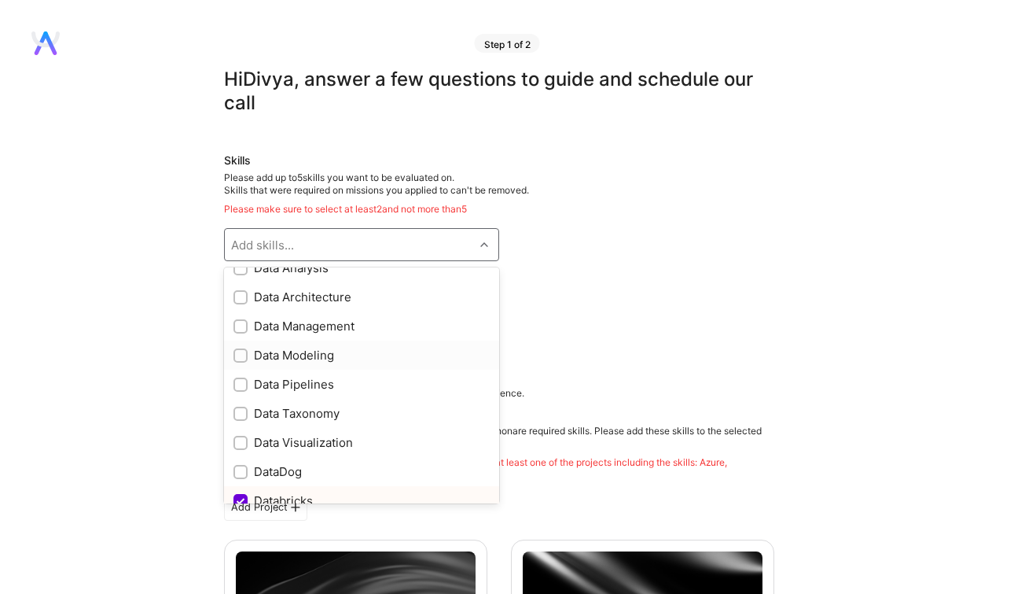
click at [239, 359] on input "checkbox" at bounding box center [242, 356] width 11 height 11
checkbox input "true"
click at [240, 299] on input "checkbox" at bounding box center [242, 297] width 11 height 11
checkbox input "true"
click at [242, 329] on input "checkbox" at bounding box center [242, 327] width 11 height 11
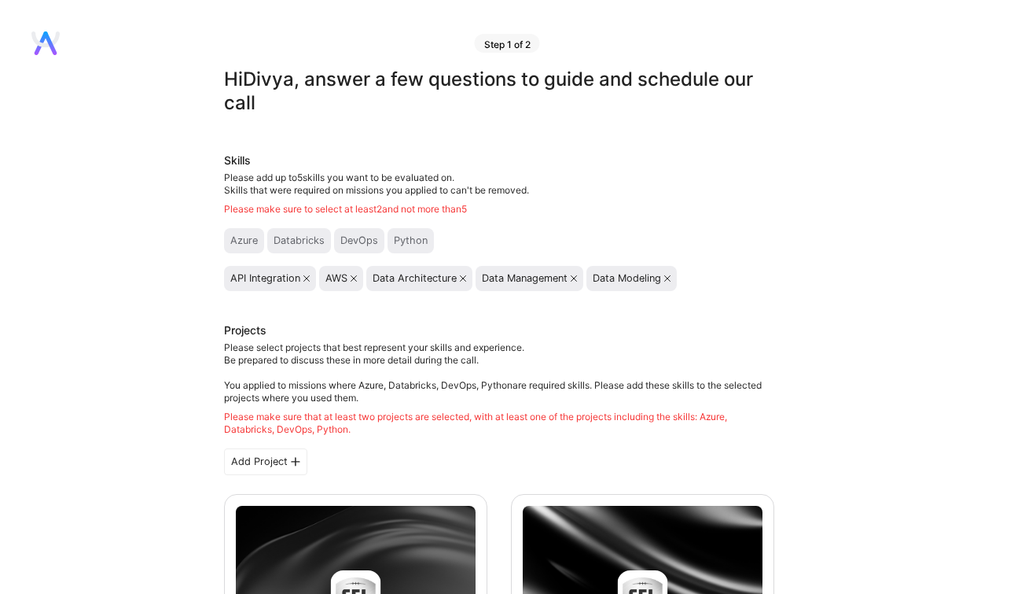
click at [575, 279] on icon at bounding box center [574, 278] width 6 height 6
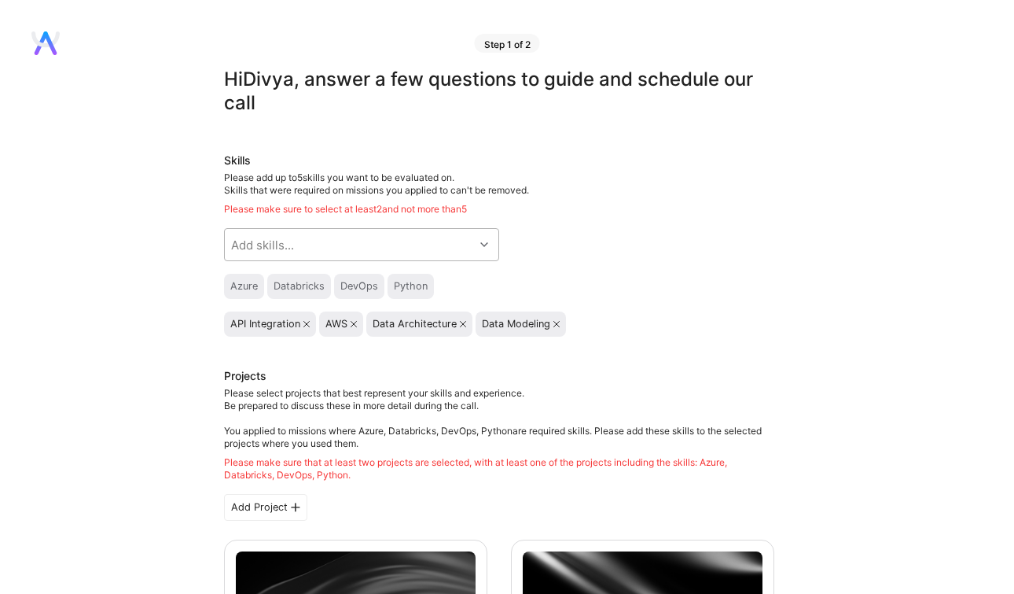
click at [421, 241] on div "Add skills..." at bounding box center [349, 244] width 249 height 31
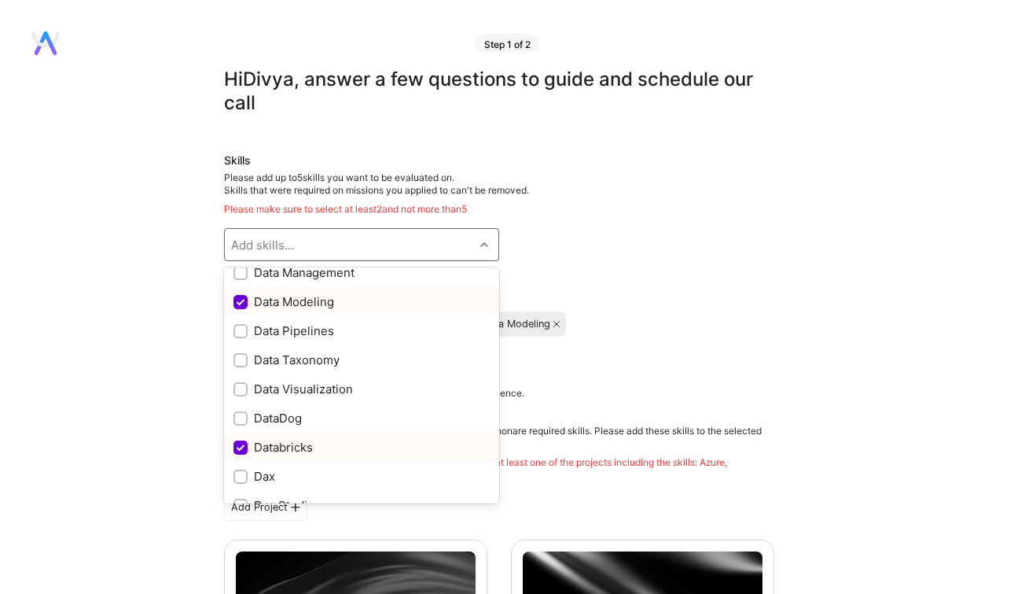
scroll to position [2280, 0]
click at [244, 329] on input "checkbox" at bounding box center [242, 333] width 11 height 11
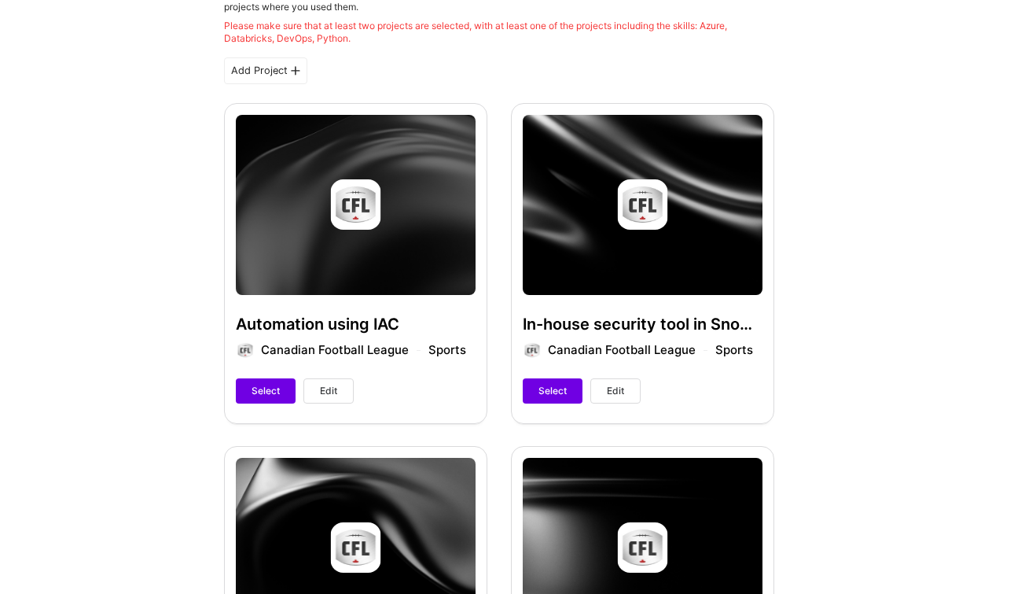
scroll to position [391, 0]
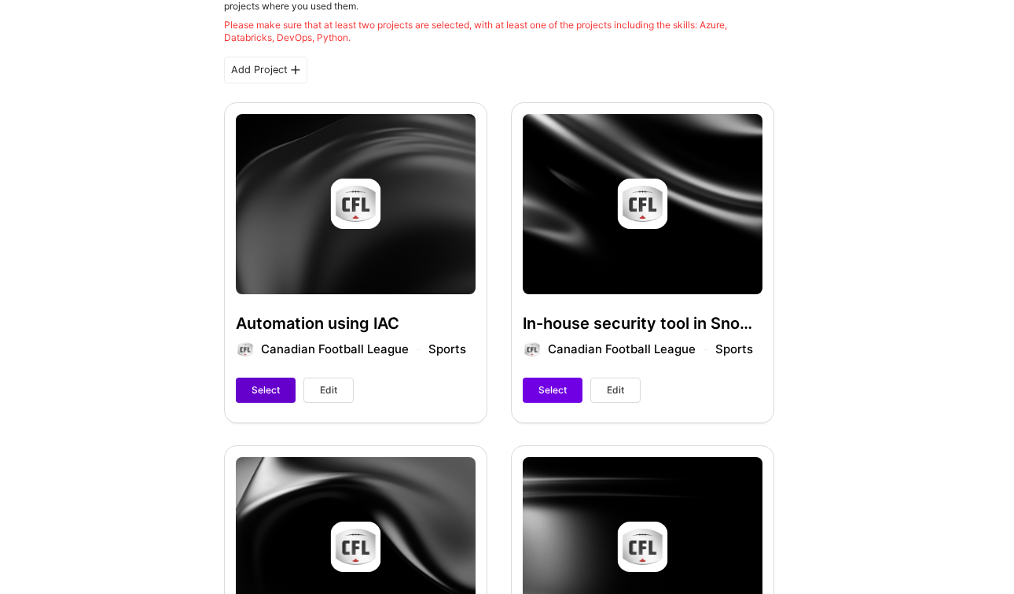
click at [269, 386] on span "Select" at bounding box center [266, 390] width 28 height 14
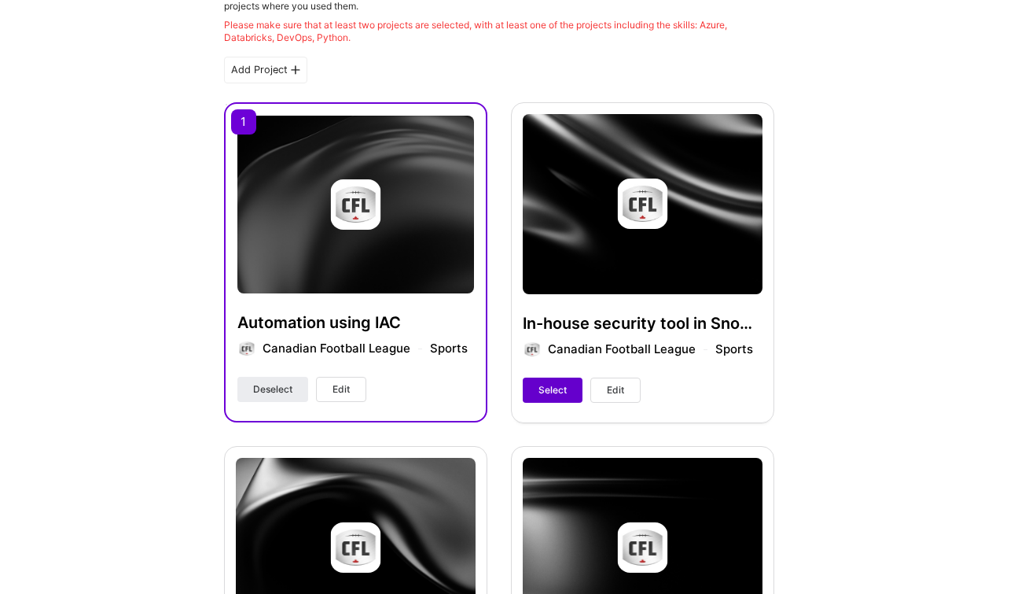
click at [570, 388] on button "Select" at bounding box center [553, 389] width 60 height 25
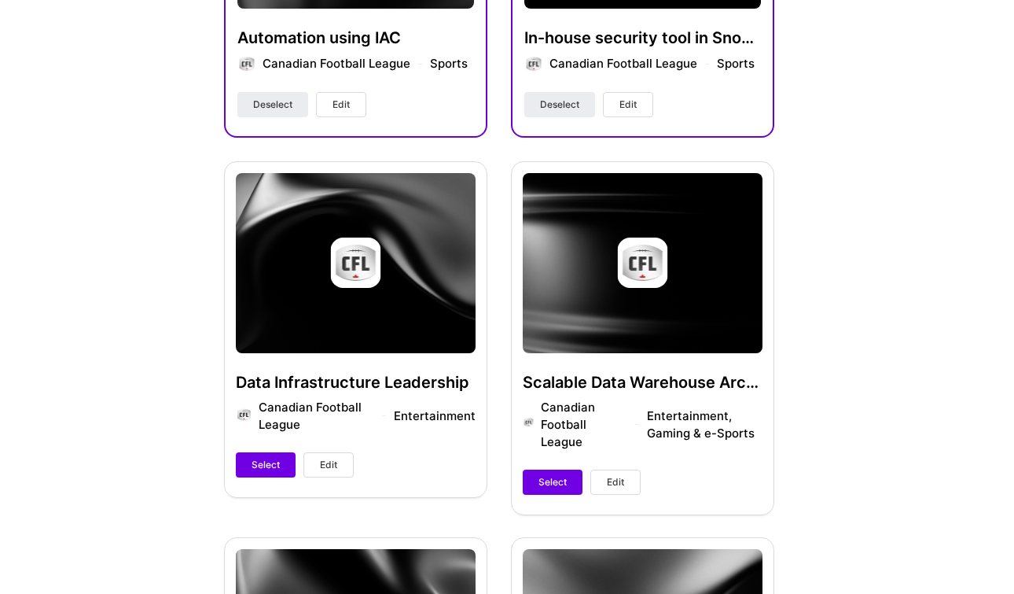
scroll to position [678, 0]
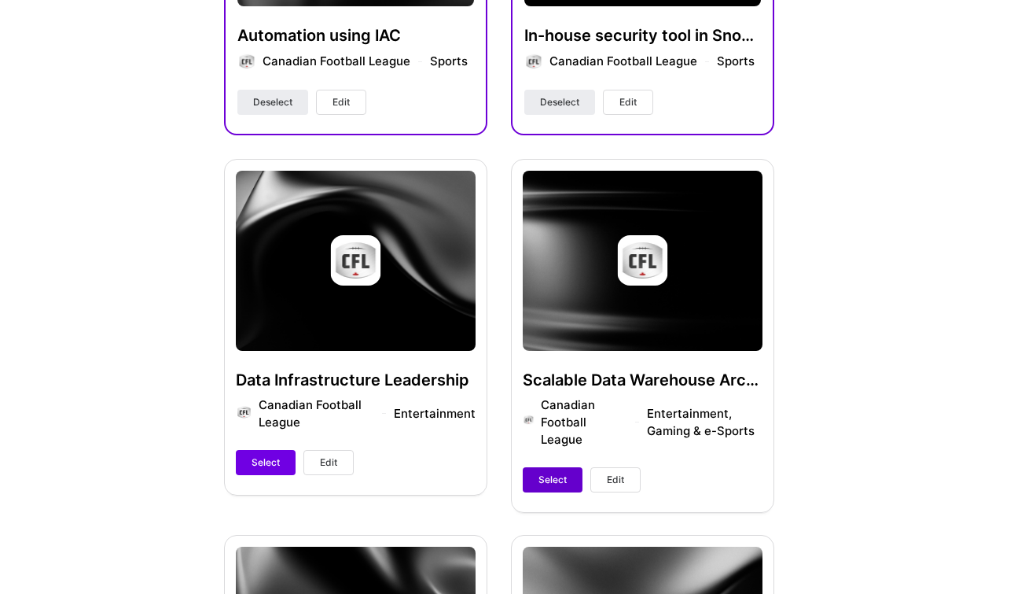
click at [556, 471] on button "Select" at bounding box center [553, 479] width 60 height 25
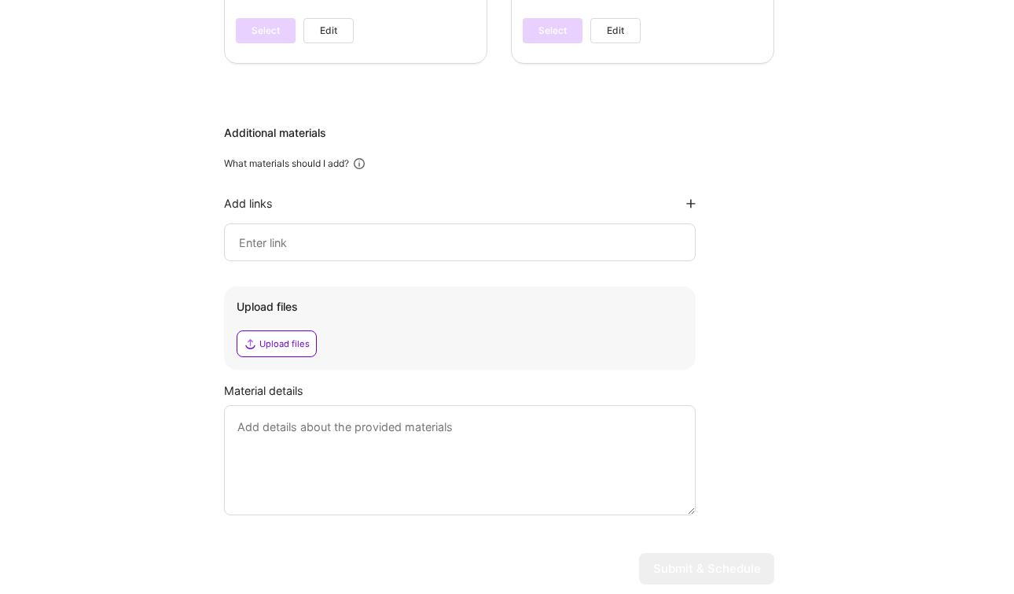
scroll to position [1542, 0]
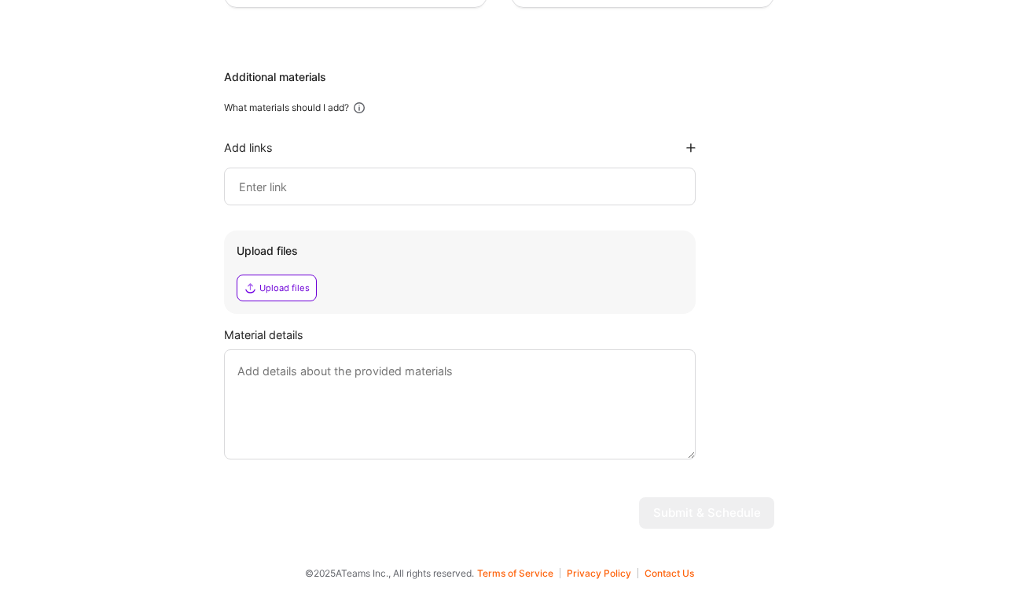
click at [551, 422] on textarea at bounding box center [460, 404] width 472 height 110
click at [491, 391] on textarea at bounding box center [460, 404] width 472 height 110
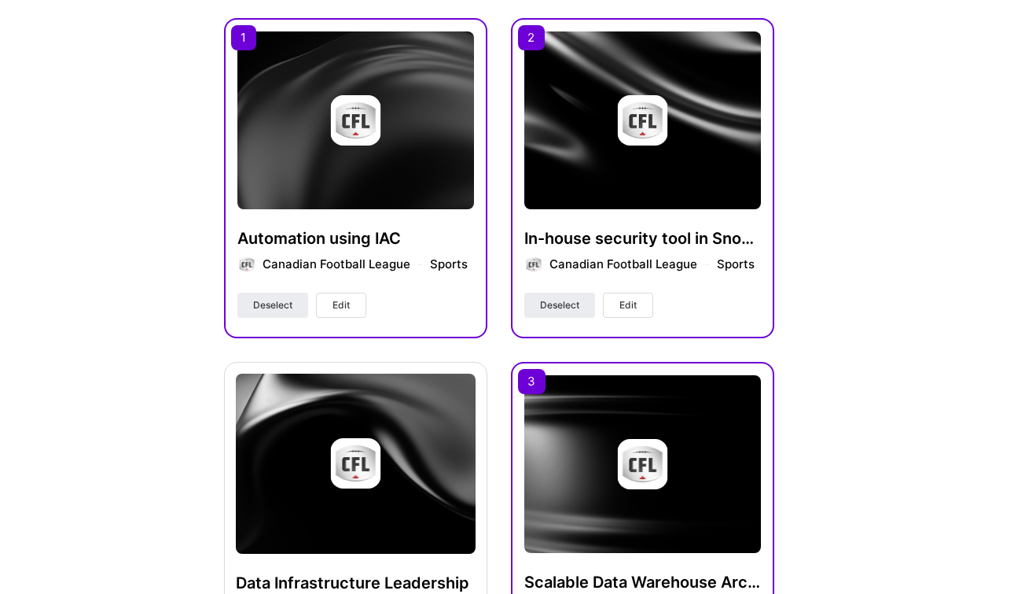
scroll to position [504, 0]
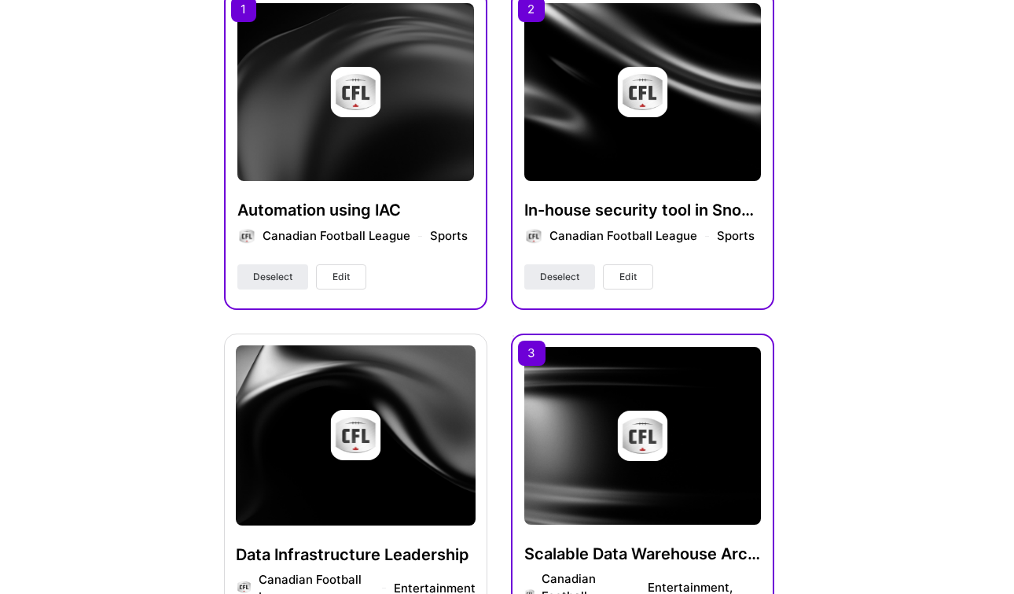
click at [529, 363] on div "Scalable Data Warehouse Architecture Canadian Football League Entertainment, Ga…" at bounding box center [642, 509] width 263 height 353
click at [543, 349] on div "Scalable Data Warehouse Architecture Canadian Football League Entertainment, Ga…" at bounding box center [642, 509] width 263 height 353
click at [578, 389] on img at bounding box center [642, 436] width 237 height 178
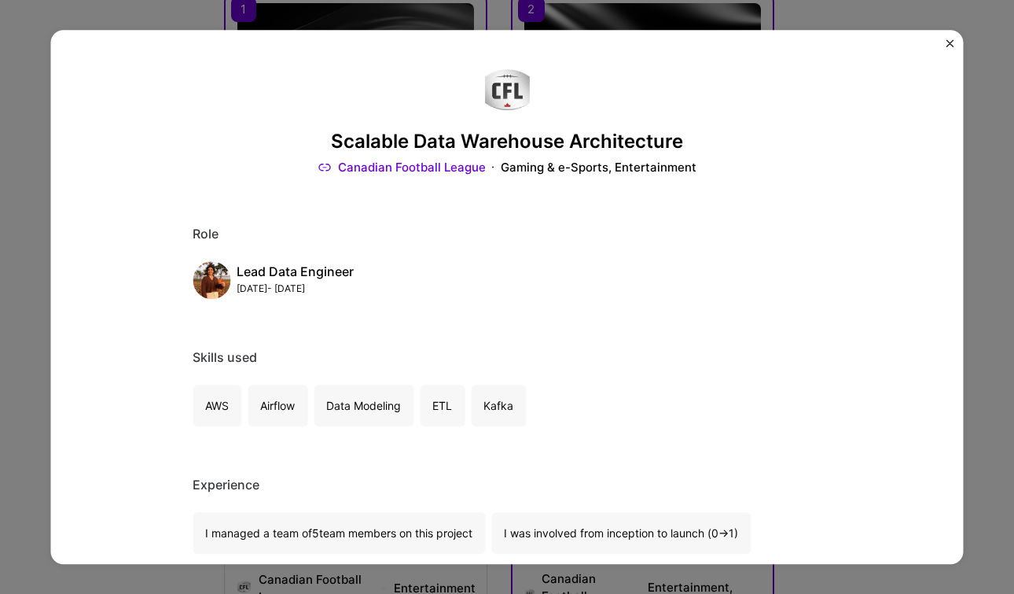
click at [950, 41] on img "Close" at bounding box center [950, 43] width 8 height 8
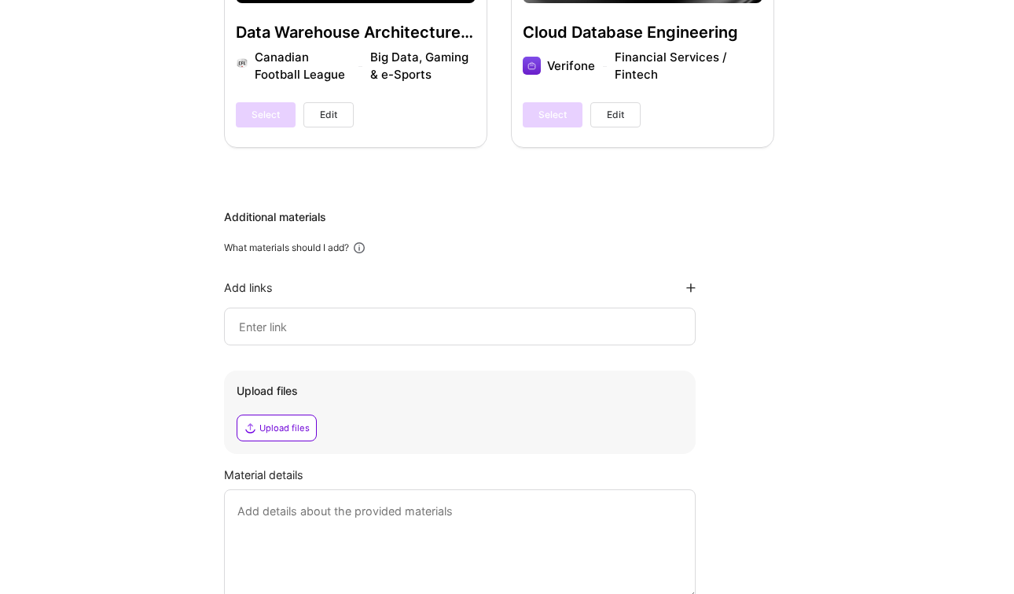
scroll to position [1388, 0]
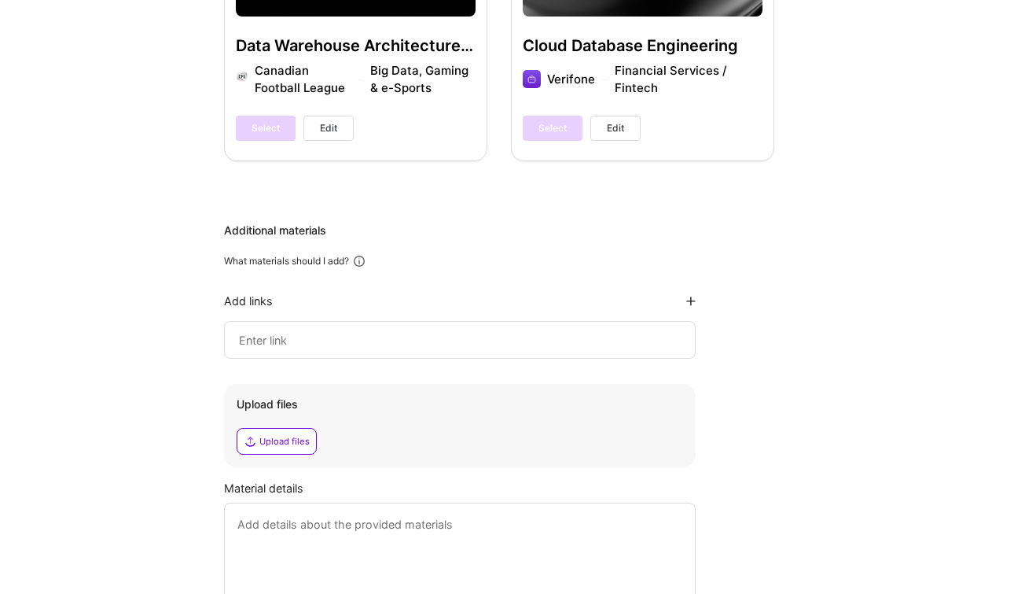
click at [375, 334] on input at bounding box center [459, 339] width 445 height 19
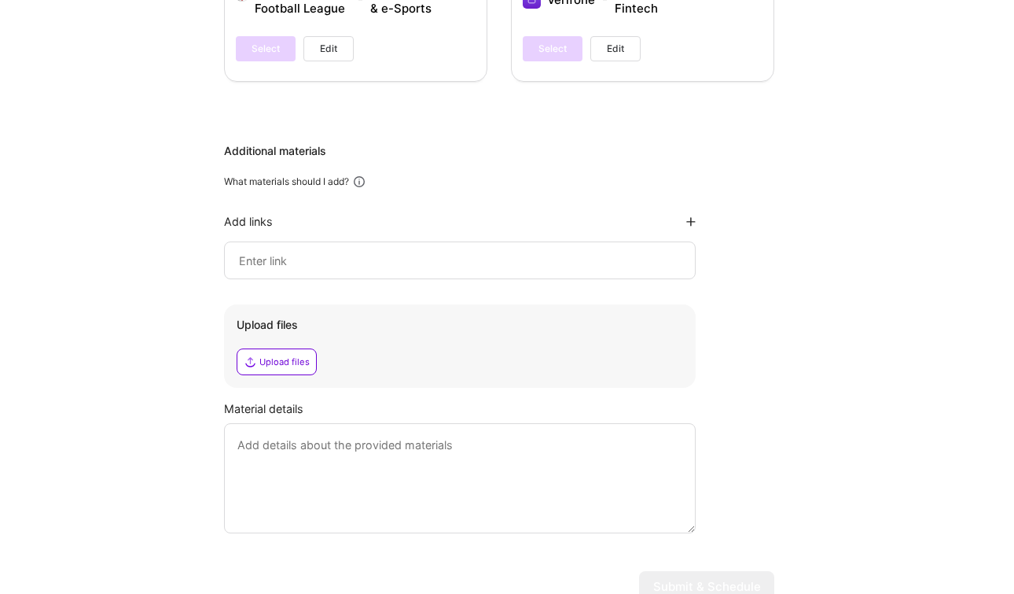
scroll to position [1542, 0]
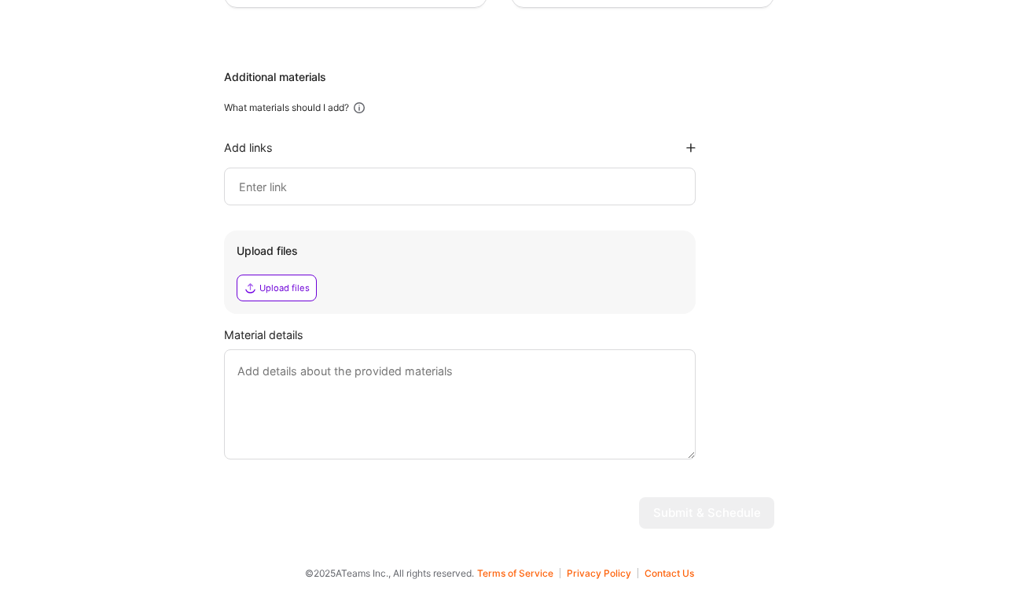
click at [424, 440] on textarea at bounding box center [460, 404] width 472 height 110
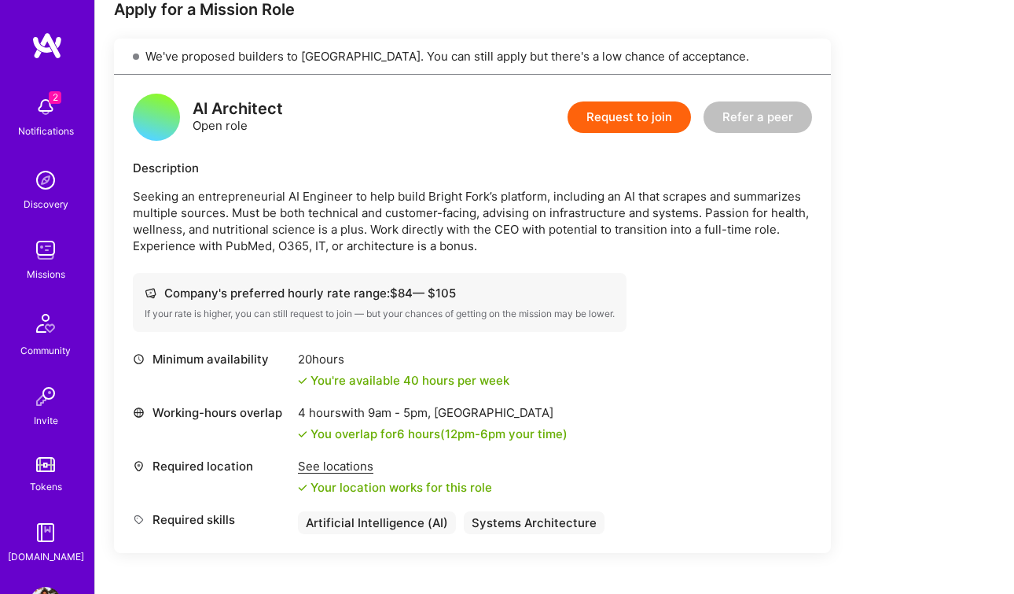
scroll to position [327, 0]
